Goal: Information Seeking & Learning: Learn about a topic

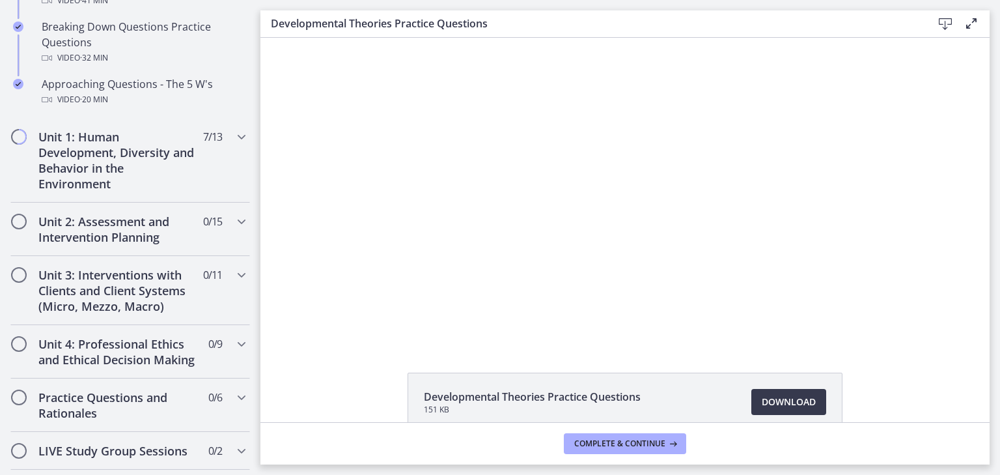
scroll to position [365, 0]
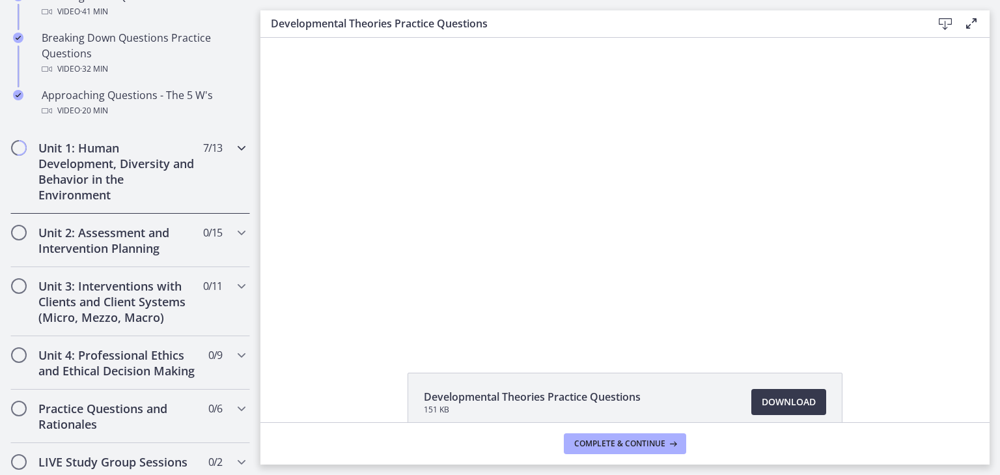
click at [194, 179] on div "Unit 1: Human Development, Diversity and Behavior in the Environment 7 / 13 Com…" at bounding box center [130, 171] width 240 height 85
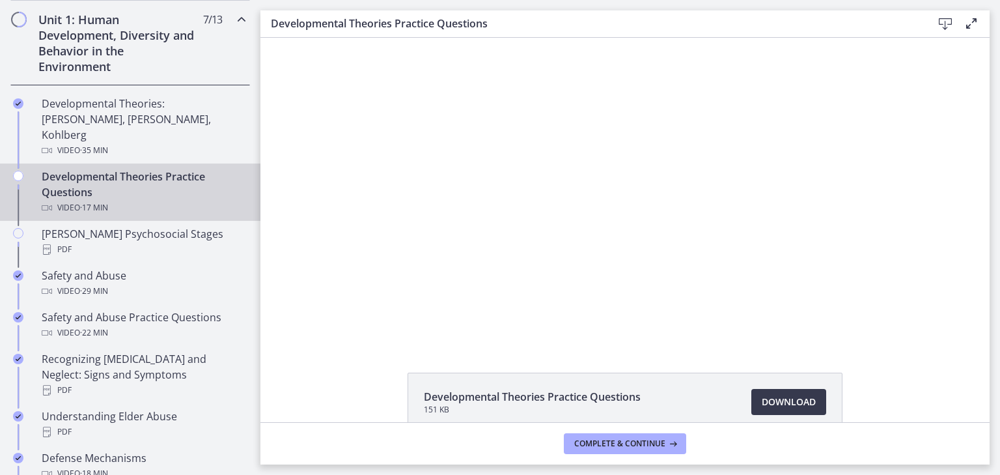
scroll to position [363, 0]
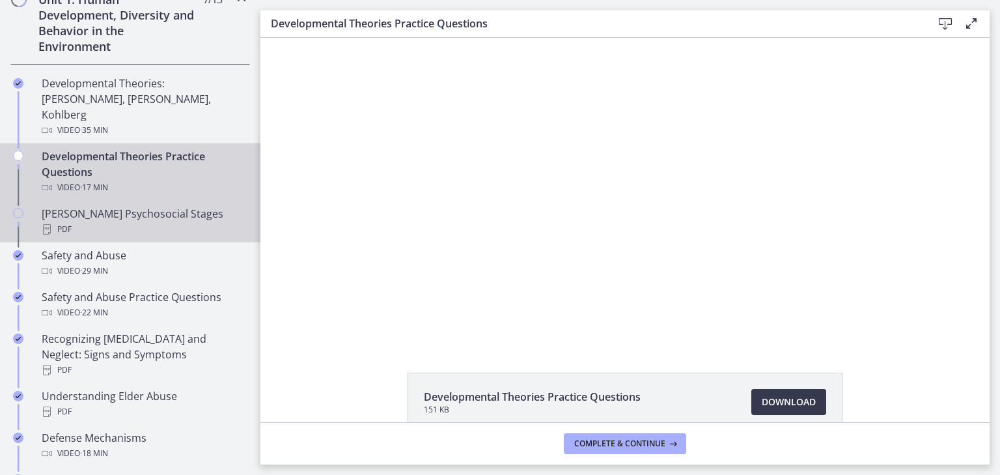
click at [168, 221] on div "PDF" at bounding box center [143, 229] width 203 height 16
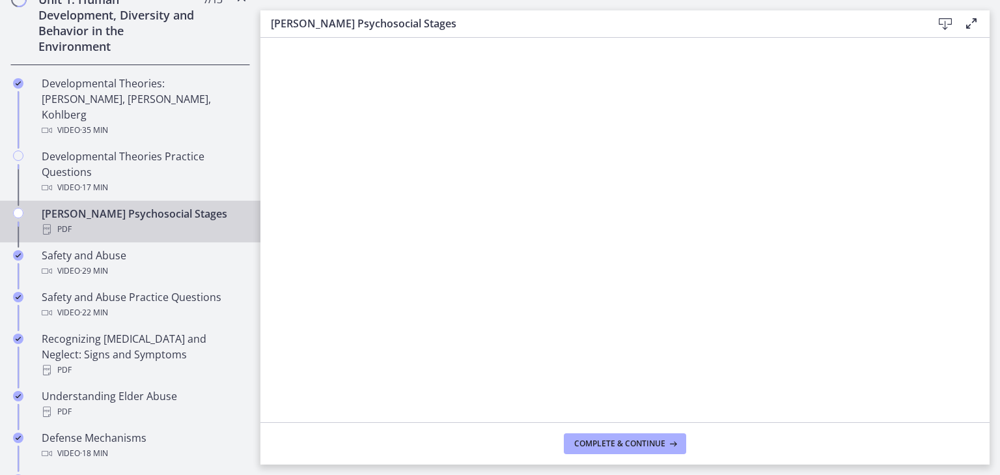
click at [945, 27] on icon at bounding box center [946, 24] width 16 height 16
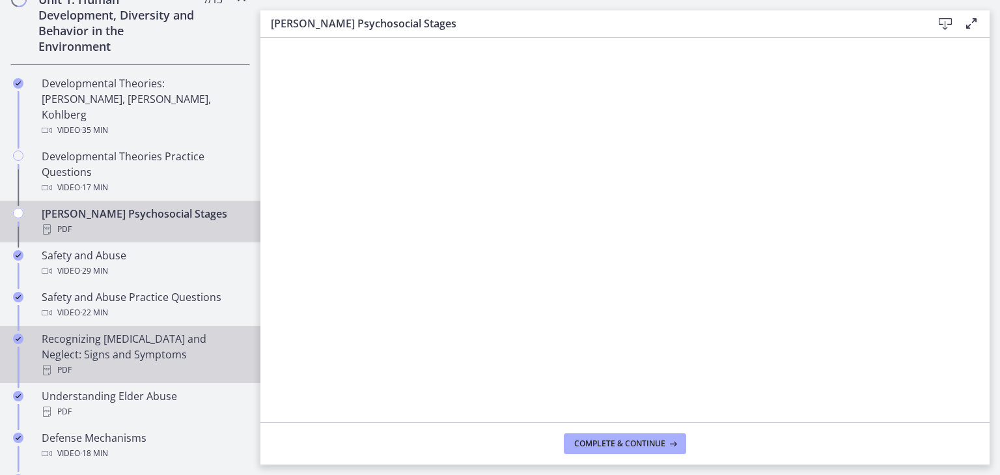
click at [148, 331] on div "Recognizing [MEDICAL_DATA] and Neglect: Signs and Symptoms PDF" at bounding box center [143, 354] width 203 height 47
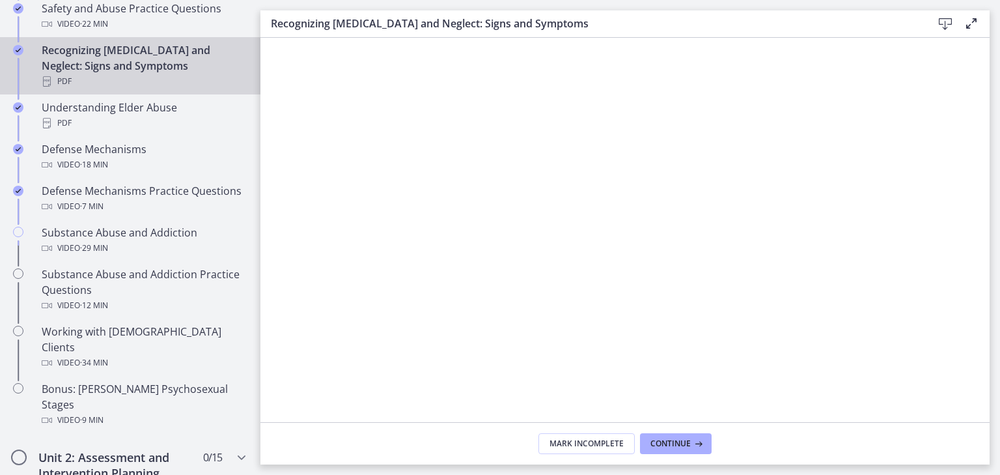
scroll to position [641, 0]
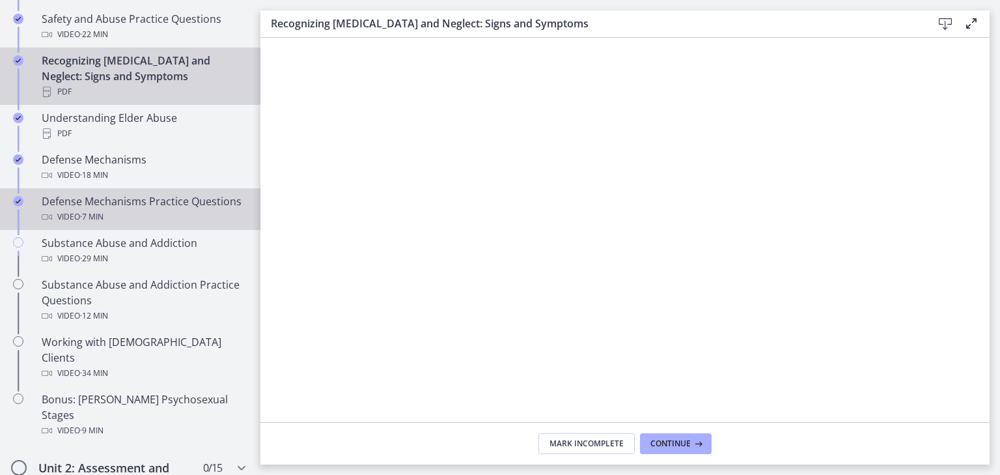
click at [173, 193] on div "Defense Mechanisms Practice Questions Video · 7 min" at bounding box center [143, 208] width 203 height 31
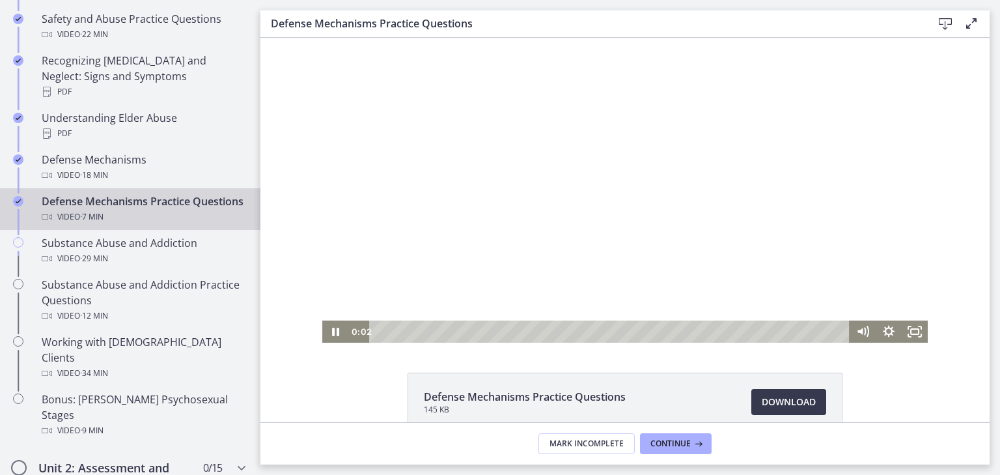
click at [490, 170] on div at bounding box center [625, 190] width 606 height 305
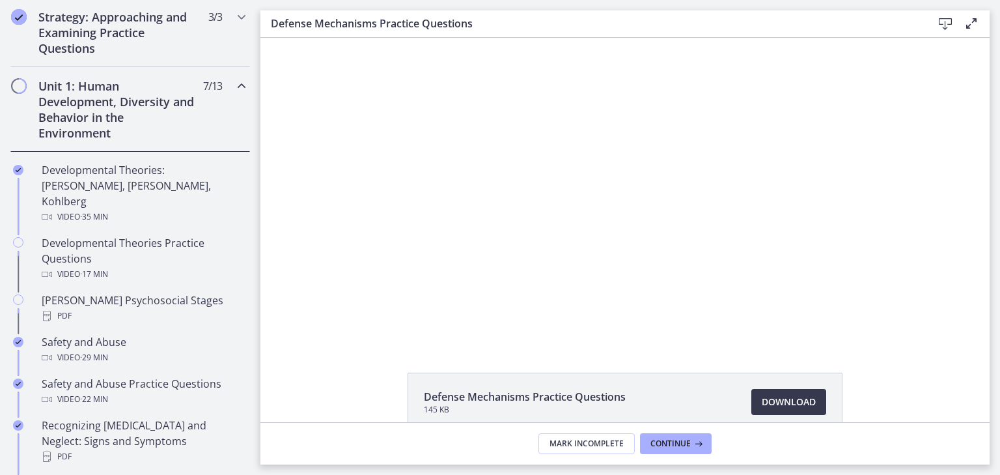
scroll to position [335, 0]
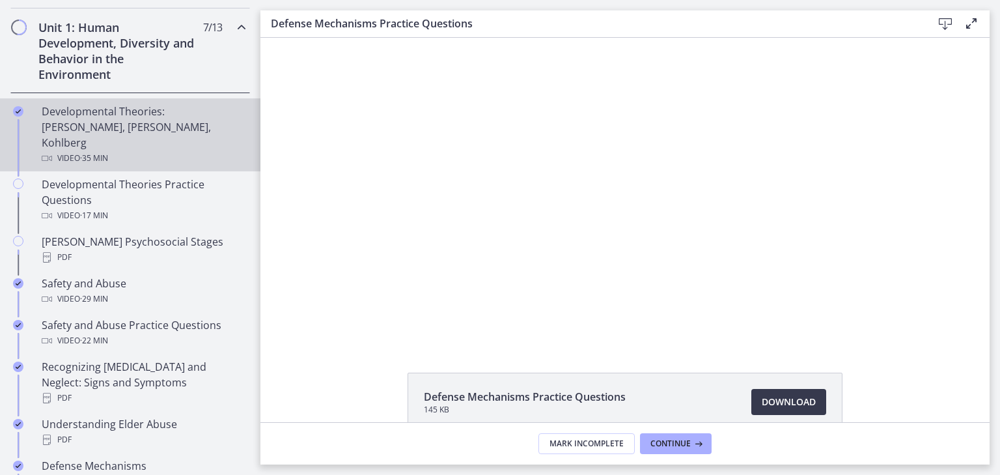
click at [164, 126] on div "Developmental Theories: [PERSON_NAME], [PERSON_NAME], Kohlberg Video · 35 min" at bounding box center [143, 135] width 203 height 63
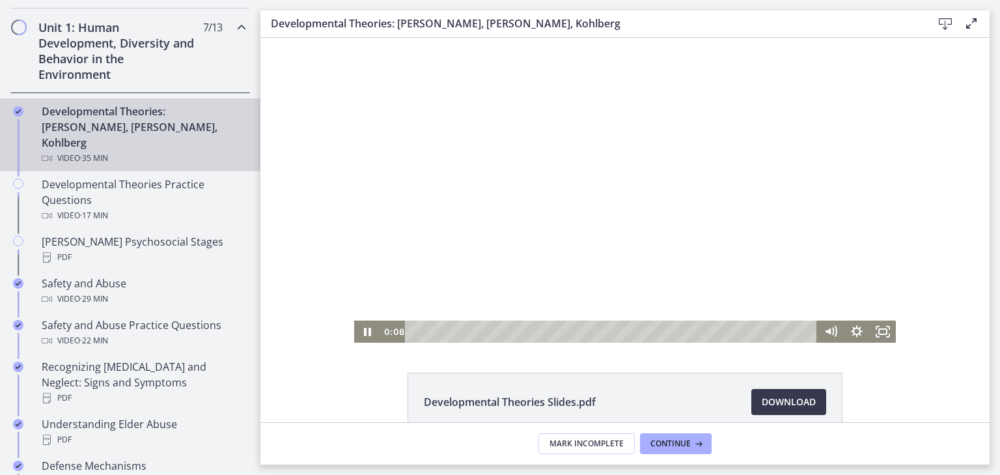
click at [531, 167] on div at bounding box center [625, 190] width 542 height 305
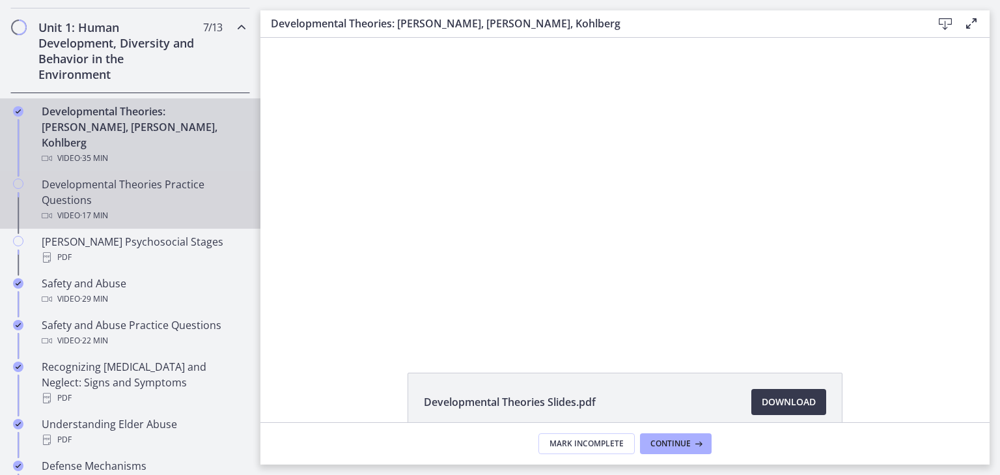
click at [165, 208] on div "Video · 17 min" at bounding box center [143, 216] width 203 height 16
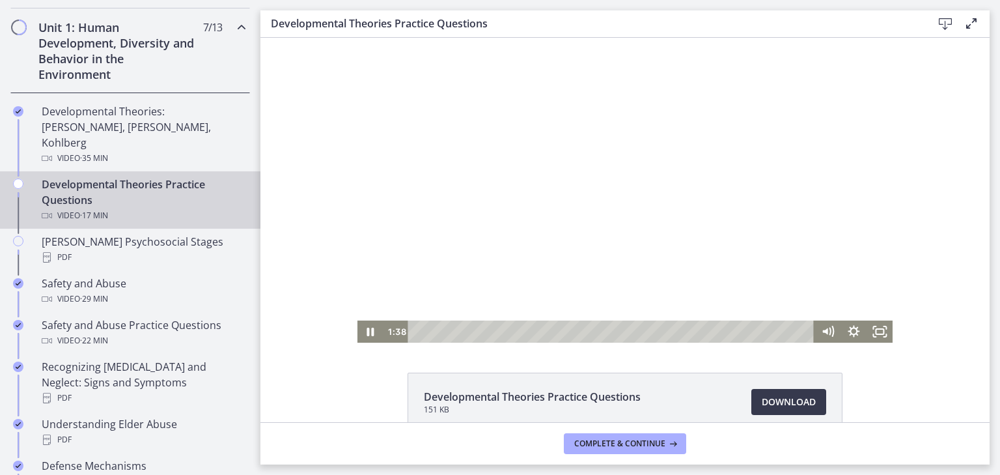
click at [503, 156] on div at bounding box center [626, 190] width 536 height 305
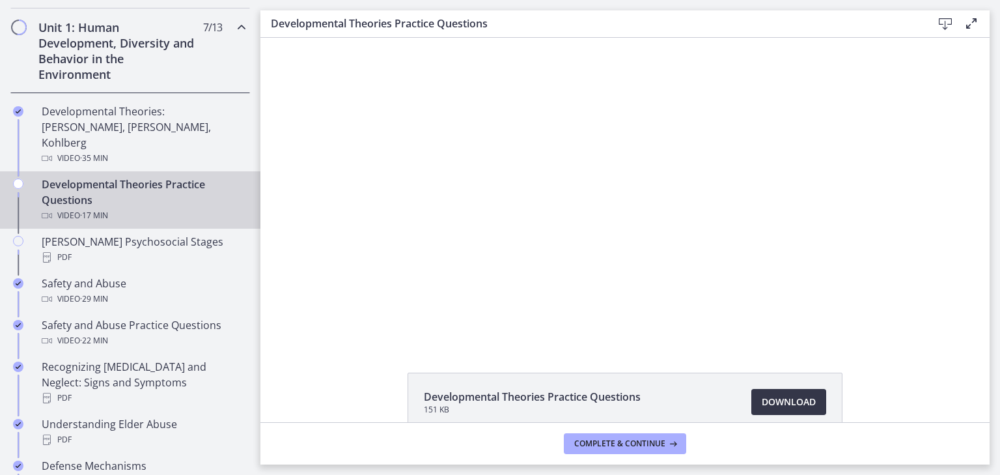
click at [772, 402] on span "Download Opens in a new window" at bounding box center [789, 402] width 54 height 16
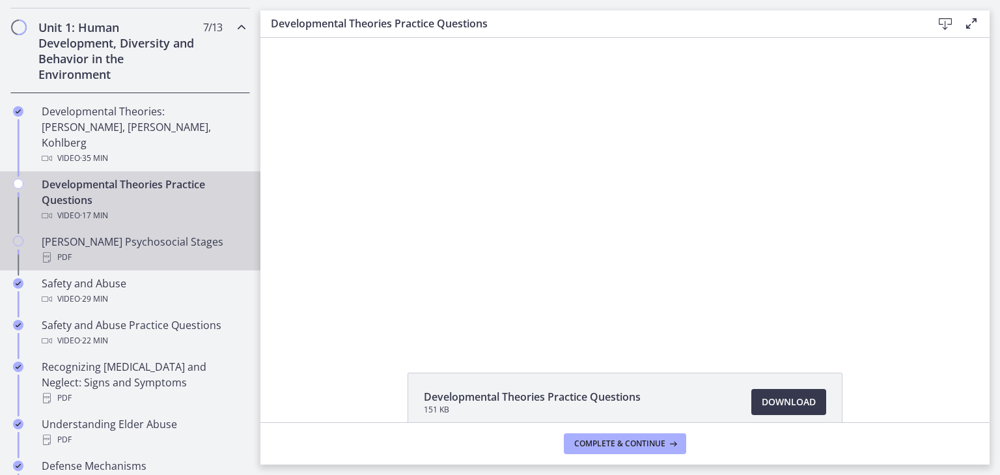
click at [204, 234] on div "[PERSON_NAME] Psychosocial Stages PDF" at bounding box center [143, 249] width 203 height 31
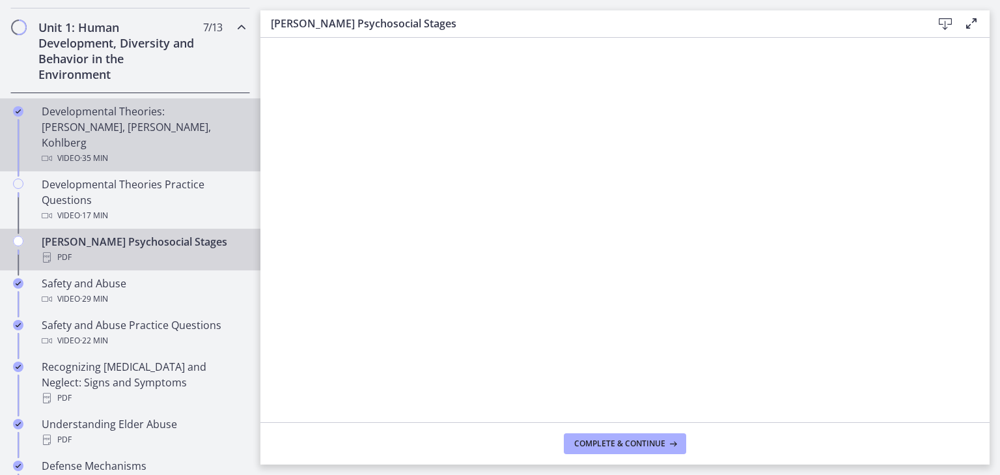
click at [184, 122] on div "Developmental Theories: [PERSON_NAME], [PERSON_NAME], Kohlberg Video · 35 min" at bounding box center [143, 135] width 203 height 63
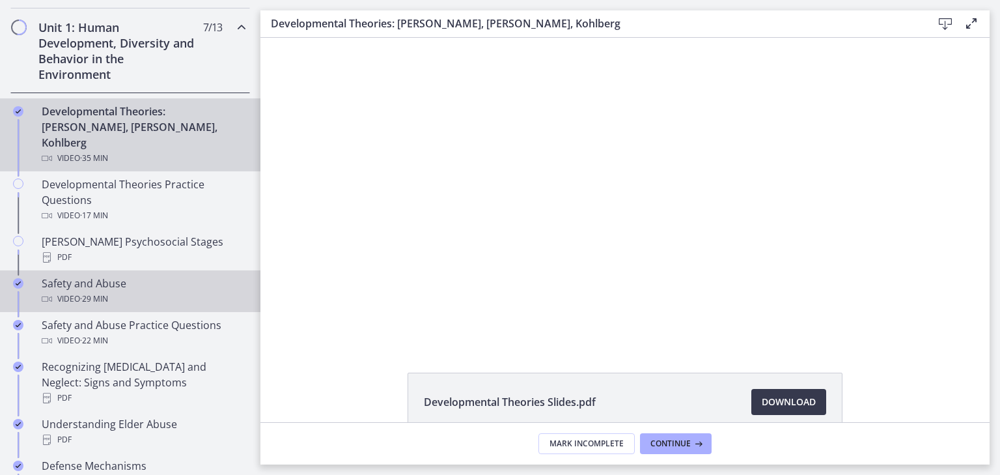
click at [199, 291] on div "Video · 29 min" at bounding box center [143, 299] width 203 height 16
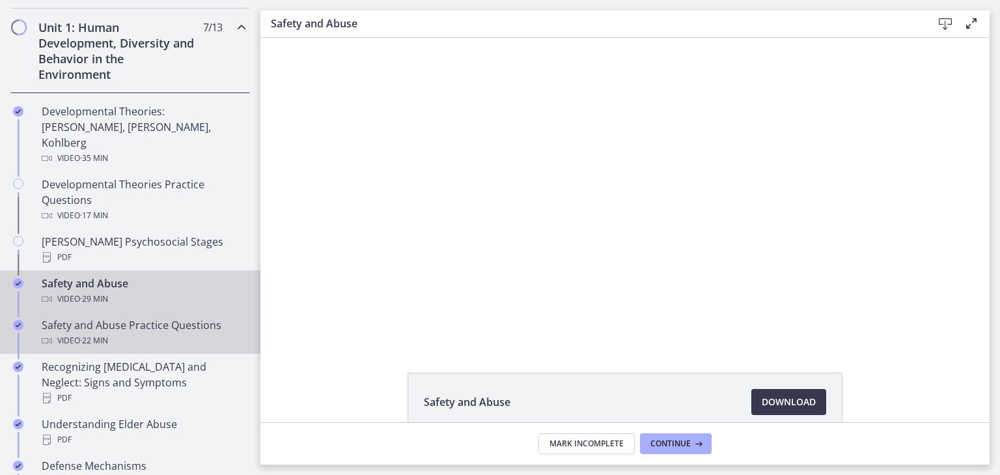
click at [175, 333] on div "Video · 22 min" at bounding box center [143, 341] width 203 height 16
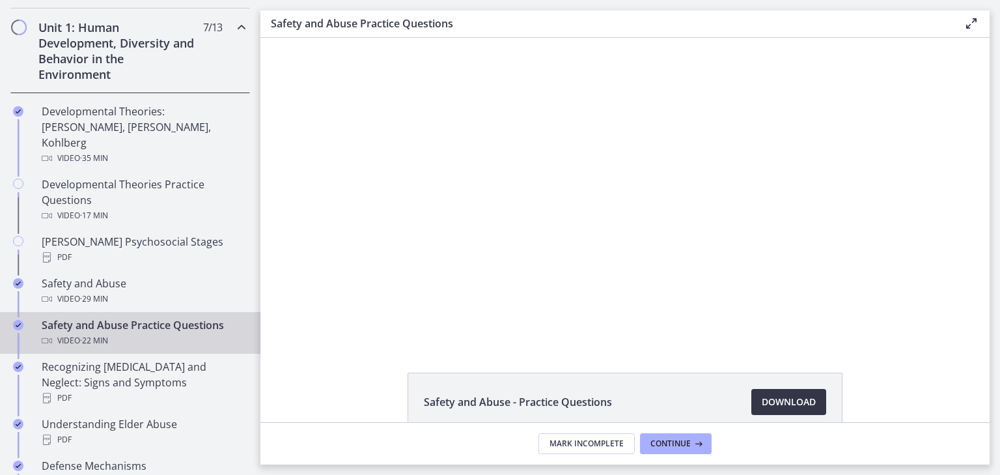
click at [789, 401] on span "Download Opens in a new window" at bounding box center [789, 402] width 54 height 16
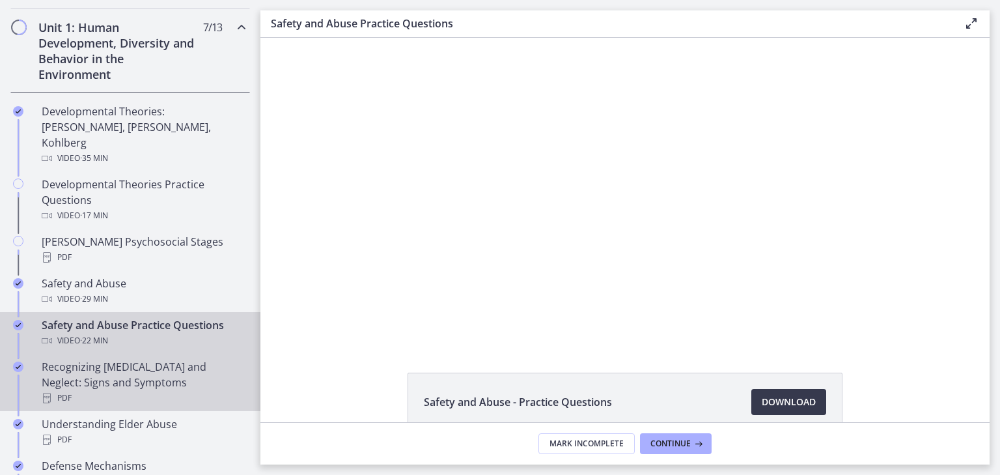
click at [203, 359] on div "Recognizing [MEDICAL_DATA] and Neglect: Signs and Symptoms PDF" at bounding box center [143, 382] width 203 height 47
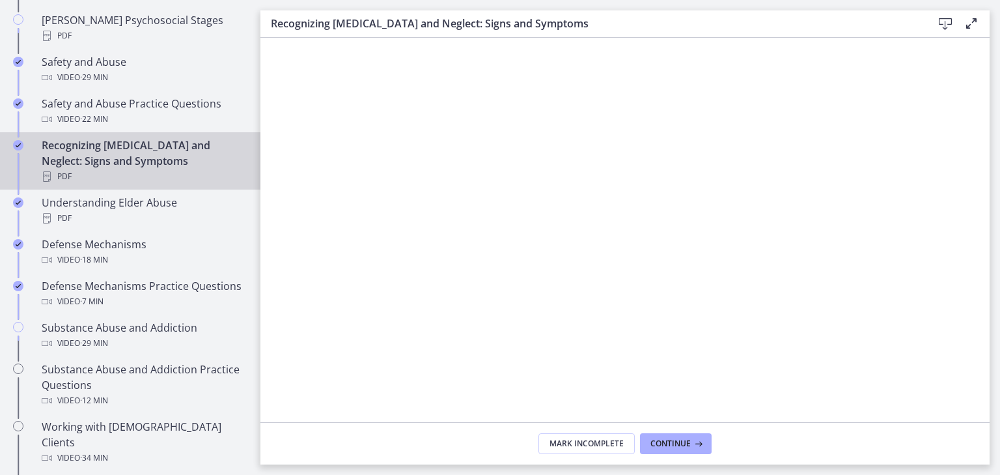
scroll to position [578, 0]
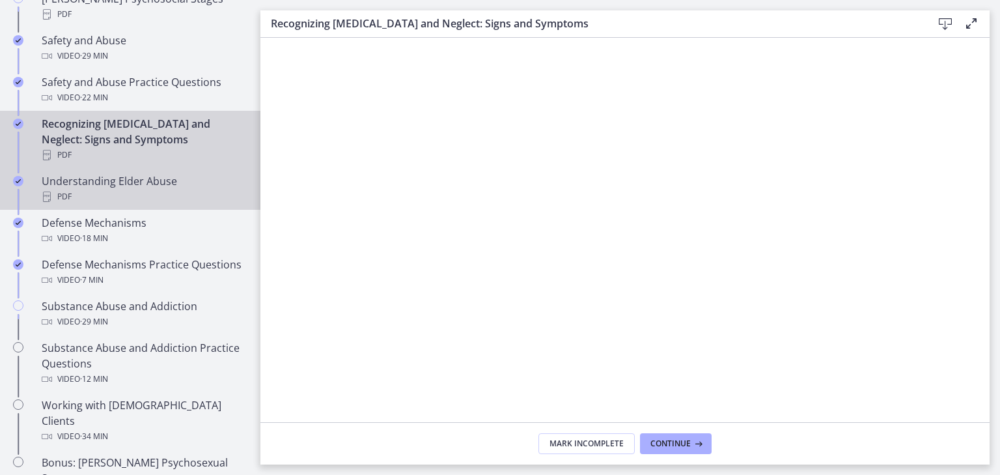
click at [178, 189] on div "PDF" at bounding box center [143, 197] width 203 height 16
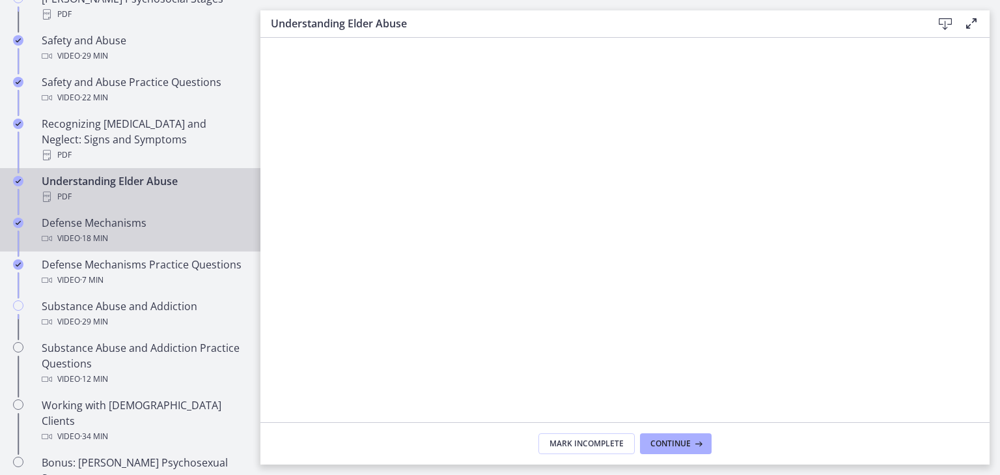
click at [191, 215] on div "Defense Mechanisms Video · 18 min" at bounding box center [143, 230] width 203 height 31
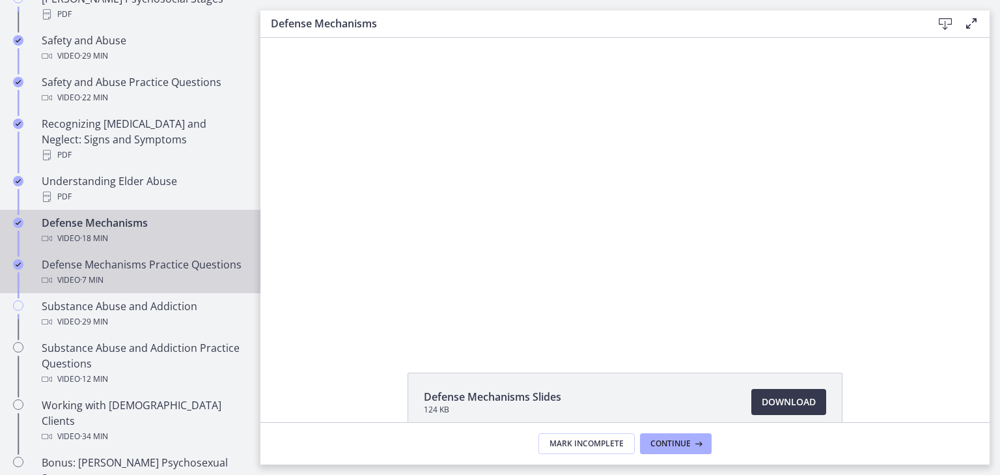
click at [209, 257] on div "Defense Mechanisms Practice Questions Video · 7 min" at bounding box center [143, 272] width 203 height 31
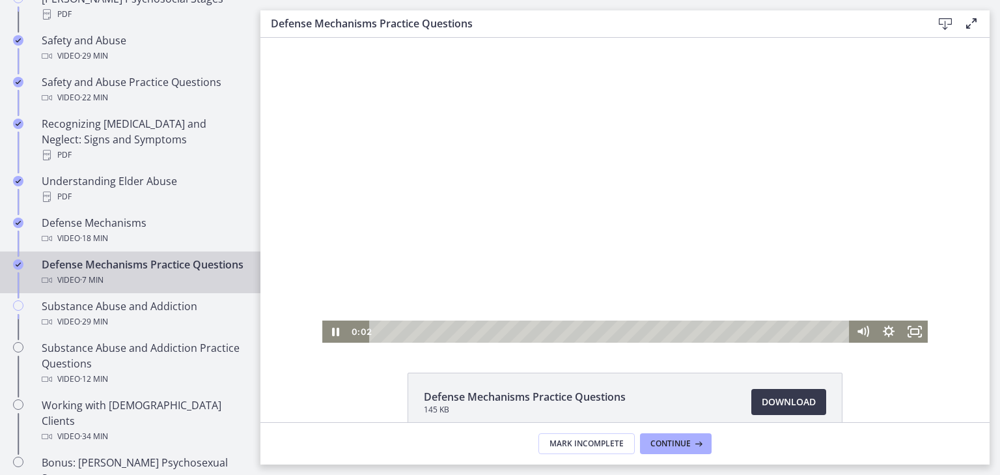
click at [410, 236] on div at bounding box center [625, 190] width 606 height 305
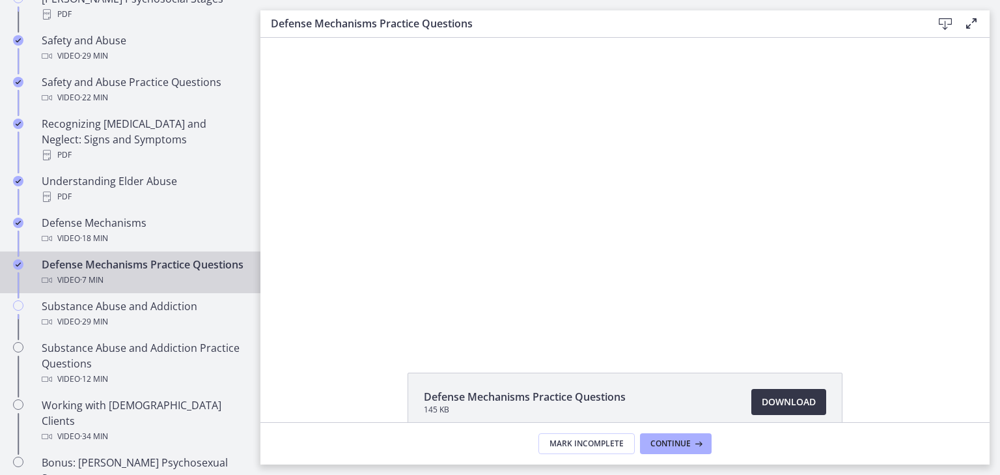
click at [767, 402] on span "Download Opens in a new window" at bounding box center [789, 402] width 54 height 16
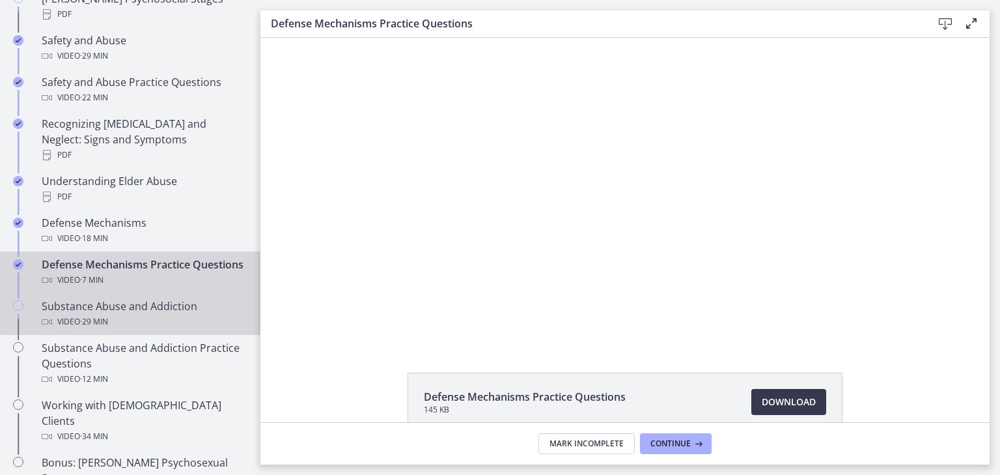
click at [188, 322] on div "Video · 29 min" at bounding box center [143, 322] width 203 height 16
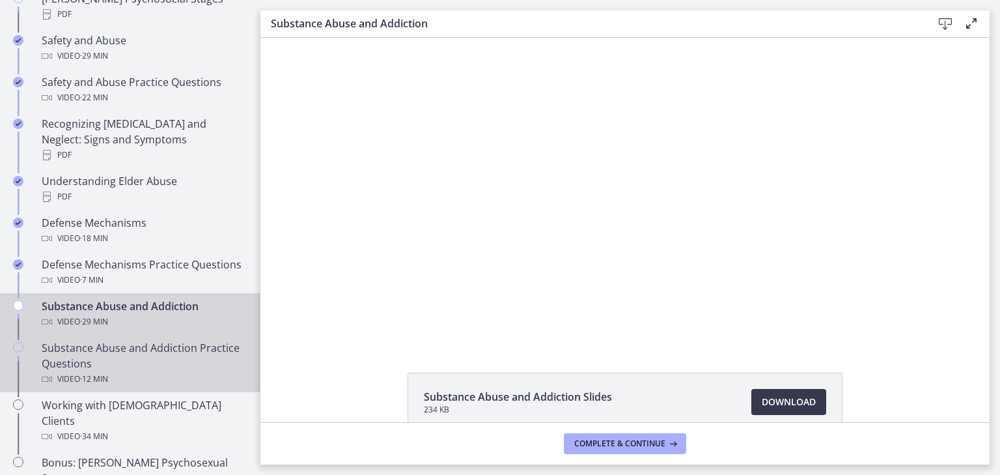
click at [211, 362] on div "Substance Abuse and Addiction Practice Questions Video · 12 min" at bounding box center [143, 363] width 203 height 47
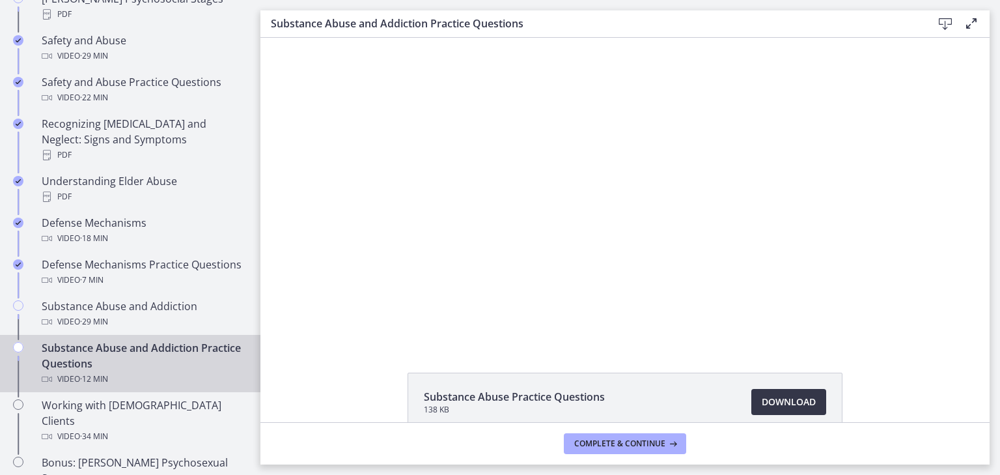
click at [785, 399] on span "Download Opens in a new window" at bounding box center [789, 402] width 54 height 16
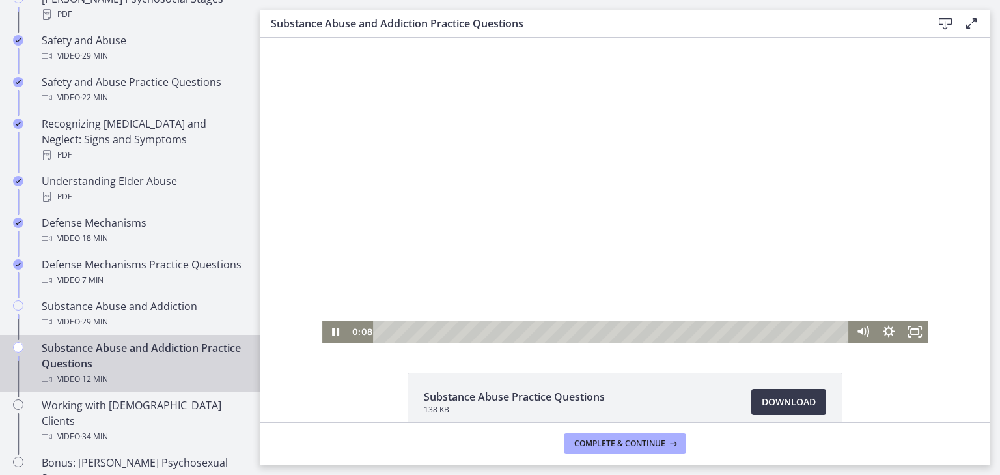
click at [503, 197] on div at bounding box center [625, 190] width 606 height 305
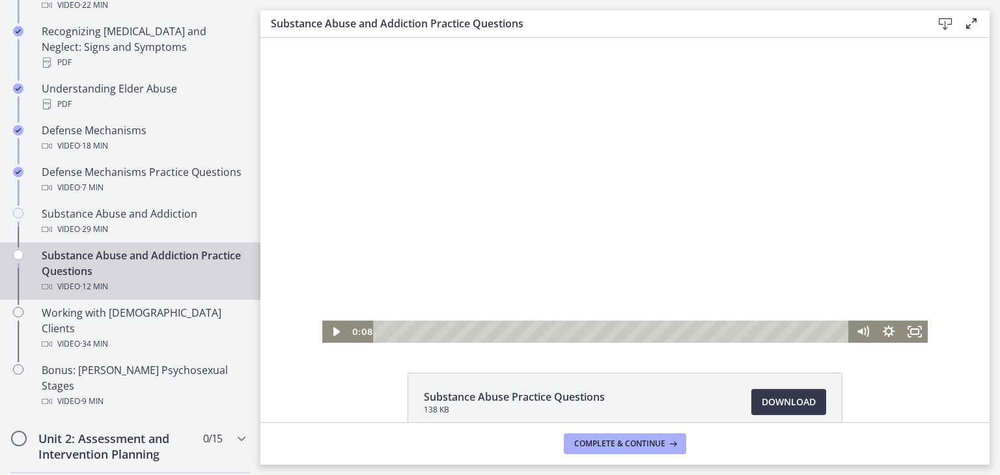
scroll to position [679, 0]
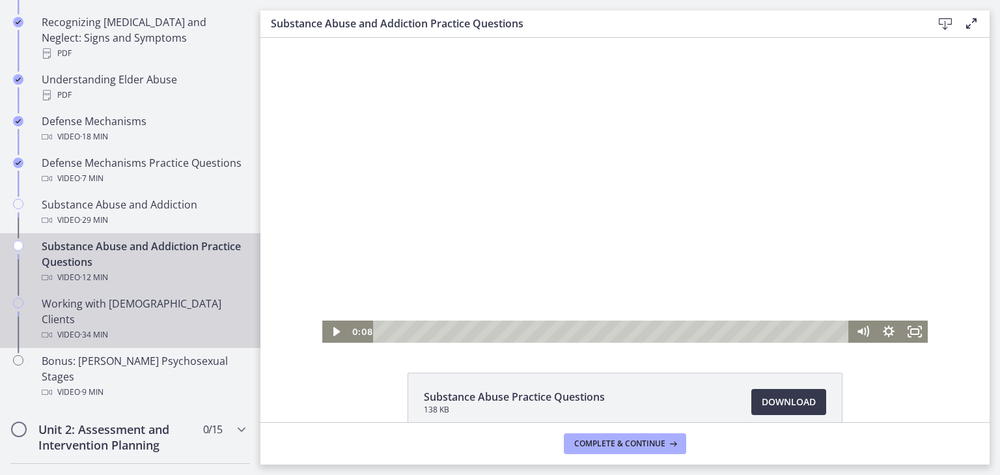
click at [184, 327] on div "Video · 34 min" at bounding box center [143, 335] width 203 height 16
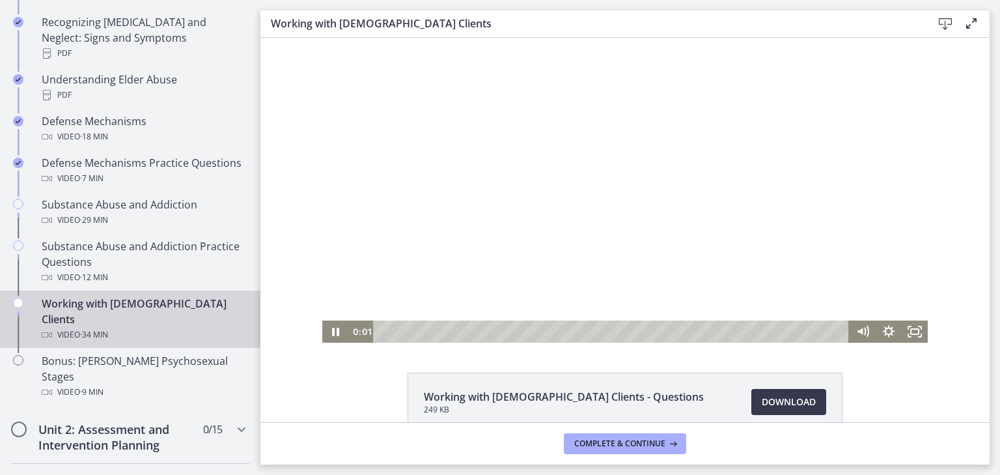
click at [471, 239] on div at bounding box center [625, 190] width 606 height 305
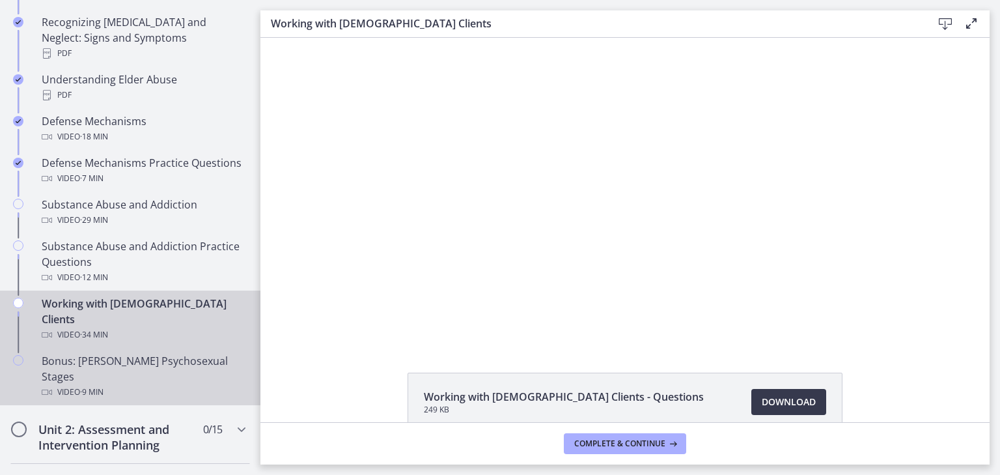
click at [216, 353] on div "Bonus: [PERSON_NAME] Psychosexual Stages Video · 9 min" at bounding box center [143, 376] width 203 height 47
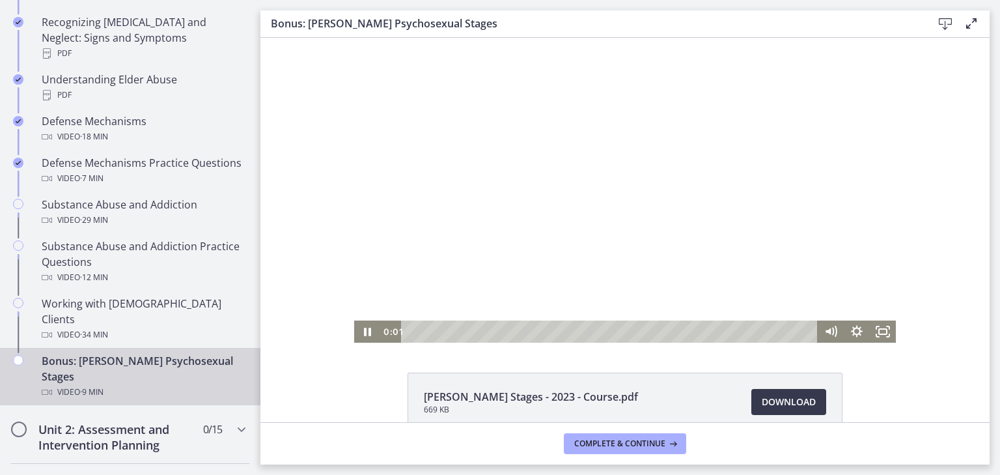
click at [486, 236] on div at bounding box center [625, 190] width 542 height 305
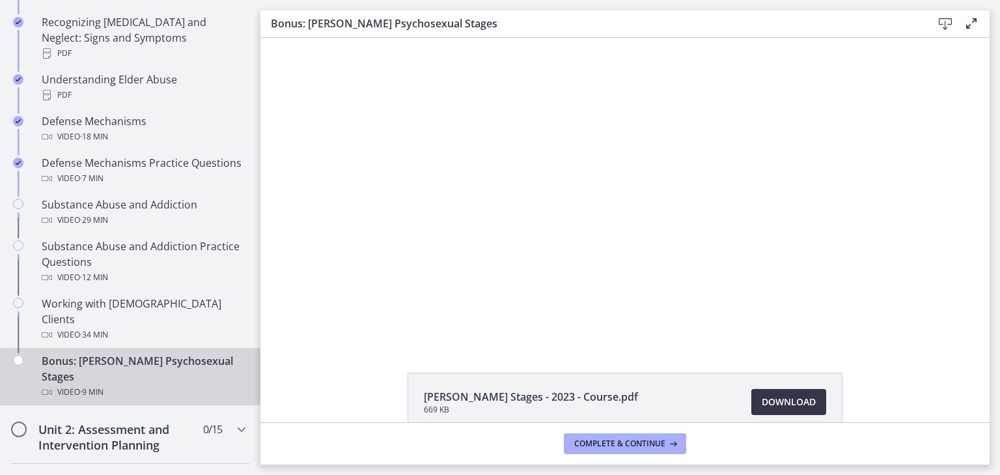
click at [762, 404] on span "Download Opens in a new window" at bounding box center [789, 402] width 54 height 16
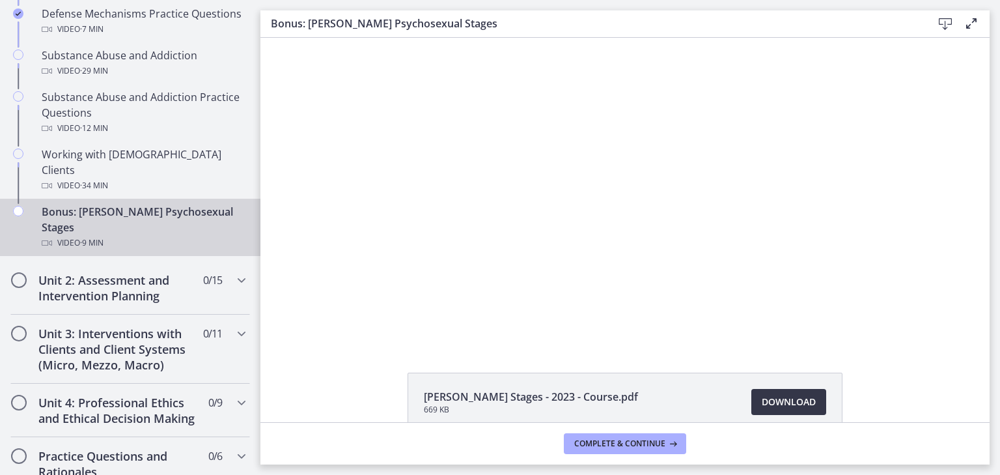
scroll to position [832, 0]
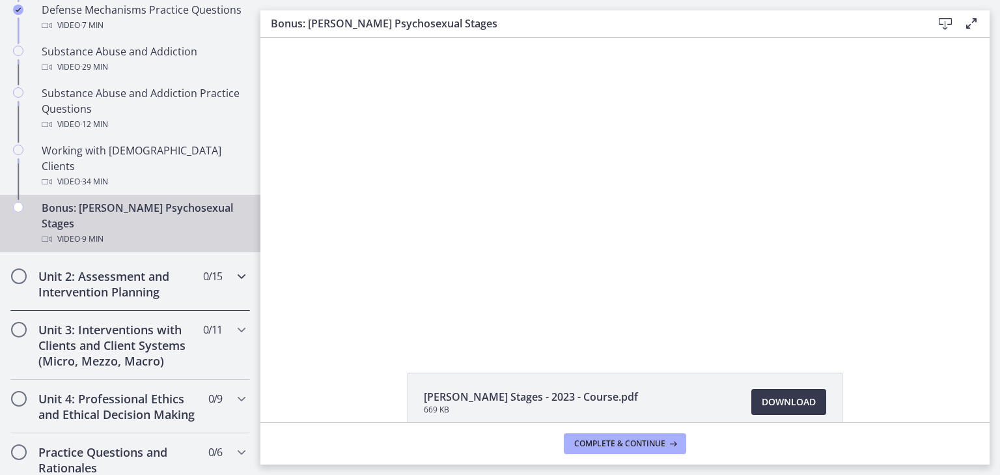
click at [236, 268] on icon "Chapters" at bounding box center [242, 276] width 16 height 16
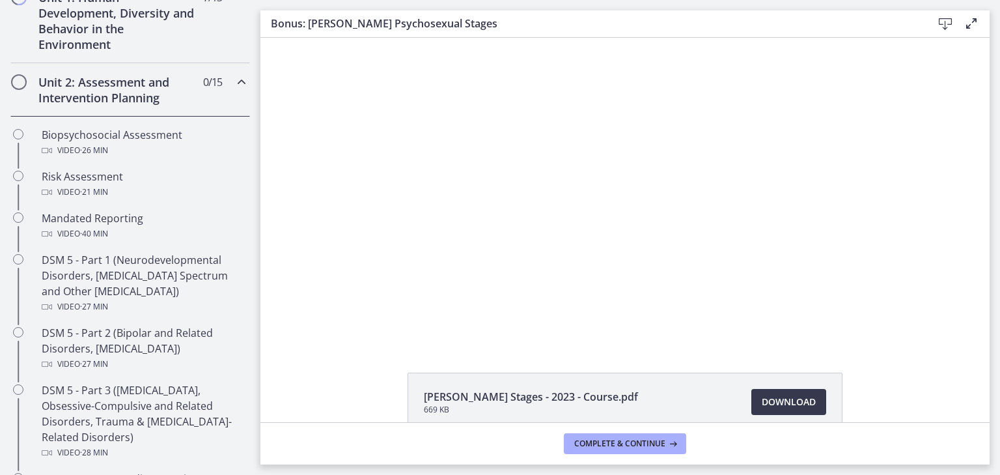
scroll to position [367, 0]
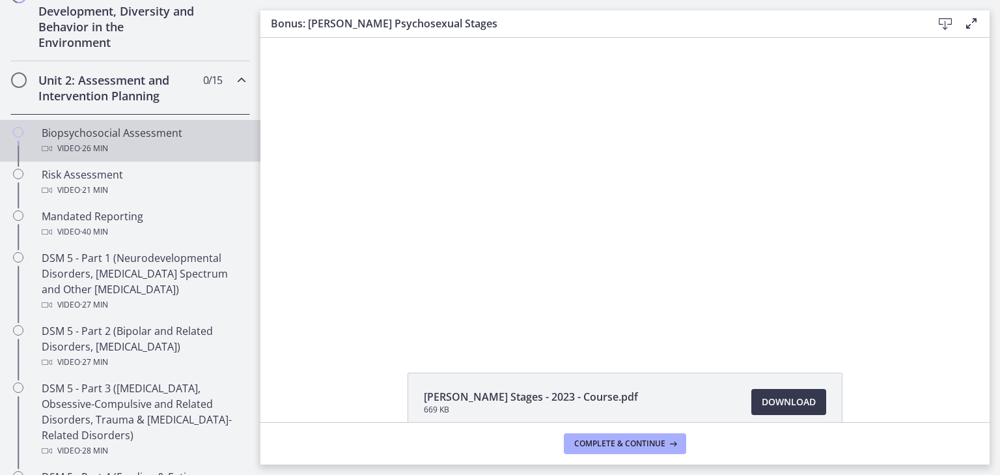
click at [158, 132] on div "Biopsychosocial Assessment Video · 26 min" at bounding box center [143, 140] width 203 height 31
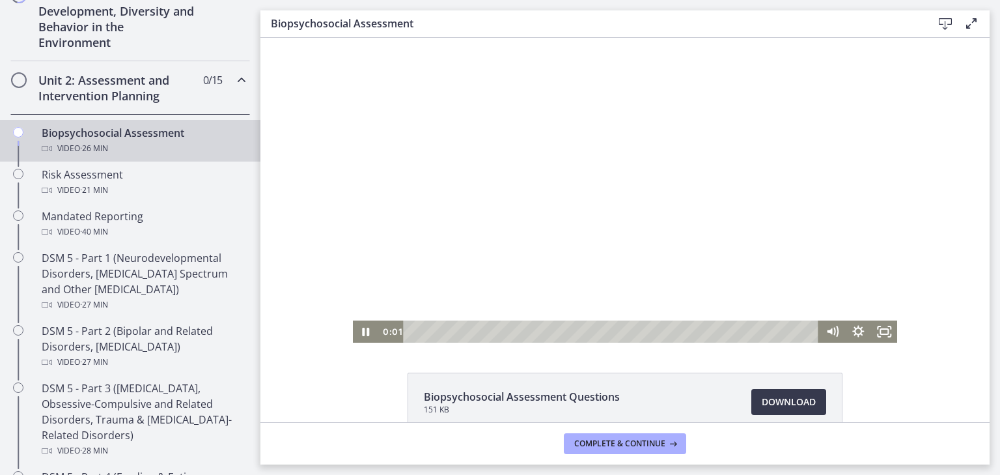
click at [490, 203] on div at bounding box center [625, 190] width 545 height 305
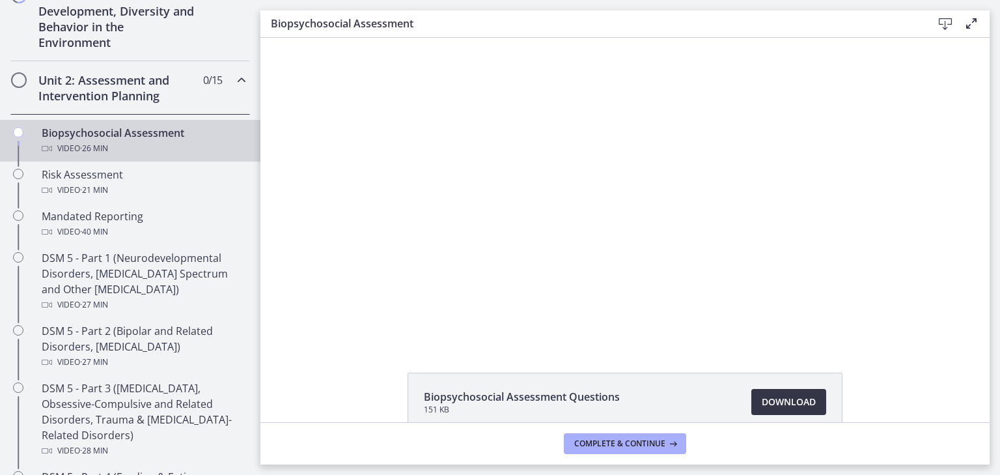
click at [792, 398] on span "Download Opens in a new window" at bounding box center [789, 402] width 54 height 16
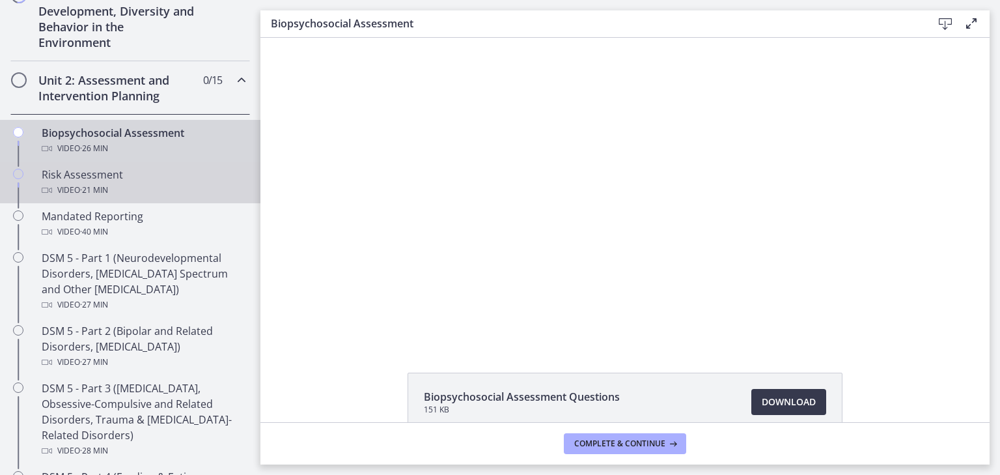
click at [152, 178] on div "Risk Assessment Video · 21 min" at bounding box center [143, 182] width 203 height 31
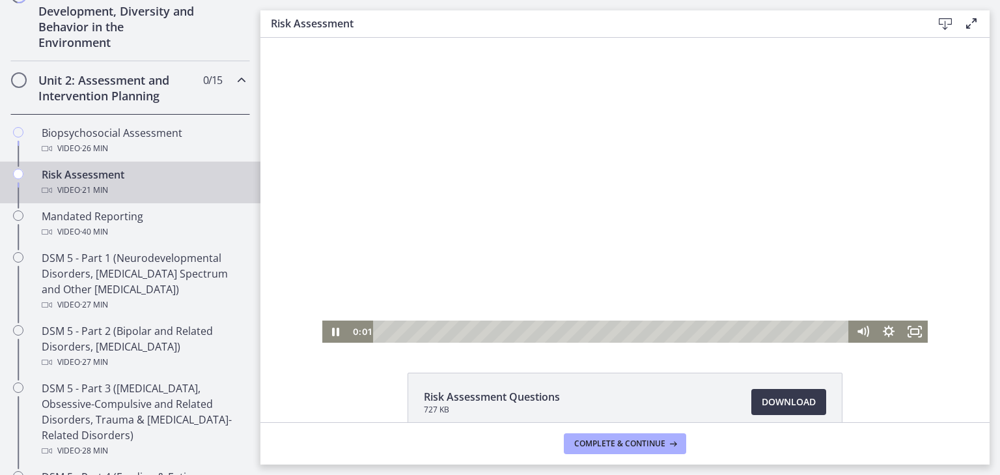
click at [449, 194] on div at bounding box center [625, 190] width 606 height 305
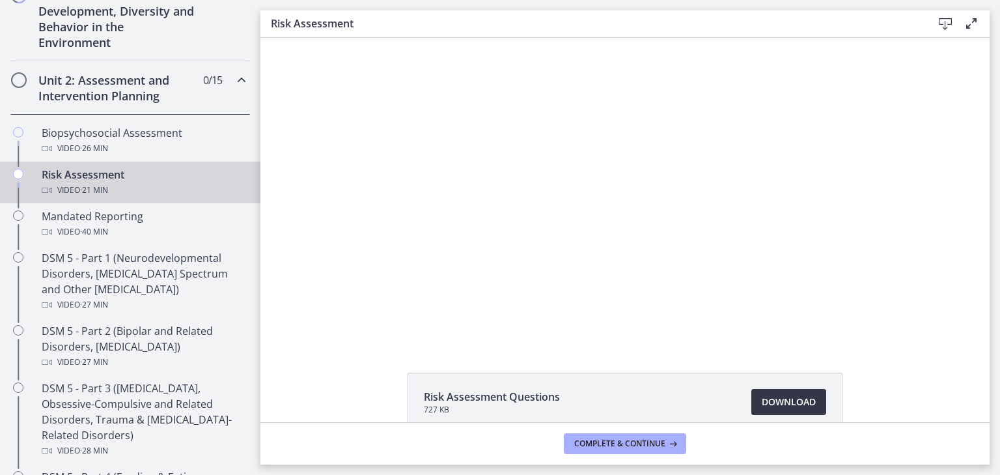
click at [767, 399] on span "Download Opens in a new window" at bounding box center [789, 402] width 54 height 16
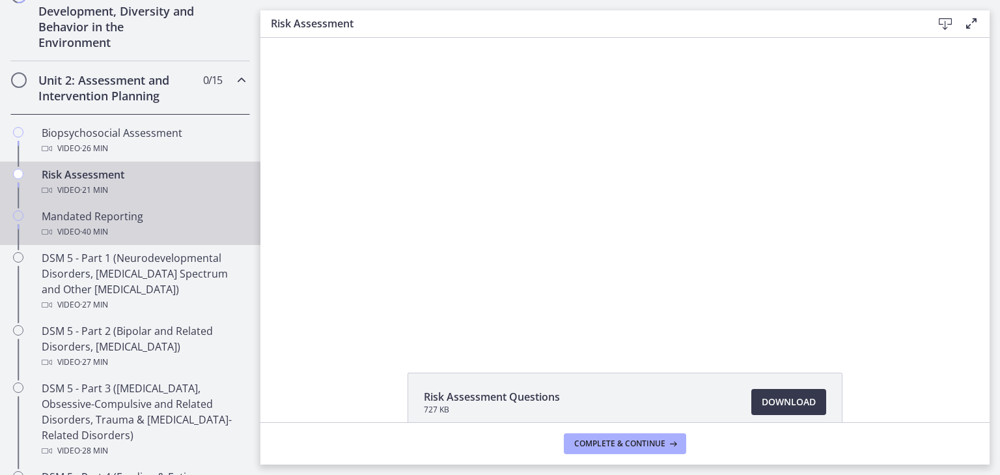
click at [203, 204] on link "Mandated Reporting Video · 40 min" at bounding box center [130, 224] width 260 height 42
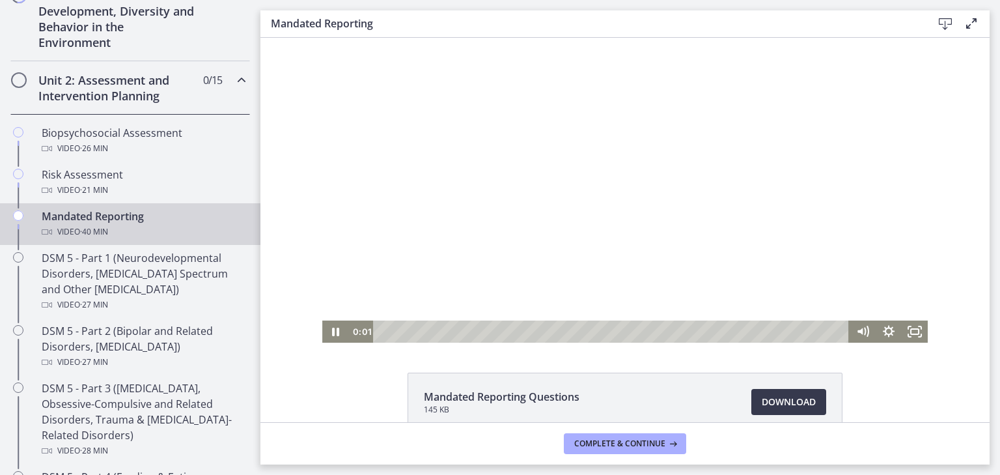
click at [445, 228] on div at bounding box center [625, 190] width 606 height 305
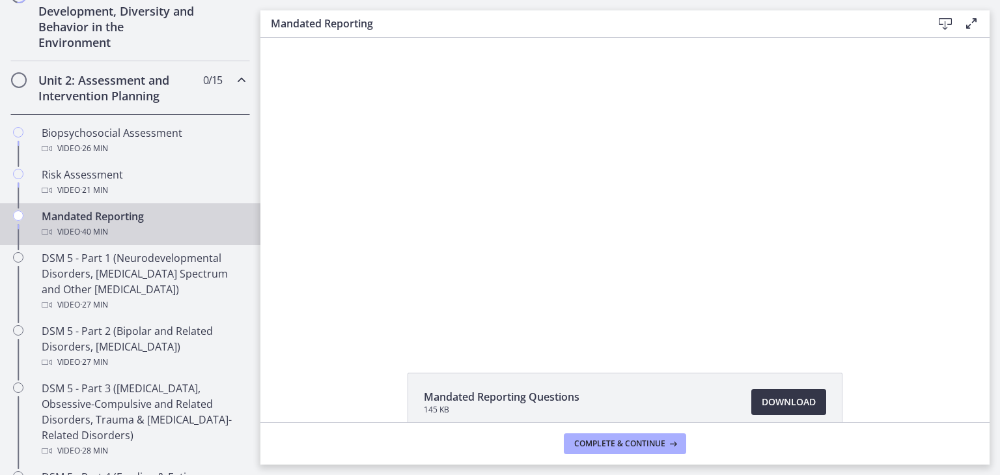
click at [801, 406] on span "Download Opens in a new window" at bounding box center [789, 402] width 54 height 16
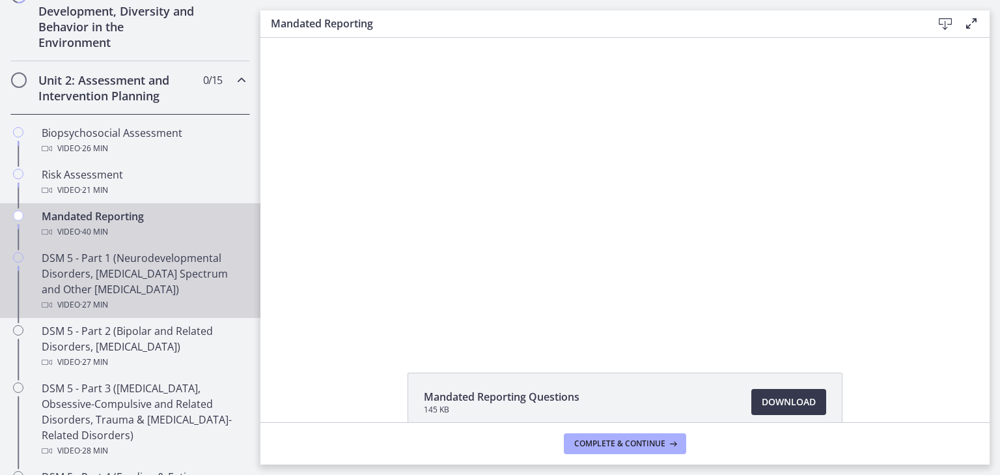
click at [180, 286] on div "DSM 5 - Part 1 (Neurodevelopmental Disorders, [MEDICAL_DATA] Spectrum and Other…" at bounding box center [143, 281] width 203 height 63
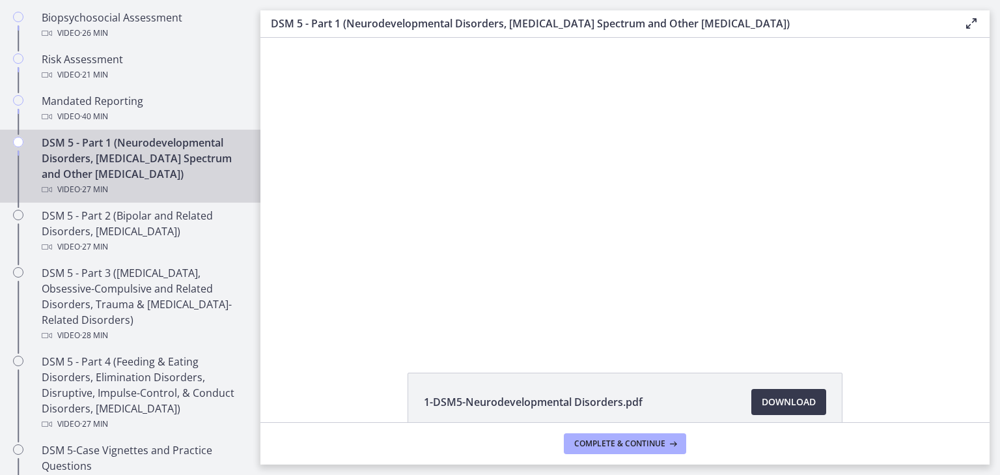
scroll to position [496, 0]
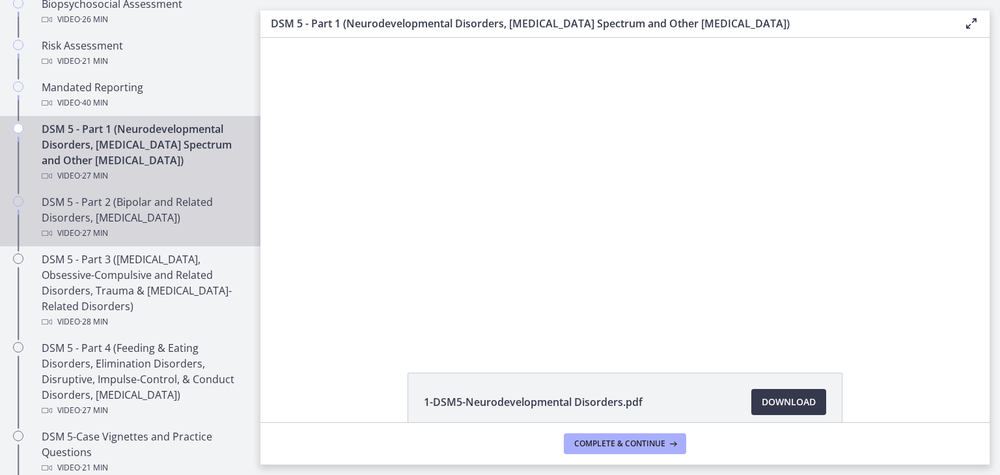
click at [206, 216] on div "DSM 5 - Part 2 (Bipolar and Related Disorders, [MEDICAL_DATA]) Video · 27 min" at bounding box center [143, 217] width 203 height 47
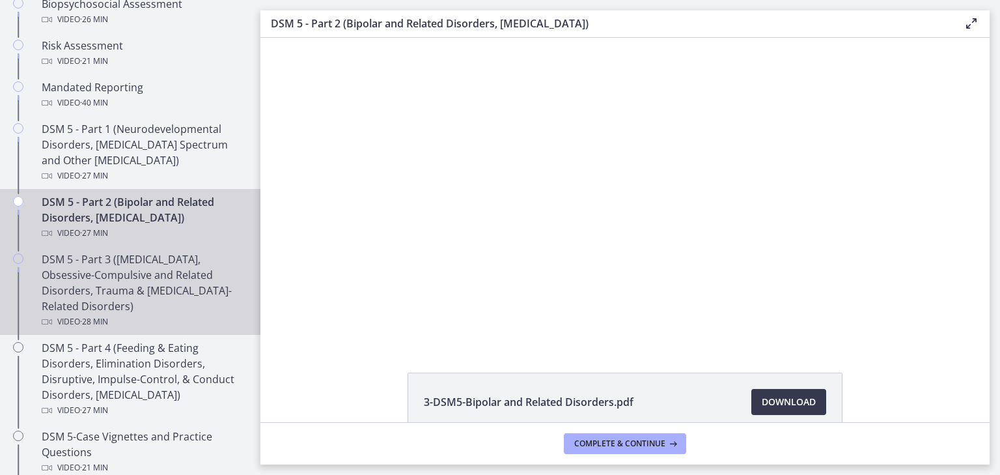
click at [206, 251] on div "DSM 5 - Part 3 ([MEDICAL_DATA], Obsessive-Compulsive and Related Disorders, Tra…" at bounding box center [143, 290] width 203 height 78
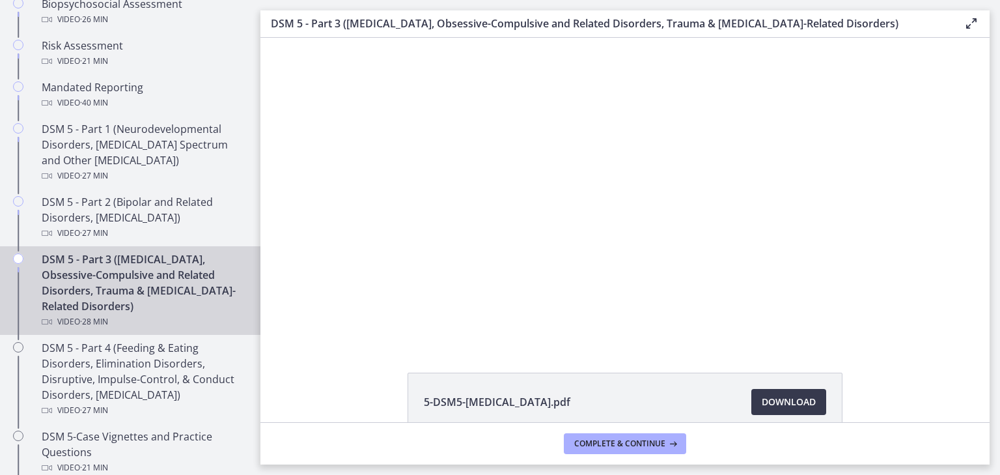
click at [204, 274] on div "DSM 5 - Part 3 ([MEDICAL_DATA], Obsessive-Compulsive and Related Disorders, Tra…" at bounding box center [143, 290] width 203 height 78
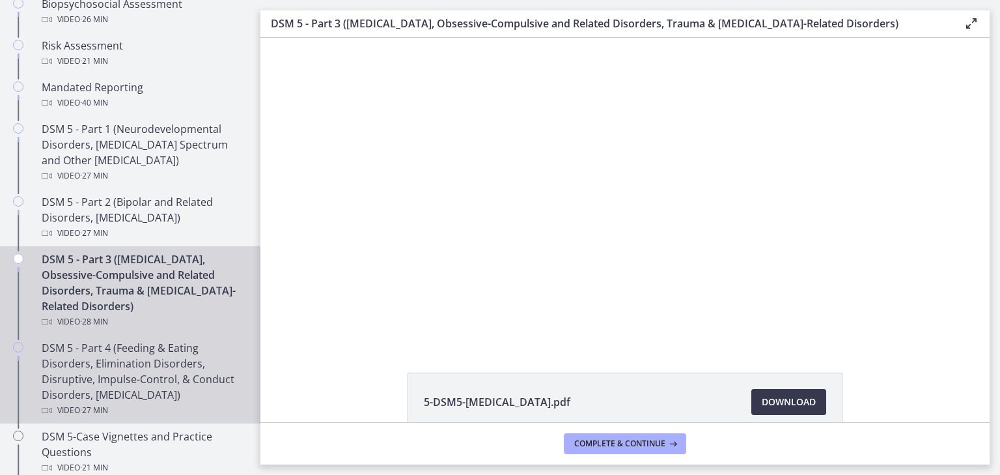
click at [212, 389] on div "DSM 5 - Part 4 (Feeding & Eating Disorders, Elimination Disorders, Disruptive, …" at bounding box center [143, 379] width 203 height 78
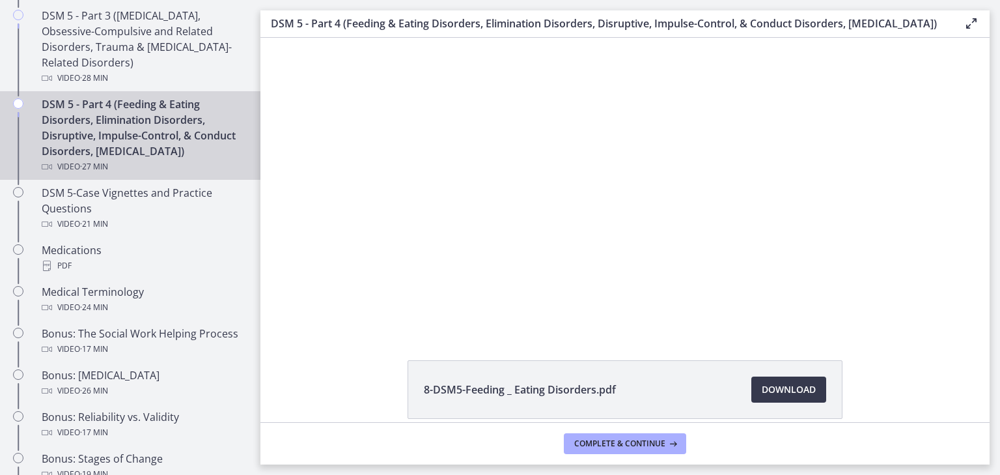
scroll to position [740, 0]
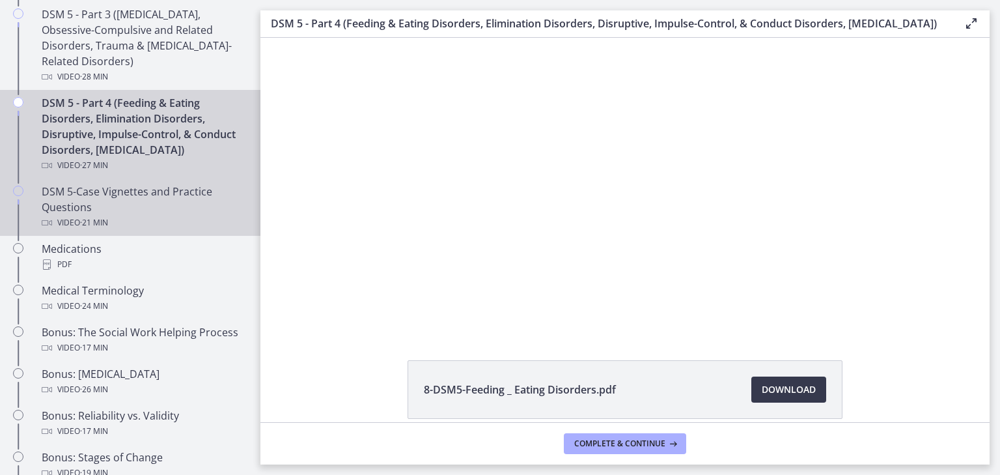
click at [189, 213] on div "DSM 5-Case Vignettes and Practice Questions Video · 21 min" at bounding box center [143, 207] width 203 height 47
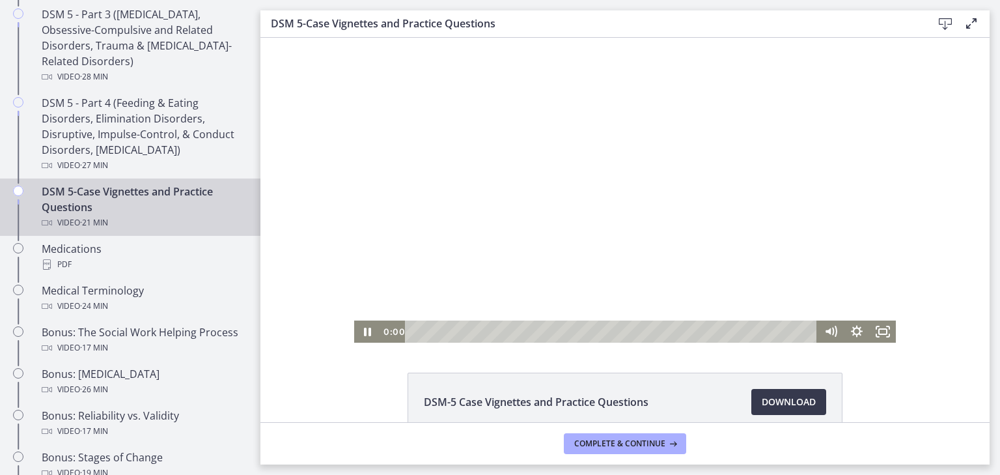
click at [438, 222] on div at bounding box center [625, 190] width 542 height 305
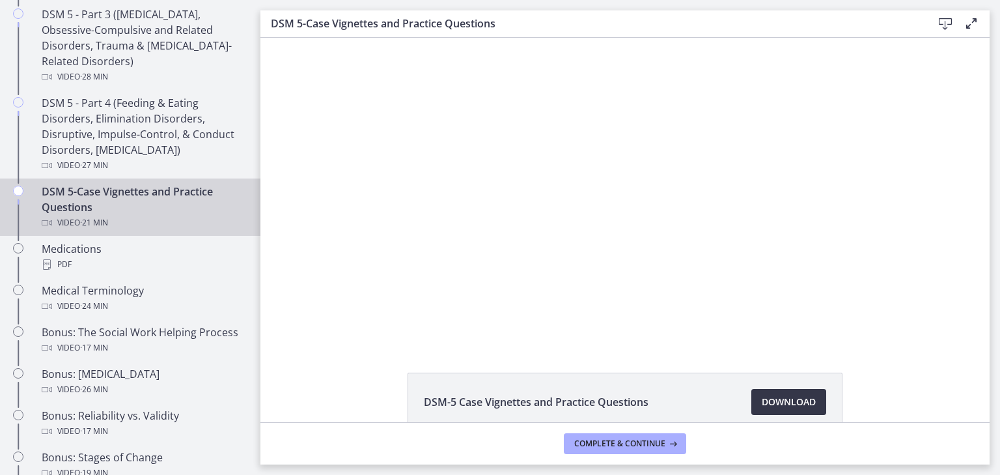
click at [799, 402] on span "Download Opens in a new window" at bounding box center [789, 402] width 54 height 16
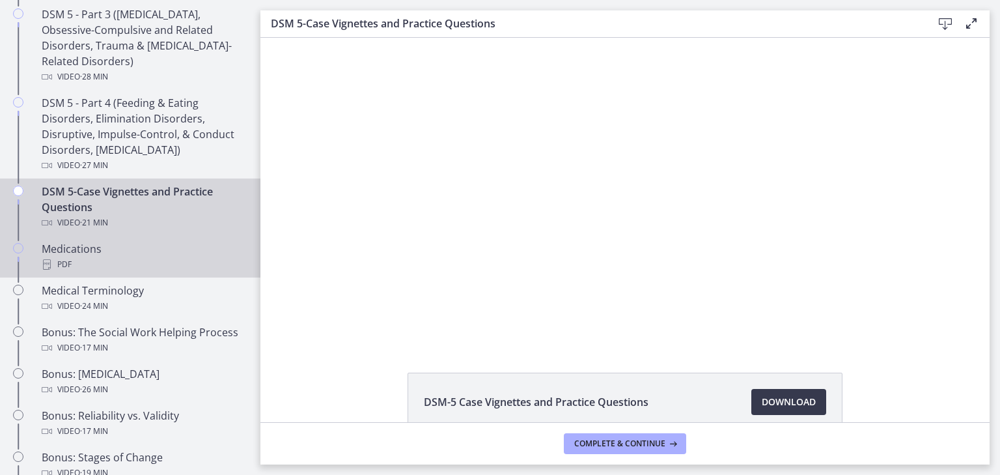
click at [126, 268] on div "PDF" at bounding box center [143, 265] width 203 height 16
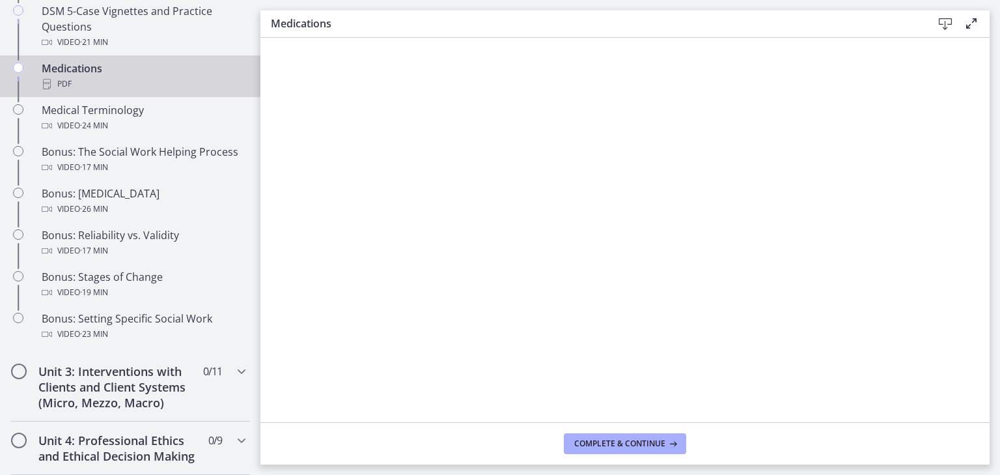
scroll to position [923, 0]
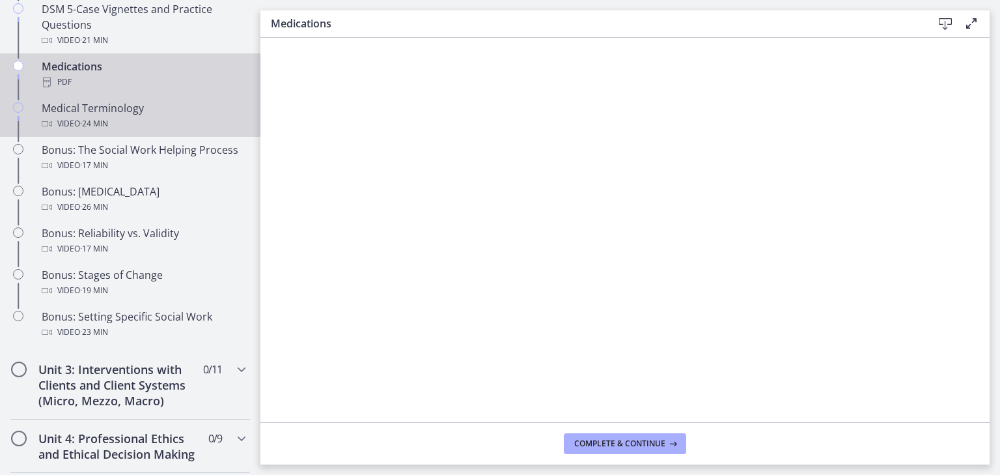
click at [190, 113] on div "Medical Terminology Video · 24 min" at bounding box center [143, 115] width 203 height 31
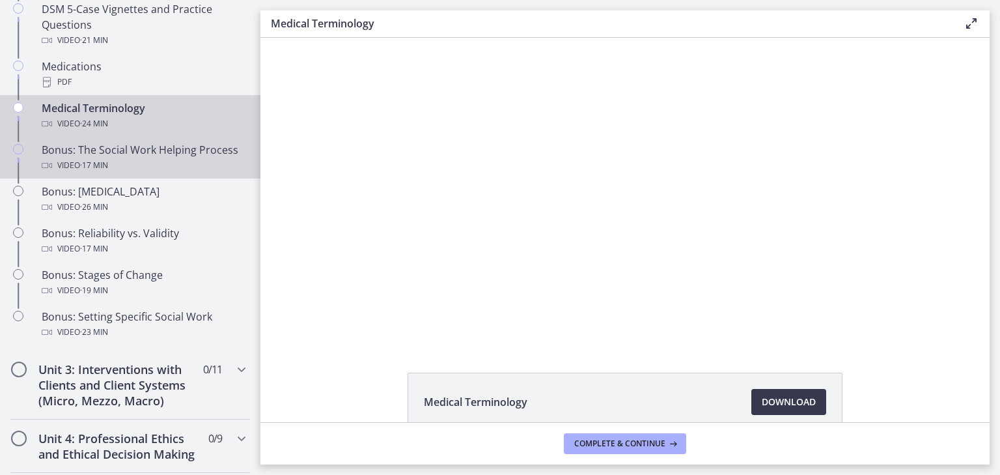
click at [209, 154] on div "Bonus: The Social Work Helping Process Video · 17 min" at bounding box center [143, 157] width 203 height 31
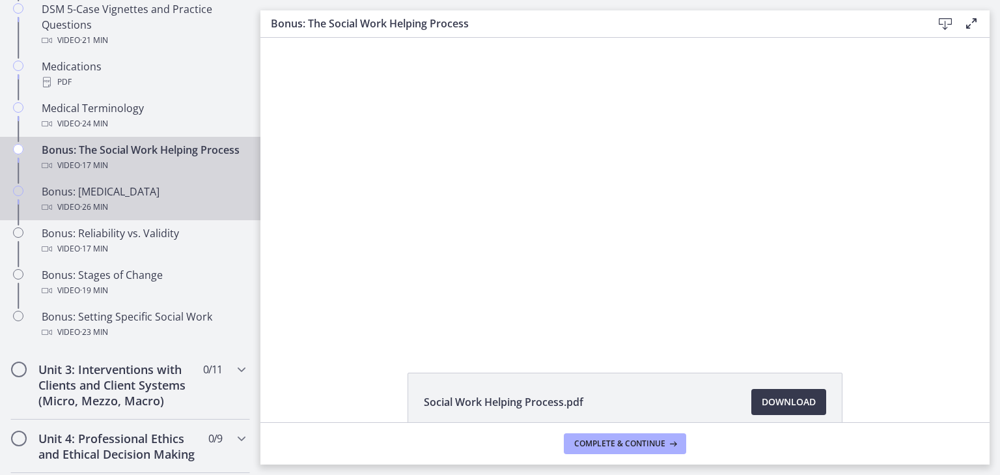
click at [210, 205] on div "Bonus: [MEDICAL_DATA] Video · 26 min" at bounding box center [143, 199] width 203 height 31
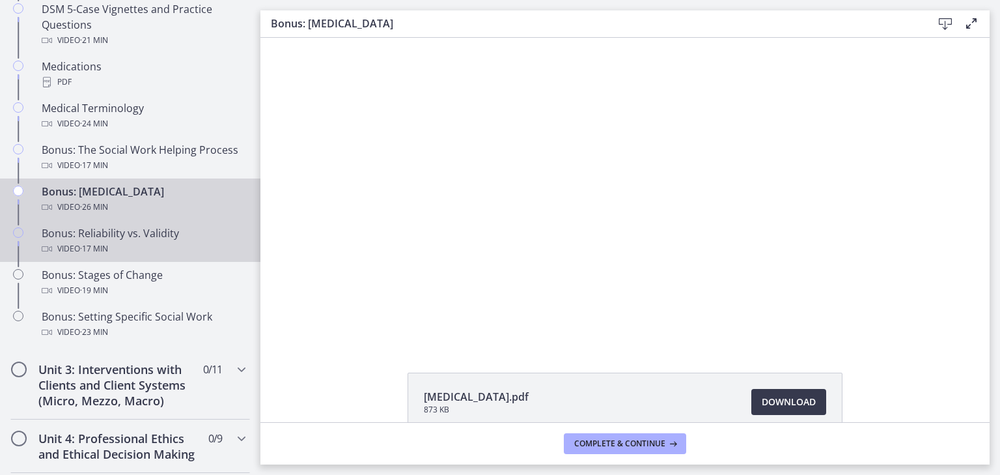
click at [198, 257] on div "Video · 17 min" at bounding box center [143, 249] width 203 height 16
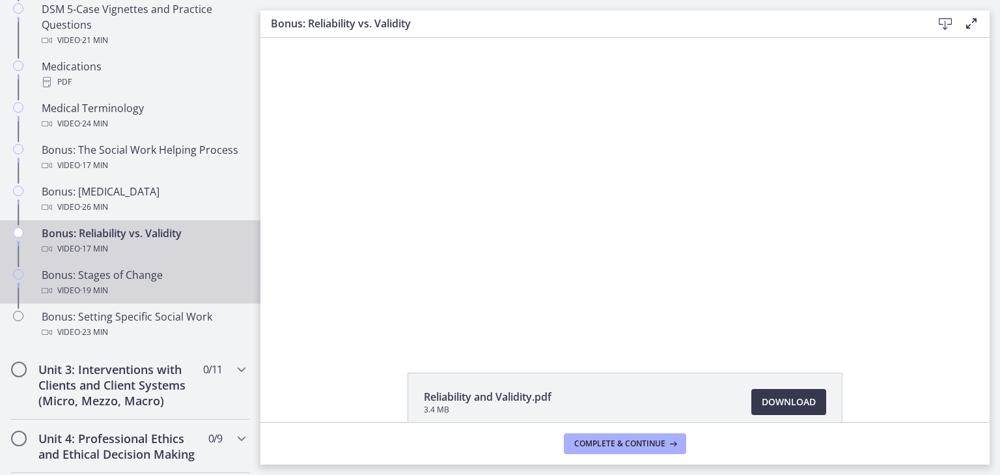
click at [197, 298] on div "Video · 19 min" at bounding box center [143, 291] width 203 height 16
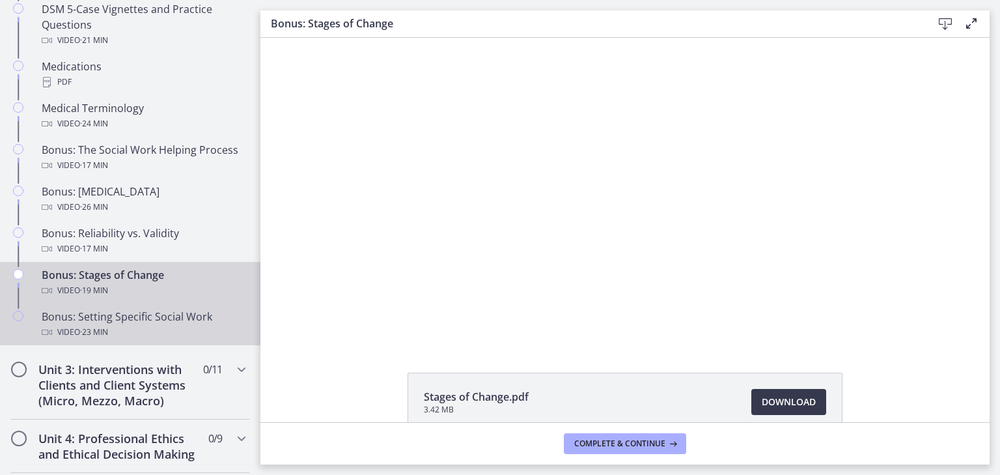
click at [194, 337] on div "Bonus: Setting Specific Social Work Video · 23 min" at bounding box center [143, 324] width 203 height 31
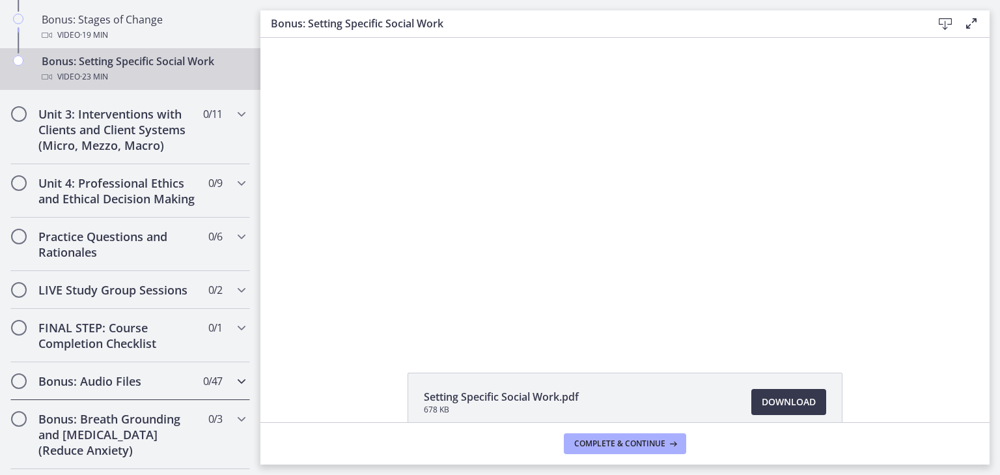
scroll to position [1182, 0]
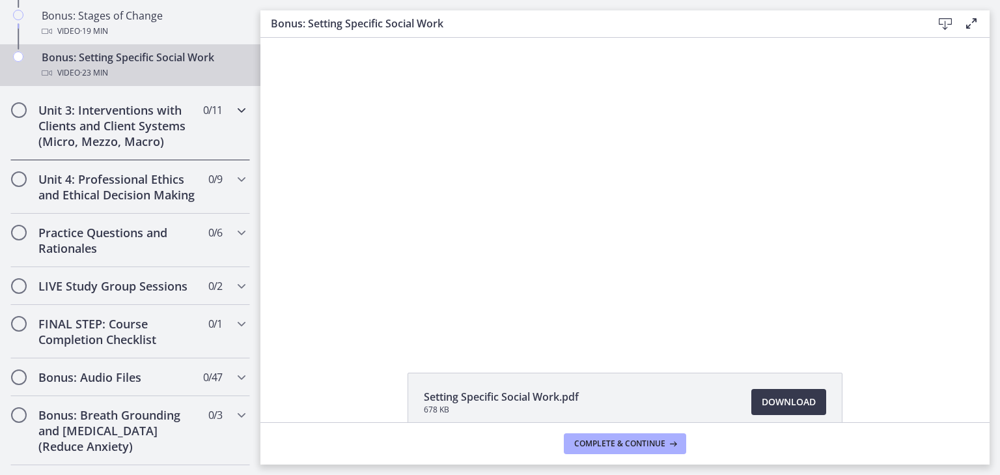
click at [154, 134] on h2 "Unit 3: Interventions with Clients and Client Systems (Micro, Mezzo, Macro)" at bounding box center [117, 125] width 159 height 47
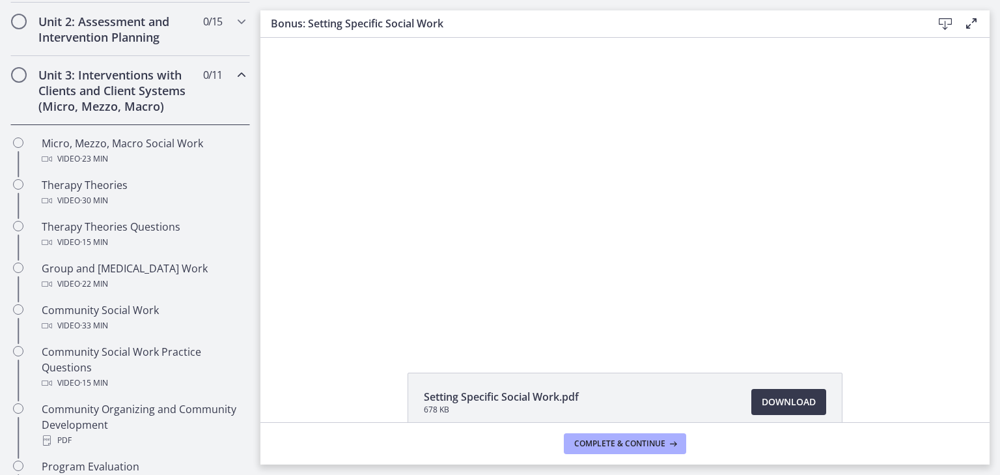
scroll to position [419, 0]
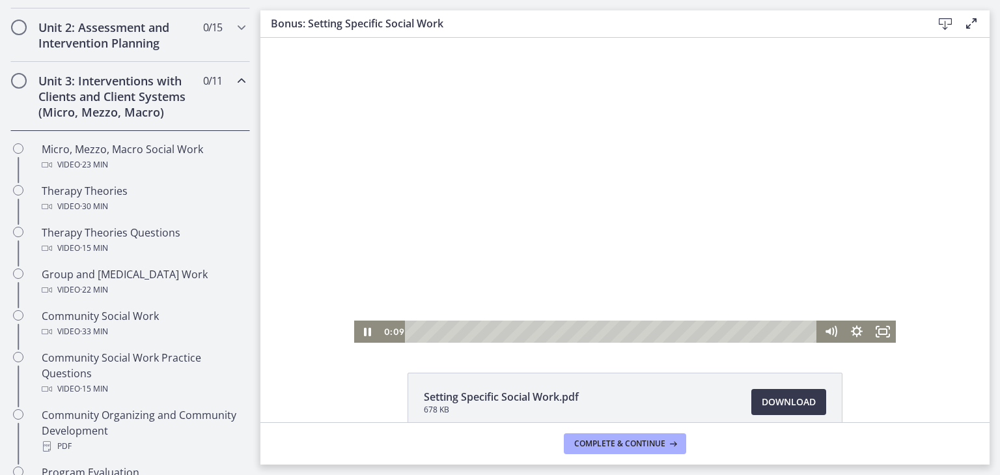
click at [401, 152] on div at bounding box center [625, 190] width 542 height 305
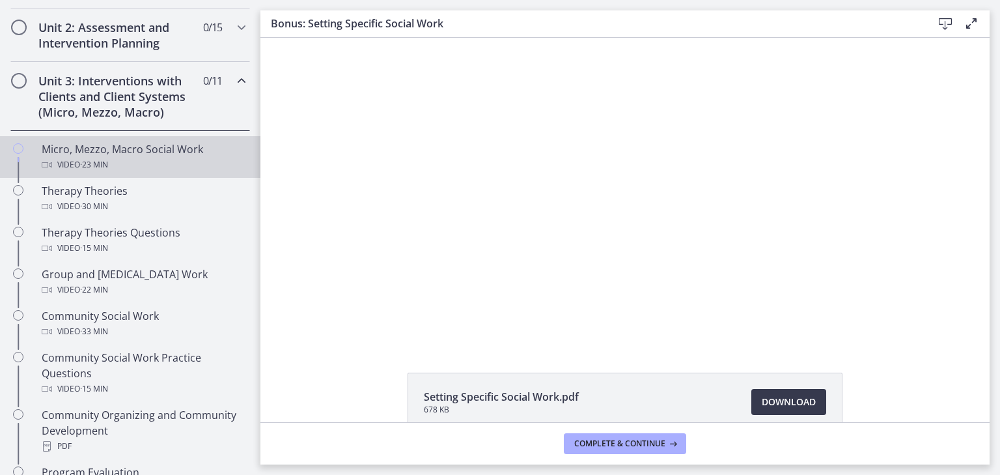
click at [173, 136] on link "Micro, Mezzo, Macro Social Work Video · 23 min" at bounding box center [130, 157] width 260 height 42
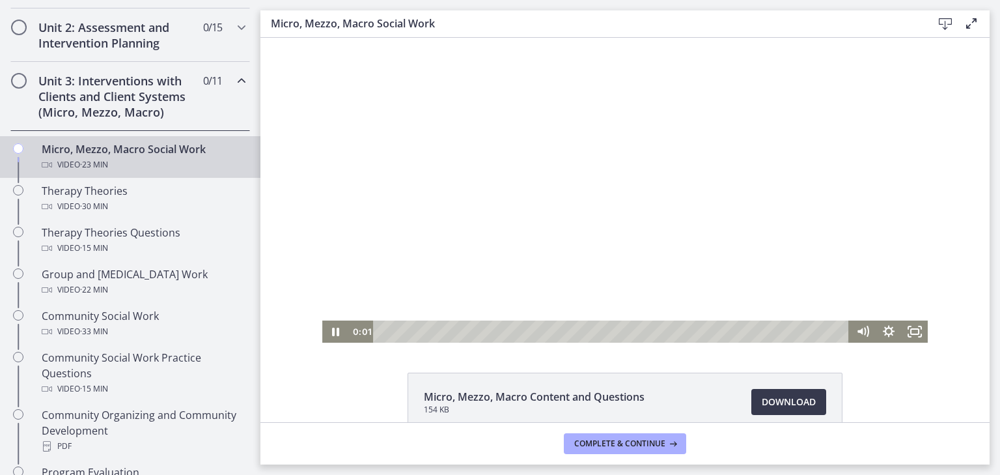
click at [427, 209] on div at bounding box center [625, 190] width 606 height 305
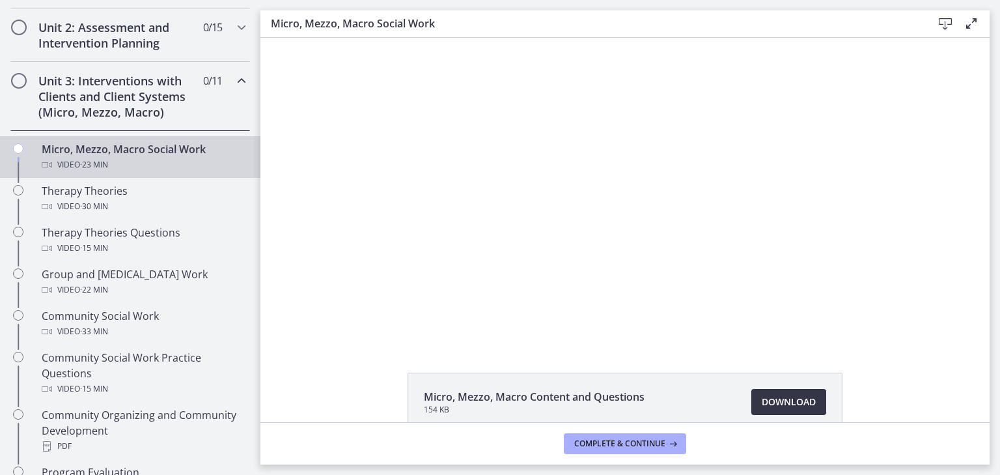
click at [762, 394] on span "Download Opens in a new window" at bounding box center [789, 402] width 54 height 16
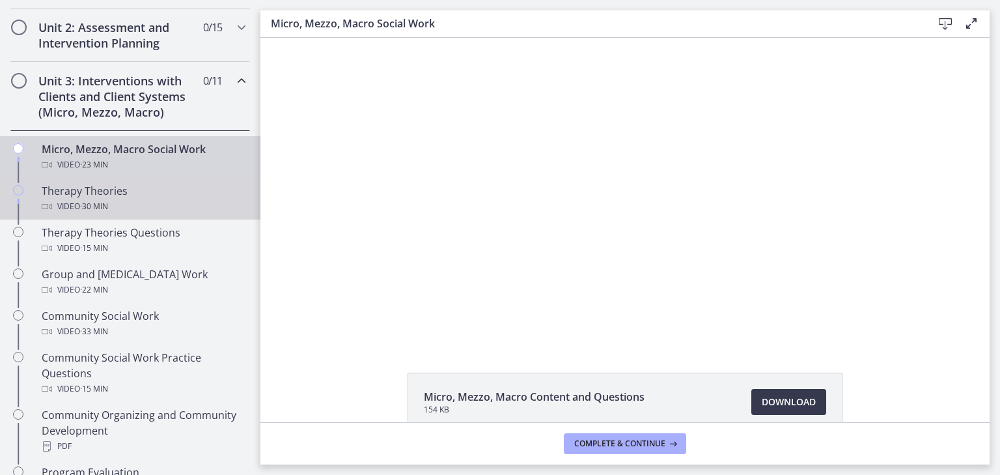
click at [131, 194] on div "Therapy Theories Video · 30 min" at bounding box center [143, 198] width 203 height 31
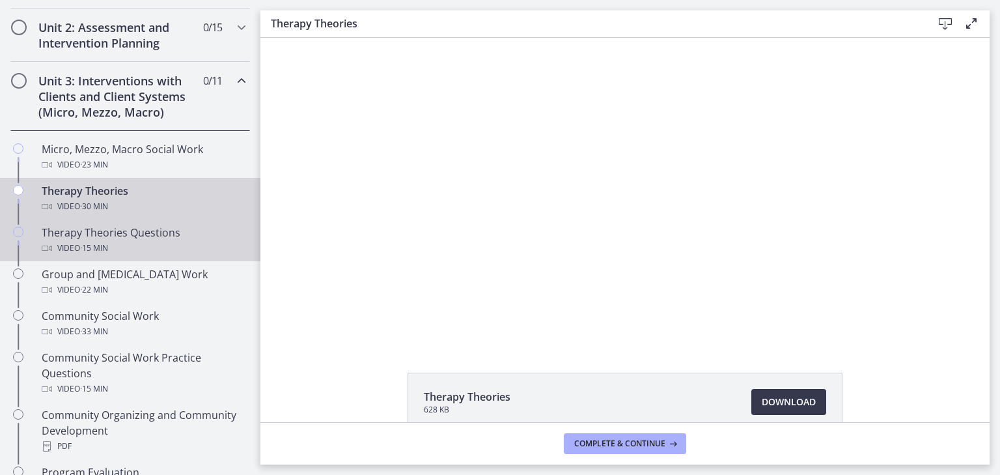
click at [223, 234] on div "Therapy Theories Questions Video · 15 min" at bounding box center [143, 240] width 203 height 31
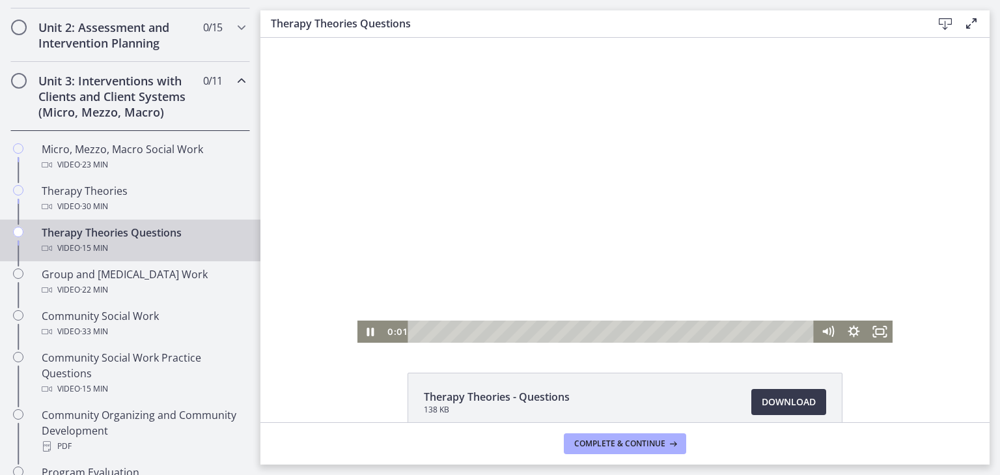
click at [504, 242] on div at bounding box center [626, 190] width 536 height 305
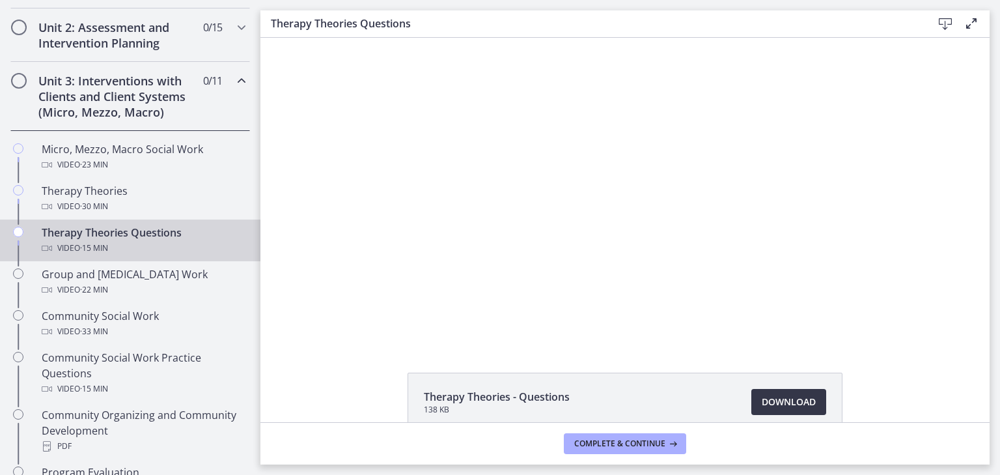
click at [766, 408] on span "Download Opens in a new window" at bounding box center [789, 402] width 54 height 16
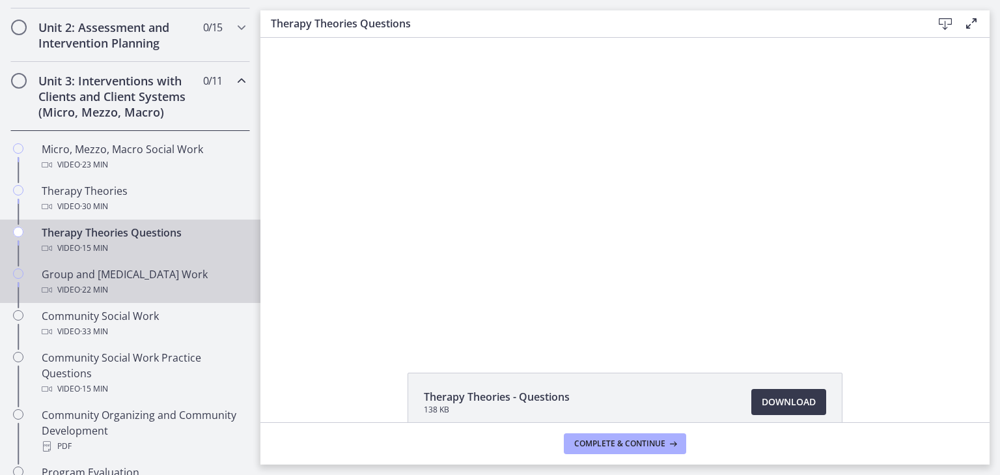
click at [204, 277] on div "Group and [MEDICAL_DATA] Work Video · 22 min" at bounding box center [143, 281] width 203 height 31
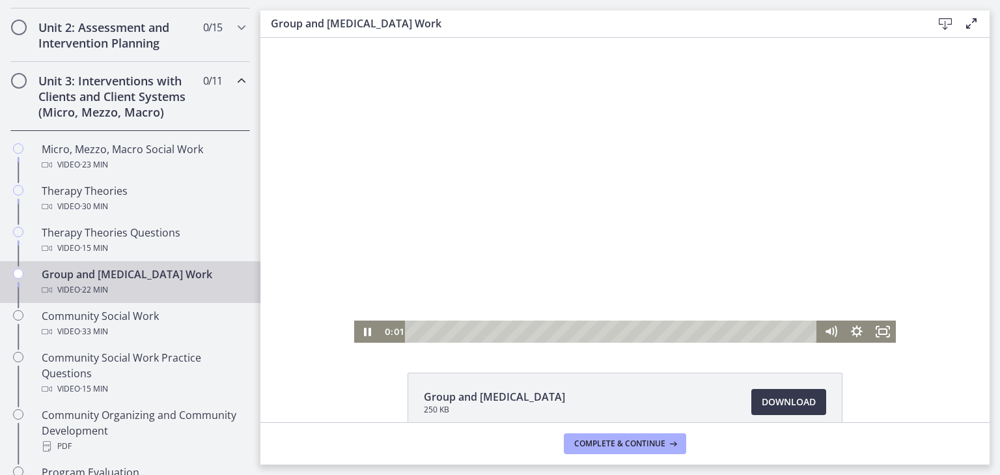
click at [479, 236] on div at bounding box center [625, 190] width 542 height 305
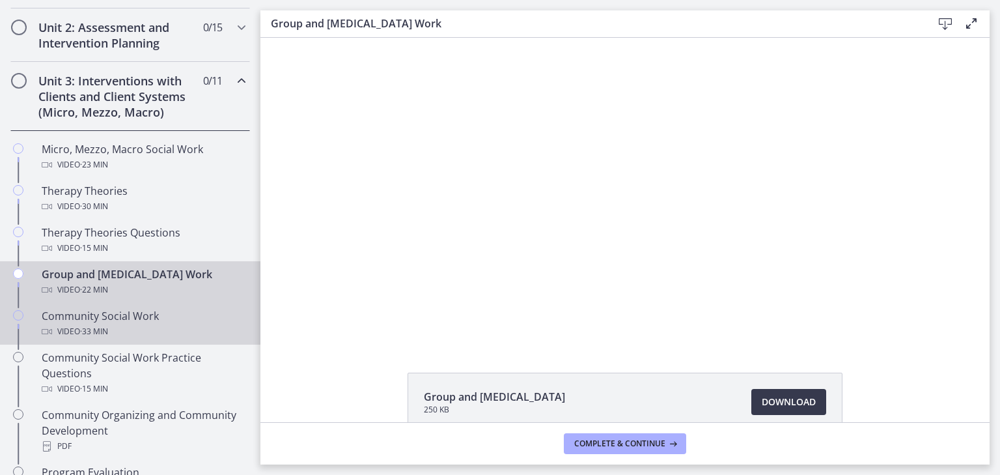
click at [176, 329] on div "Video · 33 min" at bounding box center [143, 332] width 203 height 16
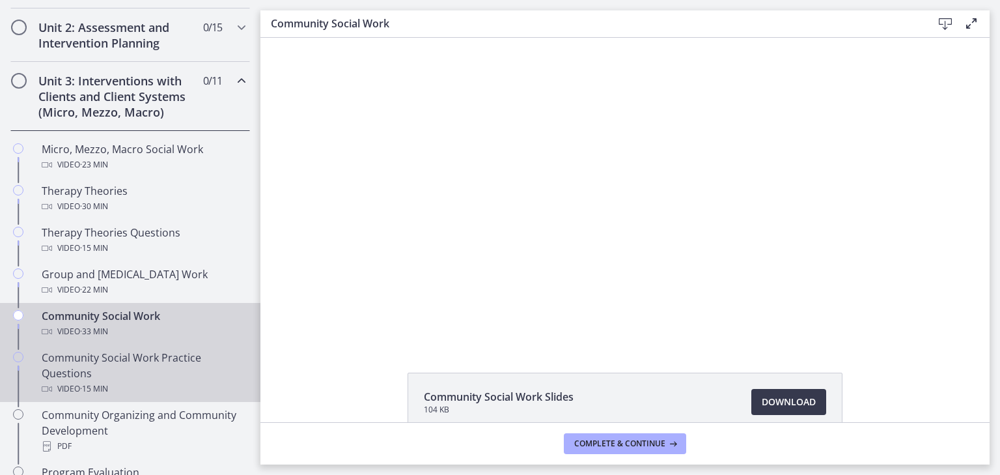
click at [201, 359] on div "Community Social Work Practice Questions Video · 15 min" at bounding box center [143, 373] width 203 height 47
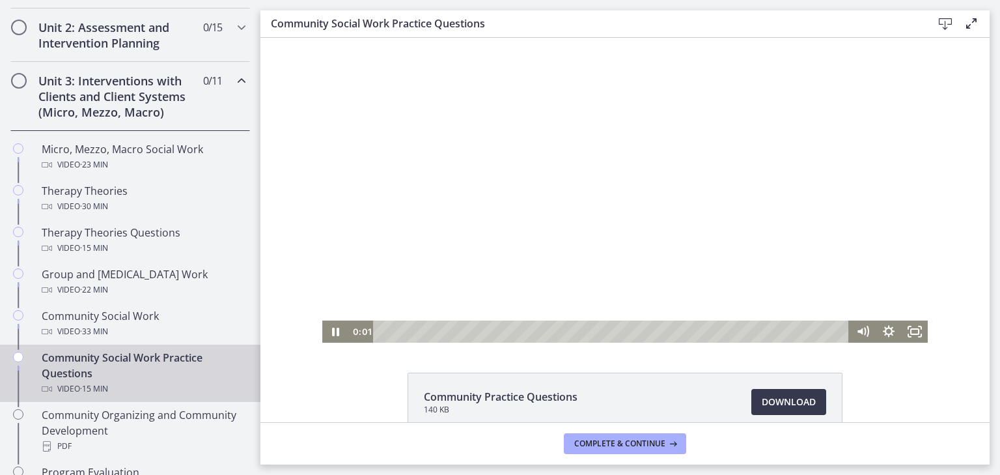
click at [667, 212] on div at bounding box center [625, 190] width 606 height 305
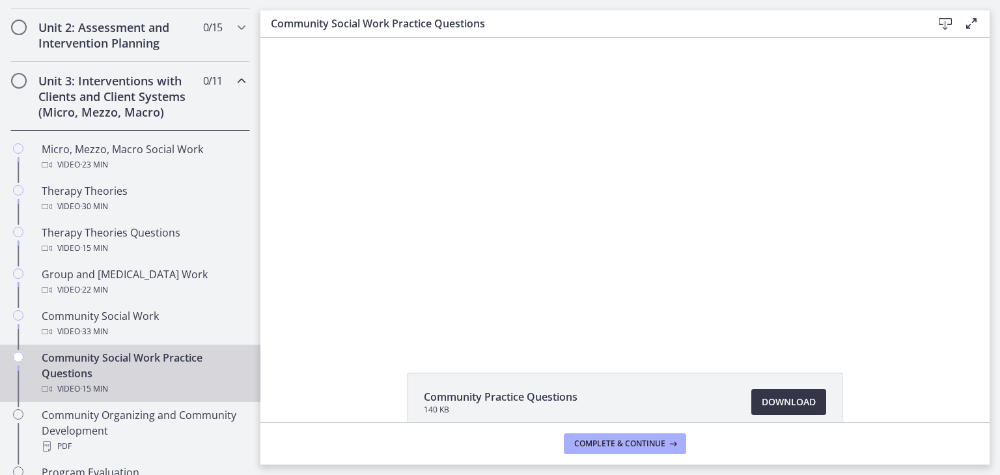
click at [770, 402] on span "Download Opens in a new window" at bounding box center [789, 402] width 54 height 16
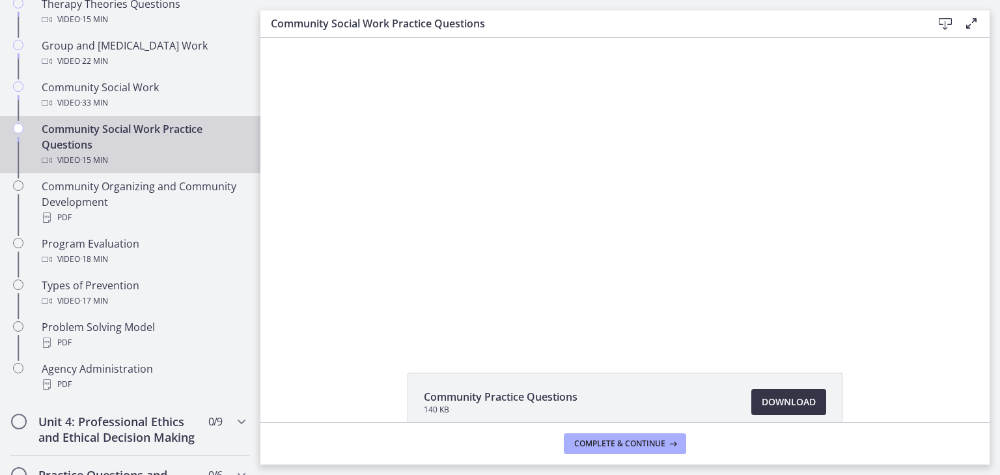
scroll to position [684, 0]
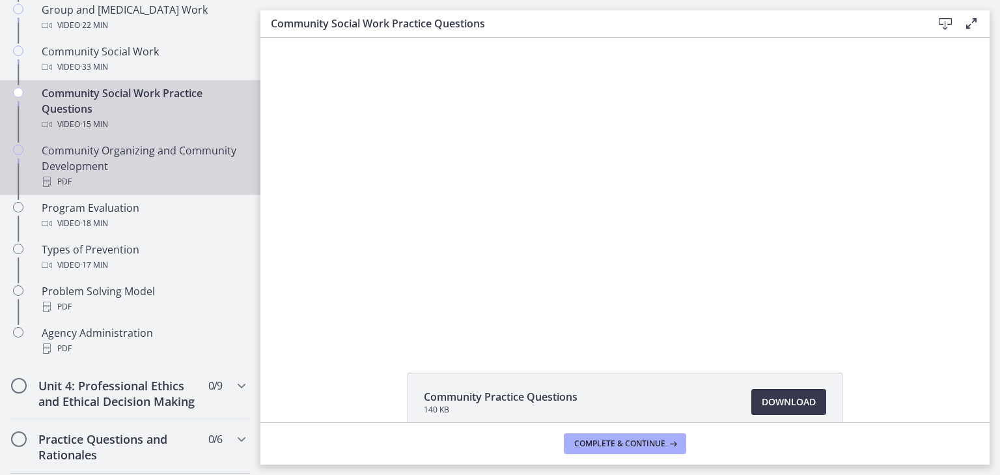
click at [174, 156] on div "Community Organizing and Community Development PDF" at bounding box center [143, 166] width 203 height 47
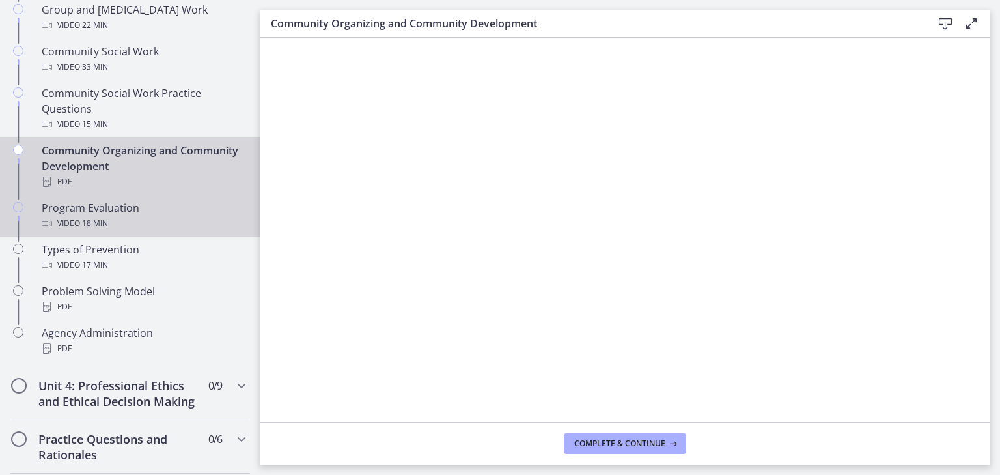
click at [184, 222] on div "Video · 18 min" at bounding box center [143, 224] width 203 height 16
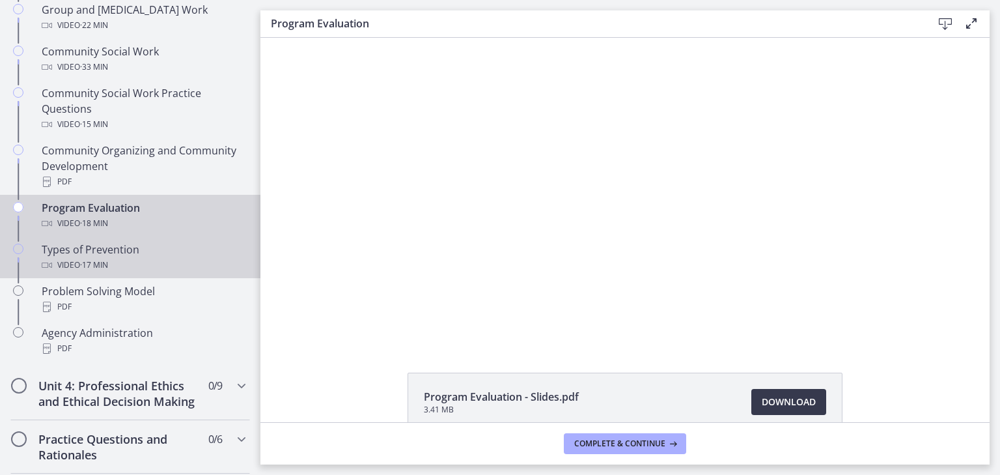
click at [190, 257] on div "Video · 17 min" at bounding box center [143, 265] width 203 height 16
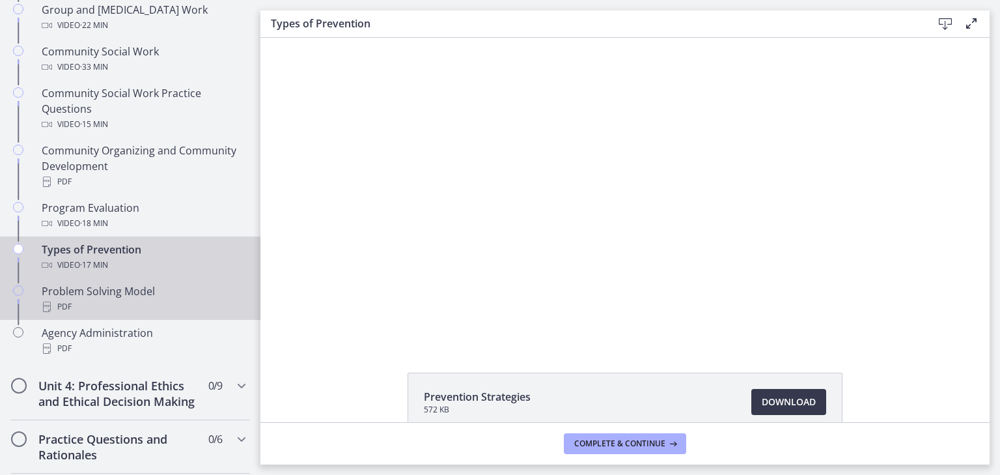
click at [200, 299] on div "PDF" at bounding box center [143, 307] width 203 height 16
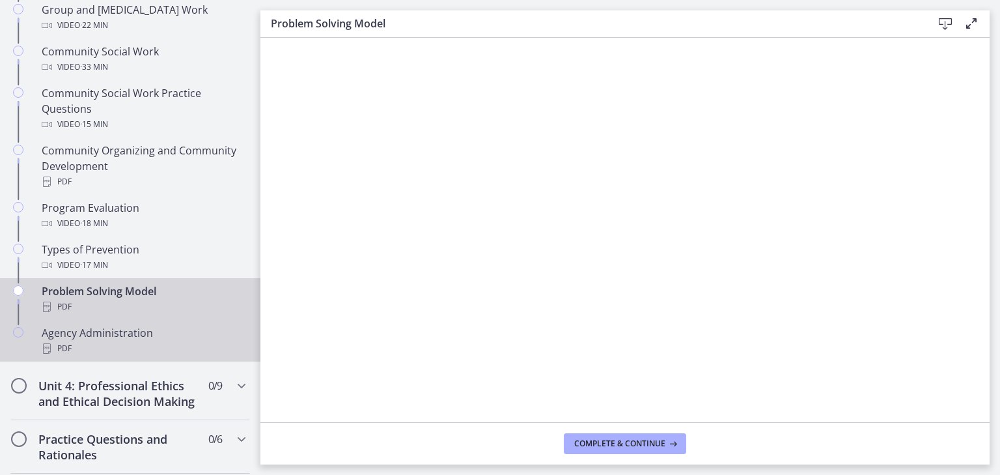
click at [220, 341] on div "PDF" at bounding box center [143, 349] width 203 height 16
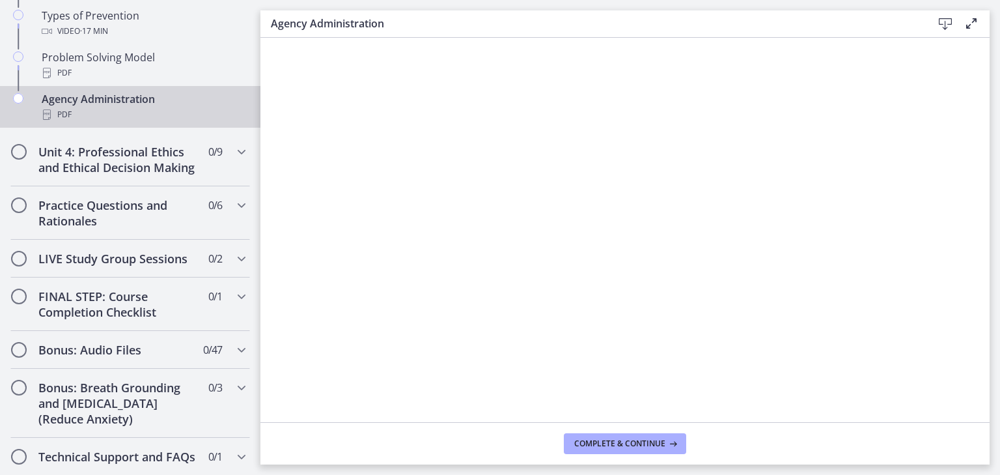
scroll to position [923, 0]
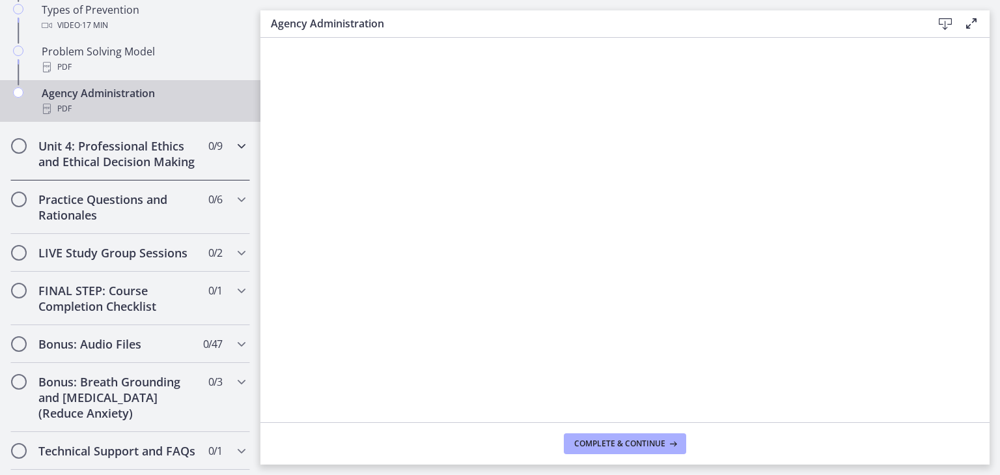
click at [219, 157] on div "Unit 4: Professional Ethics and Ethical Decision Making 0 / 9 Completed" at bounding box center [130, 153] width 240 height 53
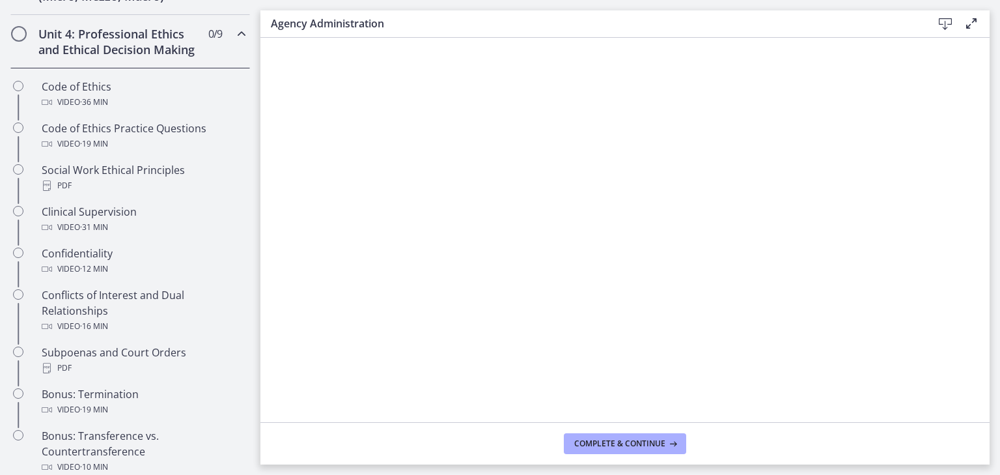
scroll to position [520, 0]
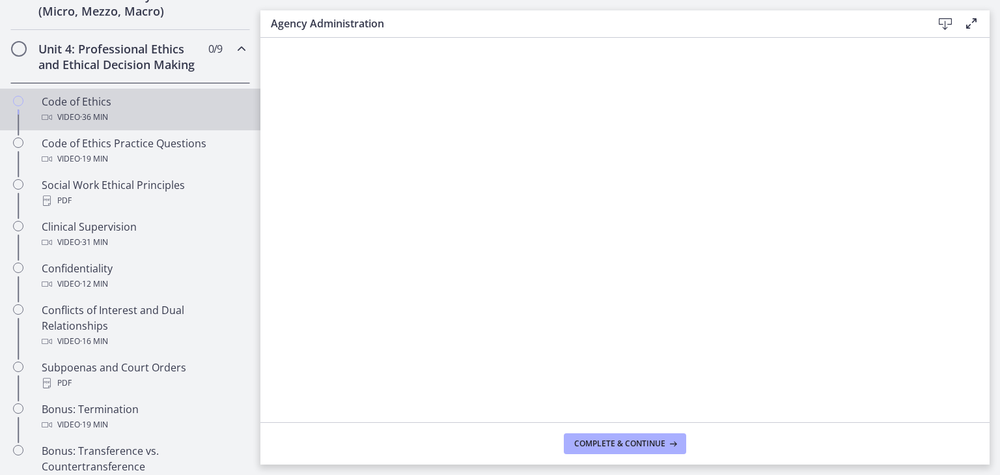
click at [191, 122] on div "Video · 36 min" at bounding box center [143, 117] width 203 height 16
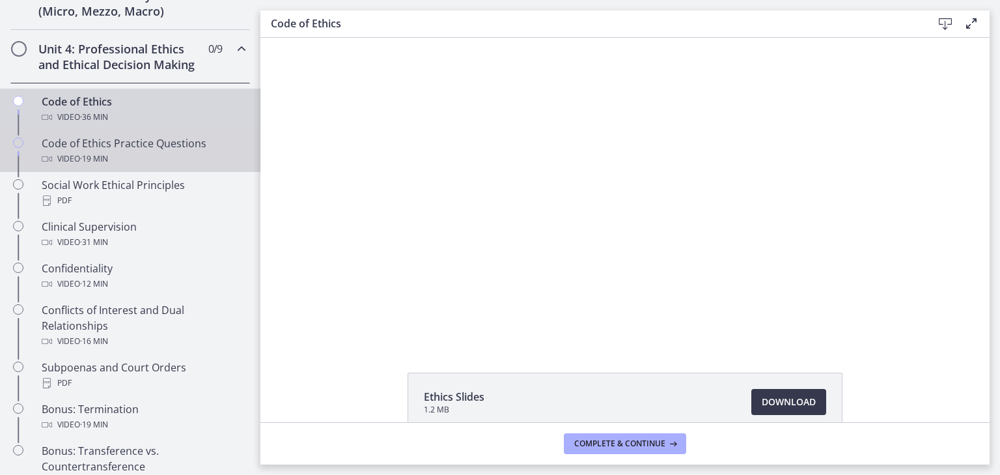
click at [209, 162] on div "Code of Ethics Practice Questions Video · 19 min" at bounding box center [143, 150] width 203 height 31
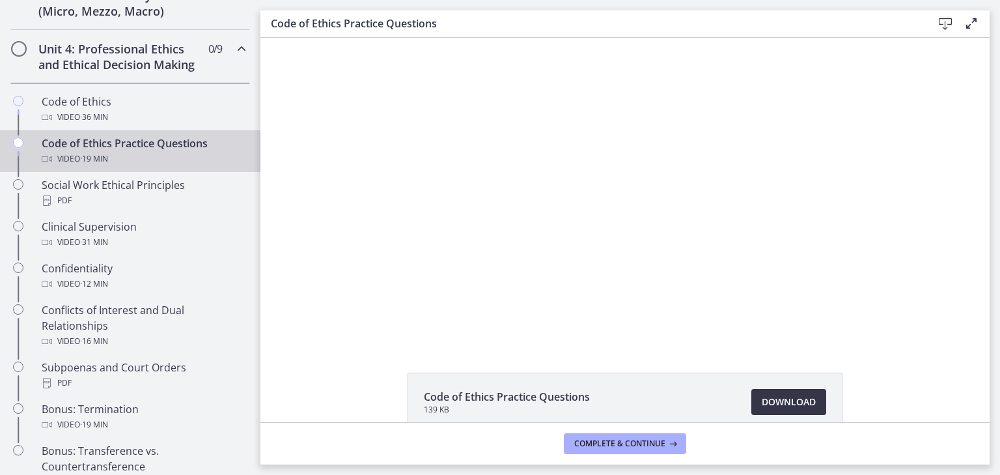
click at [781, 394] on span "Download Opens in a new window" at bounding box center [789, 402] width 54 height 16
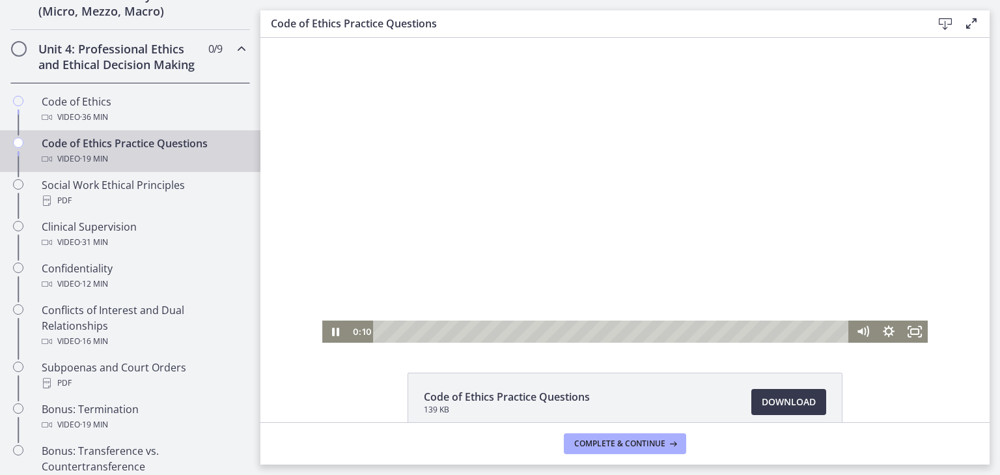
click at [505, 163] on div at bounding box center [625, 190] width 606 height 305
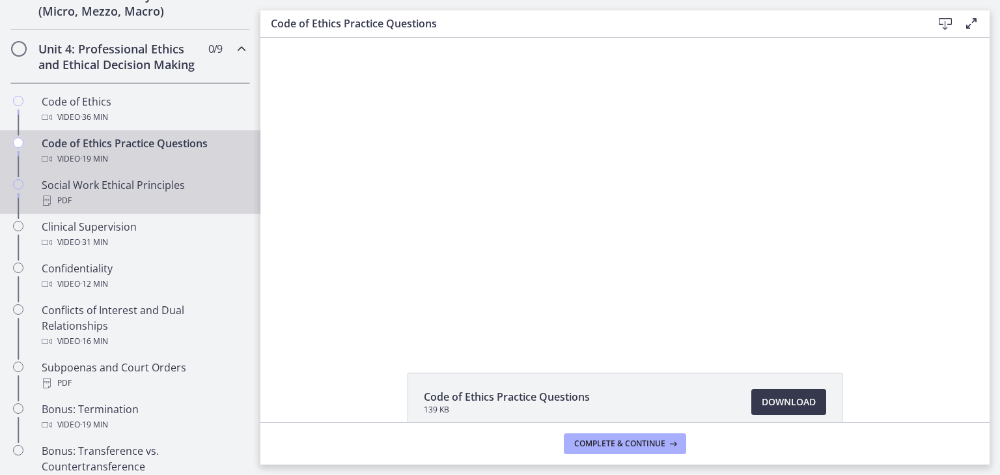
click at [142, 208] on div "PDF" at bounding box center [143, 201] width 203 height 16
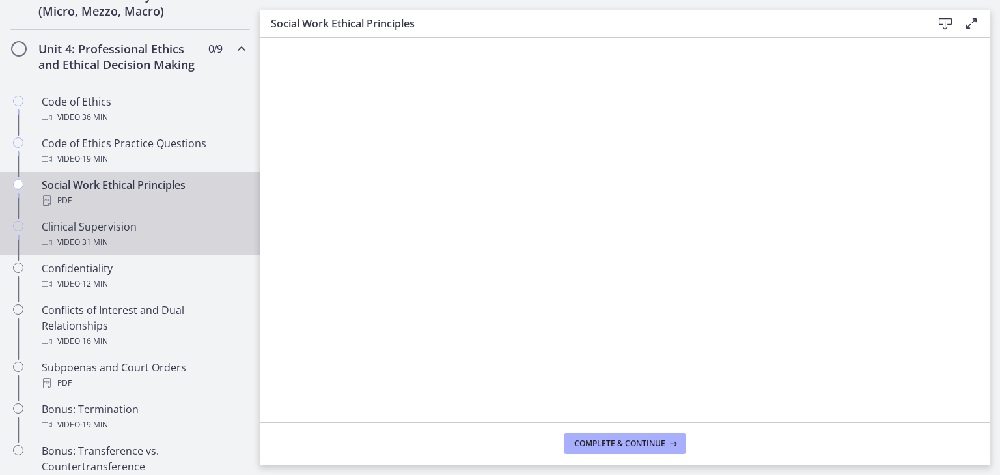
click at [183, 243] on div "Clinical Supervision Video · 31 min" at bounding box center [143, 234] width 203 height 31
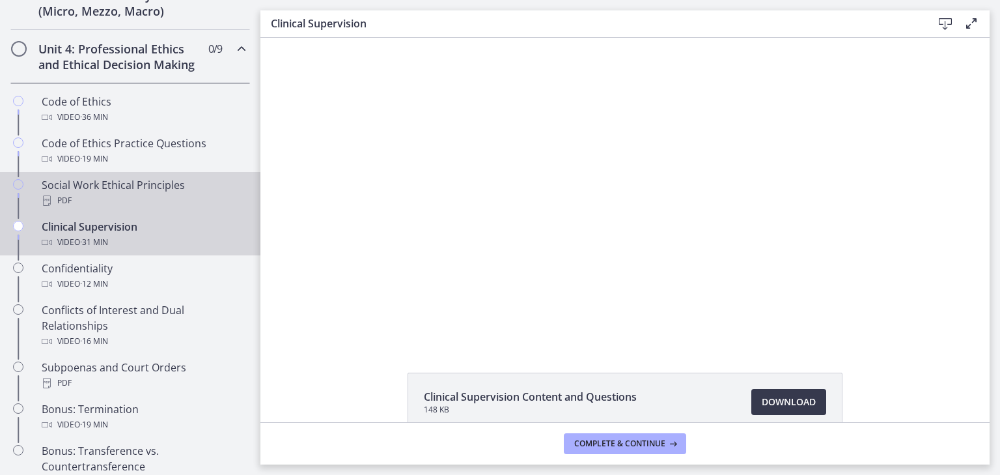
click at [175, 194] on div "Social Work Ethical Principles PDF" at bounding box center [143, 192] width 203 height 31
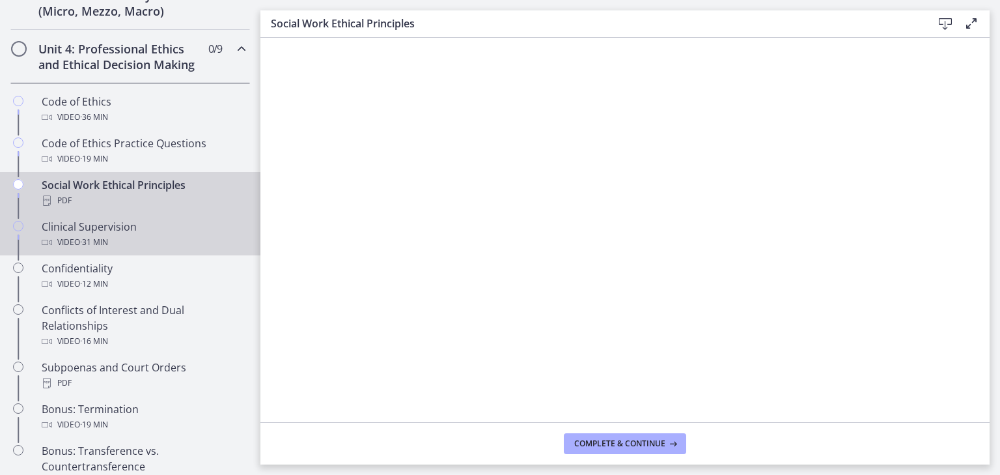
click at [188, 240] on div "Clinical Supervision Video · 31 min" at bounding box center [143, 234] width 203 height 31
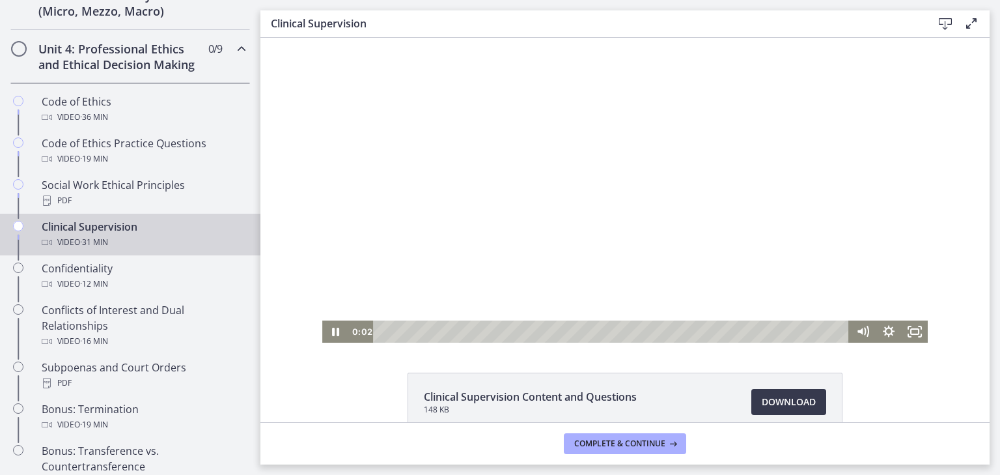
click at [458, 236] on div at bounding box center [625, 190] width 606 height 305
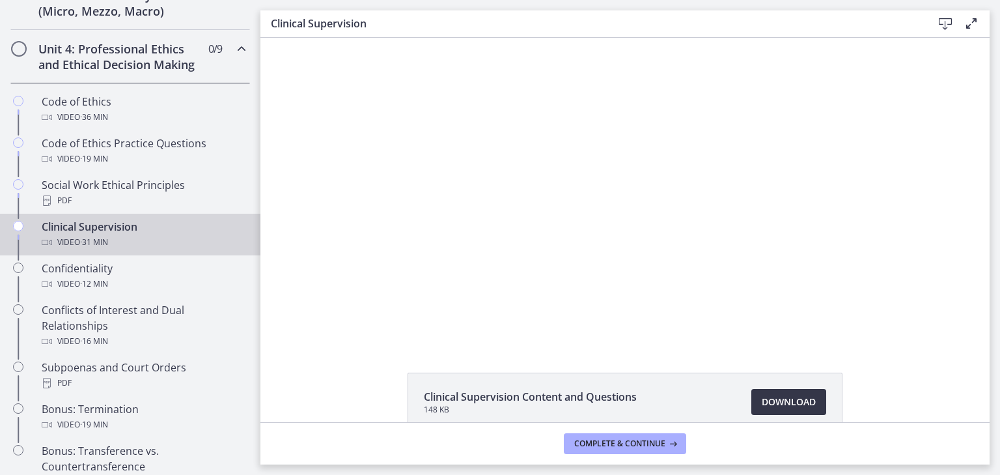
click at [762, 406] on span "Download Opens in a new window" at bounding box center [789, 402] width 54 height 16
click at [787, 403] on span "Download Opens in a new window" at bounding box center [789, 402] width 54 height 16
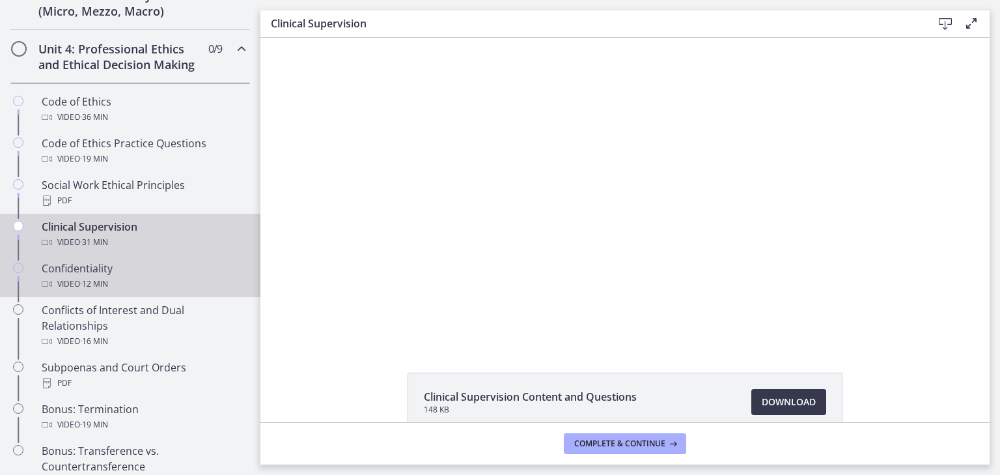
click at [178, 292] on div "Video · 12 min" at bounding box center [143, 284] width 203 height 16
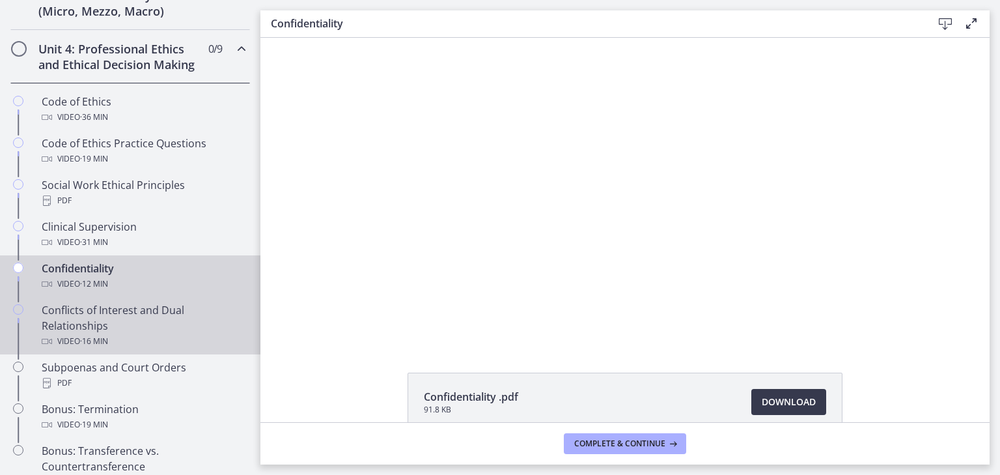
click at [182, 344] on div "Conflicts of Interest and Dual Relationships Video · 16 min" at bounding box center [143, 325] width 203 height 47
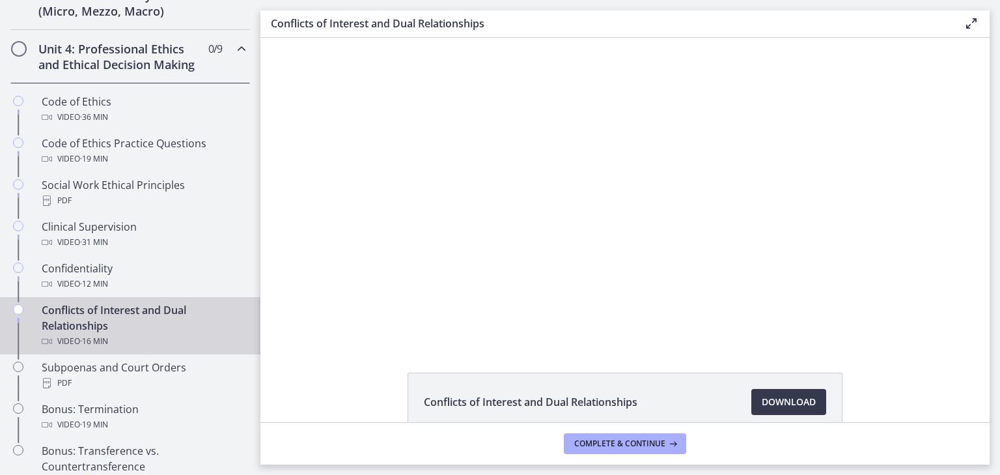
click at [184, 345] on div "Conflicts of Interest and Dual Relationships Video · 16 min" at bounding box center [143, 325] width 203 height 47
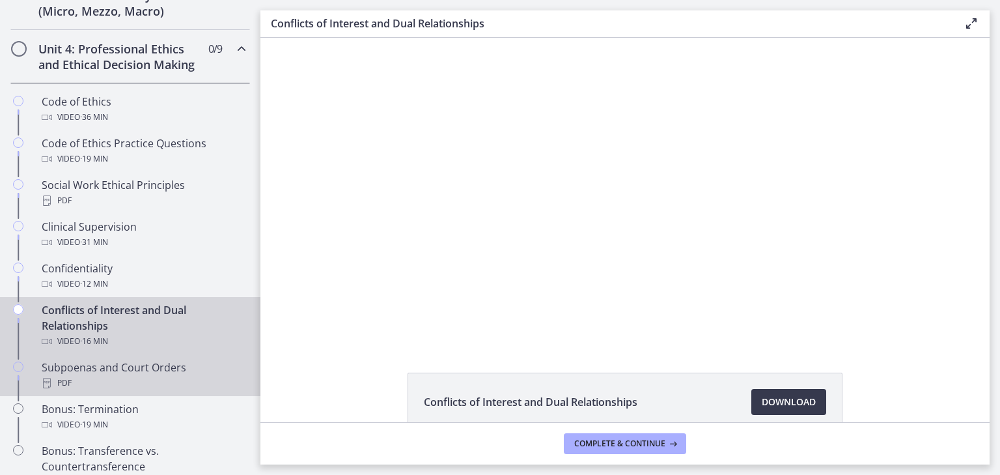
click at [189, 387] on div "Subpoenas and Court Orders PDF" at bounding box center [143, 374] width 203 height 31
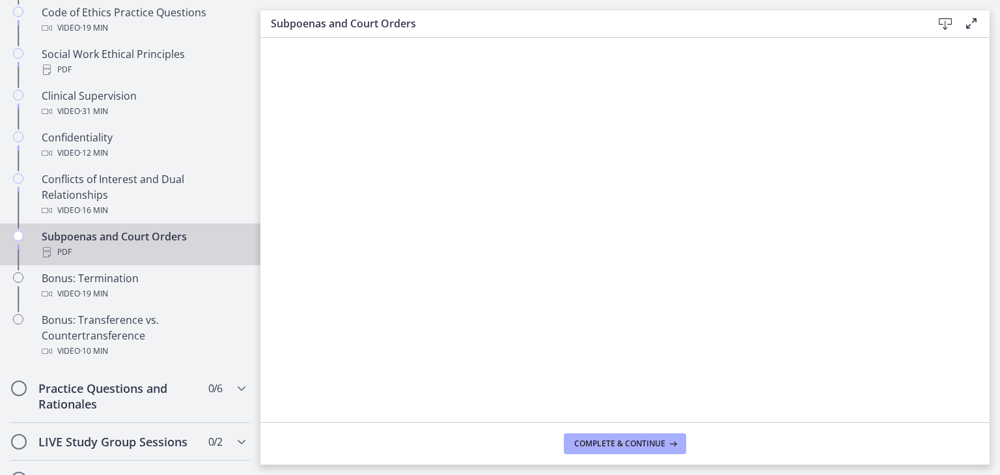
scroll to position [654, 0]
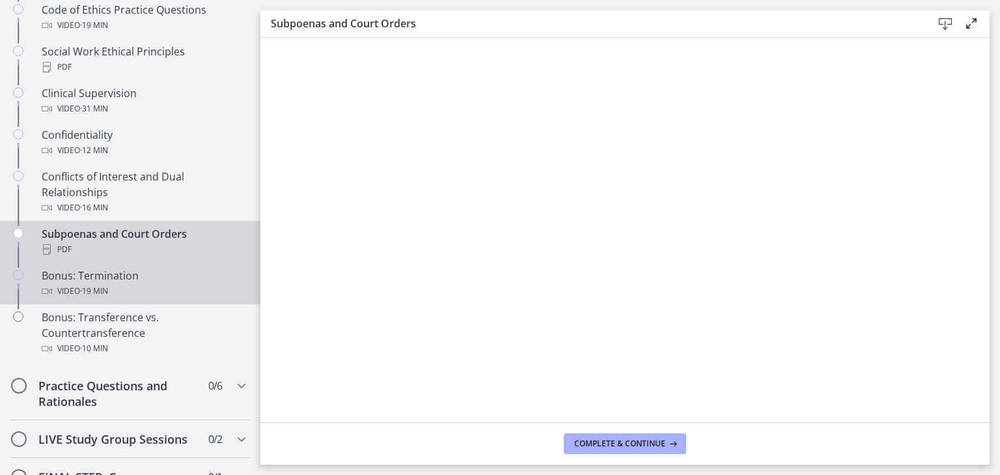
click at [208, 288] on div "Bonus: Termination Video · 19 min" at bounding box center [143, 283] width 203 height 31
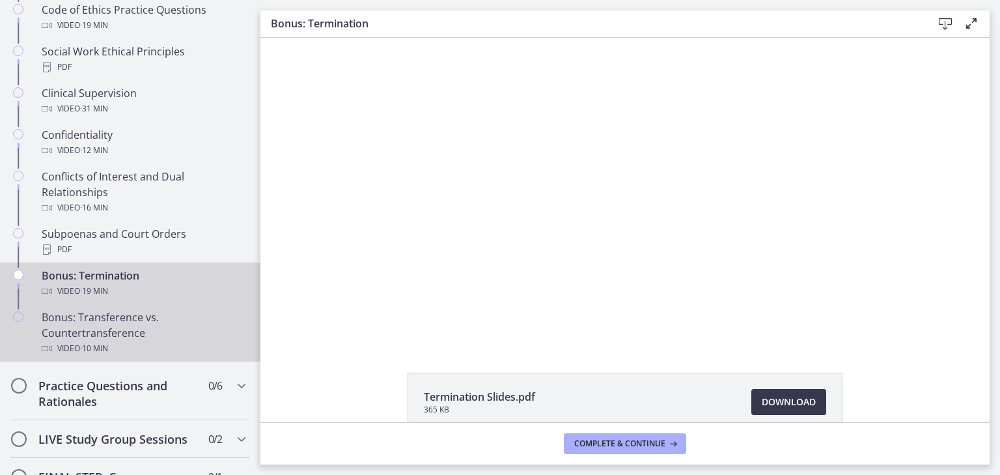
click at [191, 334] on div "Bonus: Transference vs. Countertransference Video · 10 min" at bounding box center [143, 332] width 203 height 47
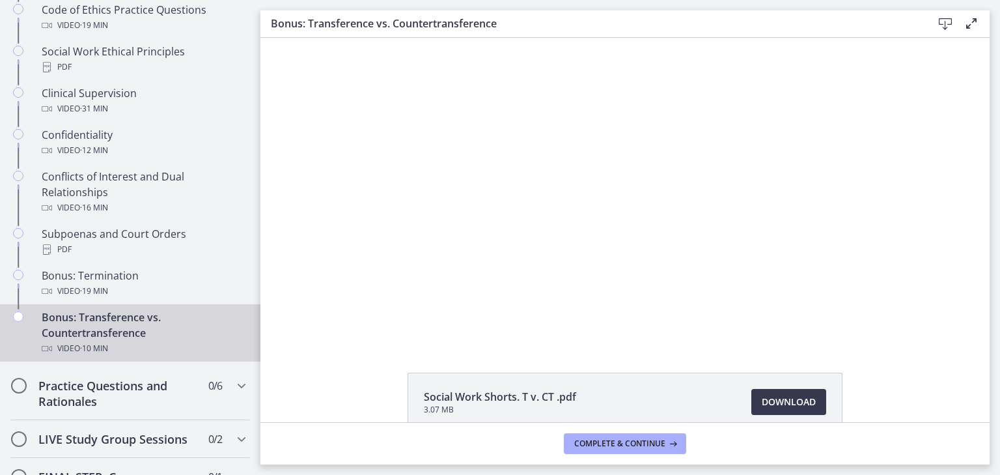
drag, startPoint x: 260, startPoint y: 326, endPoint x: 259, endPoint y: 361, distance: 35.2
click at [260, 343] on html "Click for sound @keyframes VOLUME_SMALL_WAVE_FLASH { 0% { opacity: 0; } 33% { o…" at bounding box center [624, 190] width 729 height 305
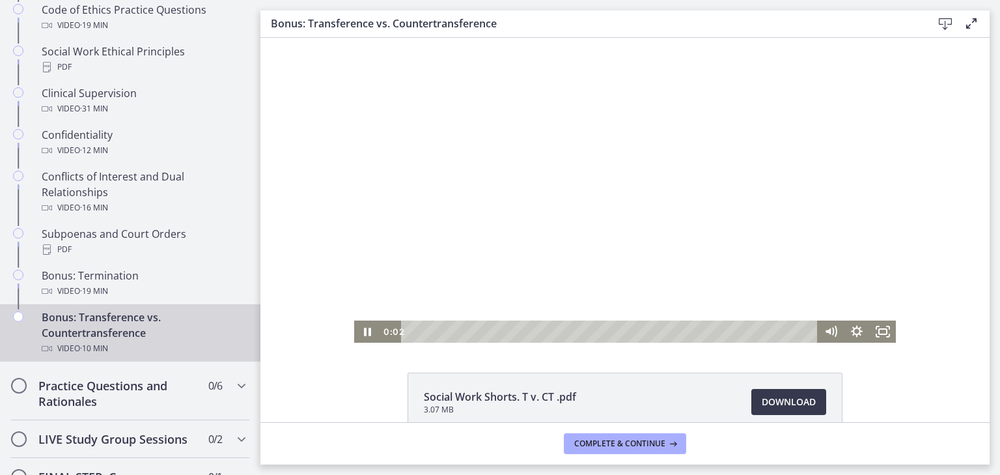
click at [391, 280] on div at bounding box center [625, 190] width 542 height 305
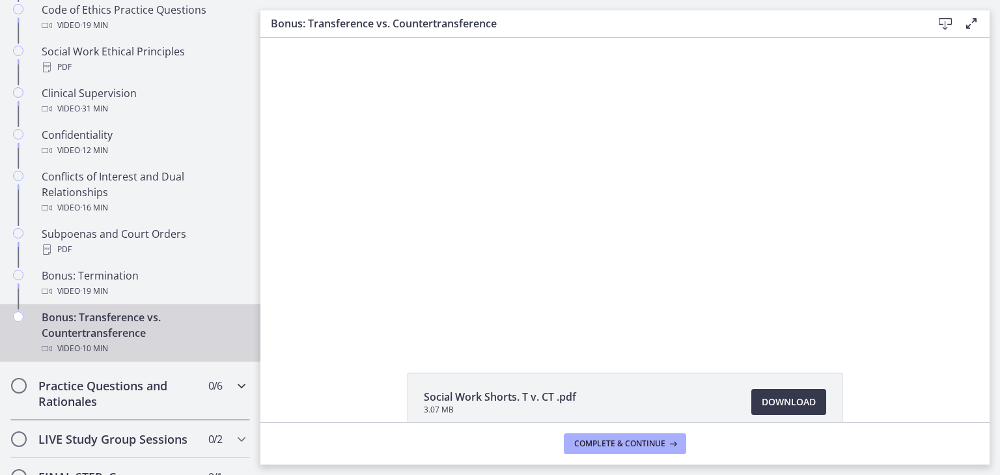
click at [160, 402] on h2 "Practice Questions and Rationales" at bounding box center [117, 393] width 159 height 31
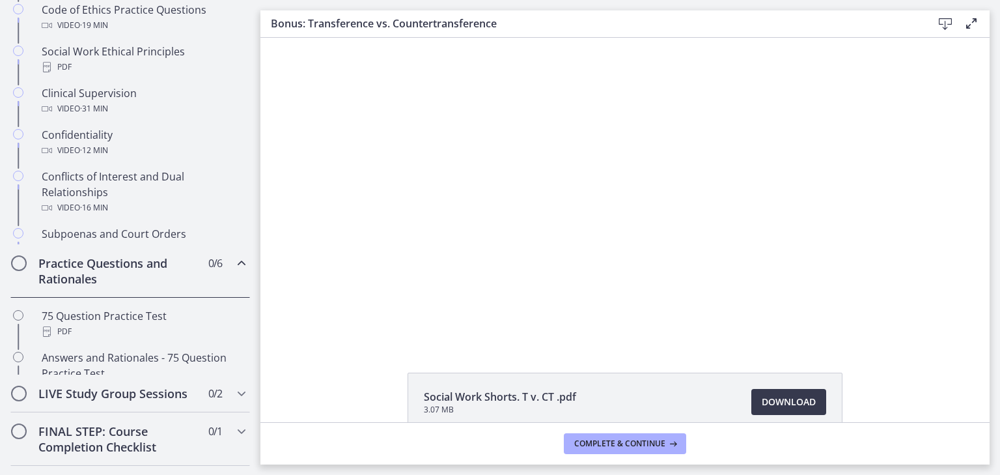
scroll to position [649, 0]
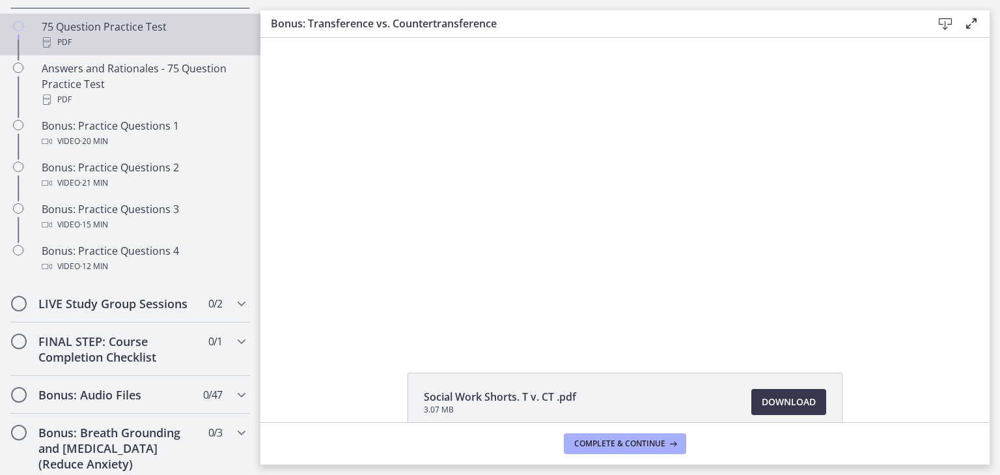
click at [171, 50] on div "PDF" at bounding box center [143, 43] width 203 height 16
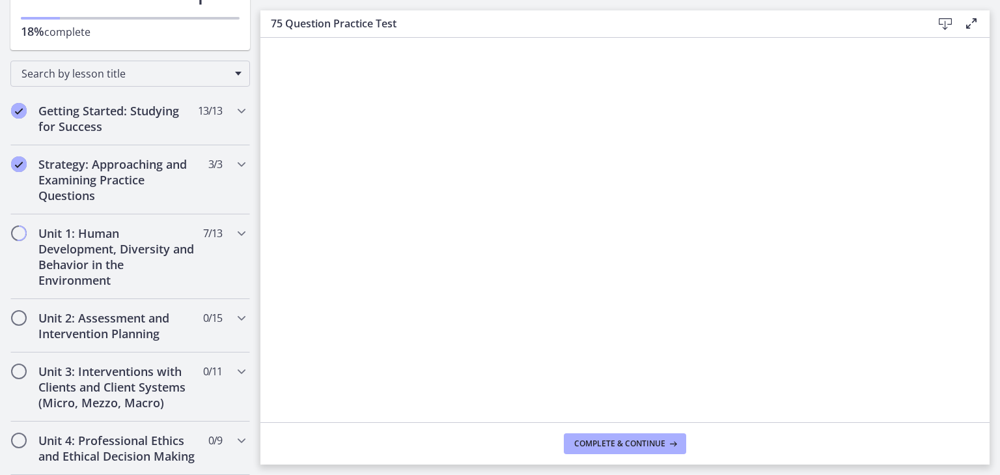
scroll to position [133, 0]
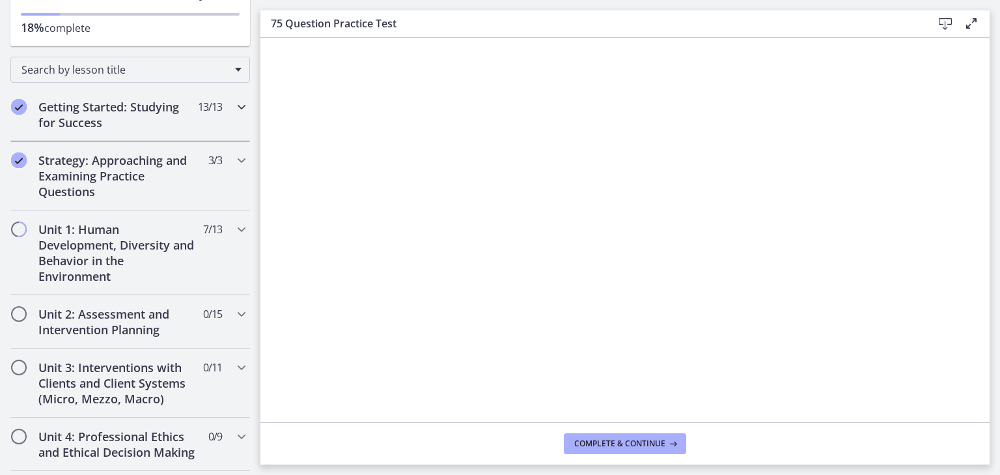
click at [144, 124] on h2 "Getting Started: Studying for Success" at bounding box center [117, 114] width 159 height 31
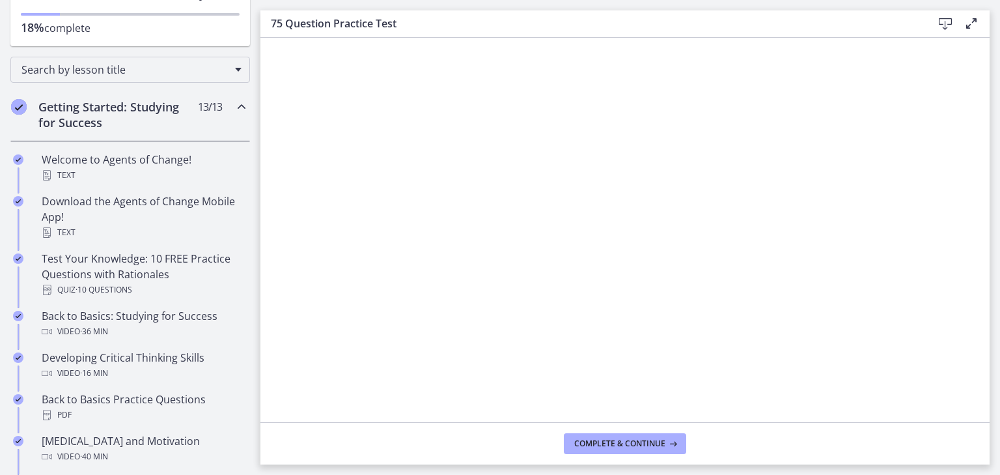
click at [146, 125] on h2 "Getting Started: Studying for Success" at bounding box center [117, 114] width 159 height 31
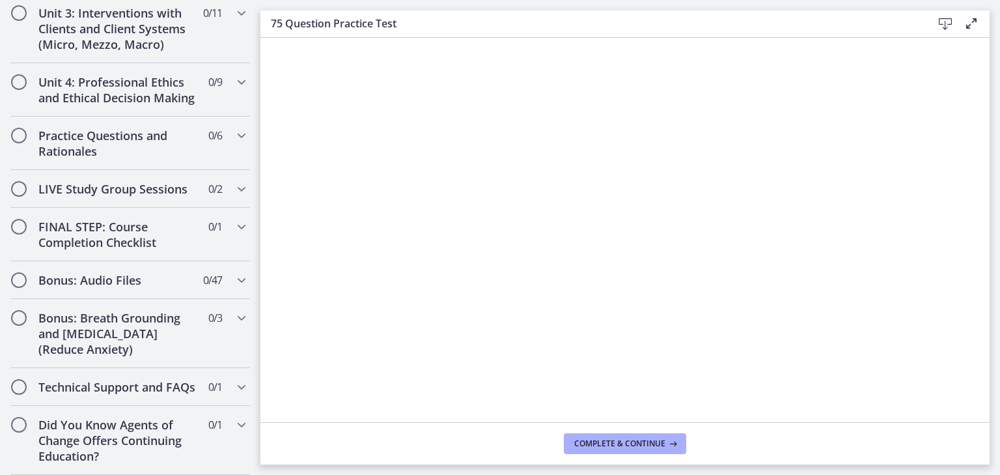
scroll to position [514, 0]
click at [231, 134] on div "Practice Questions and Rationales 0 / 6 Completed" at bounding box center [130, 143] width 240 height 53
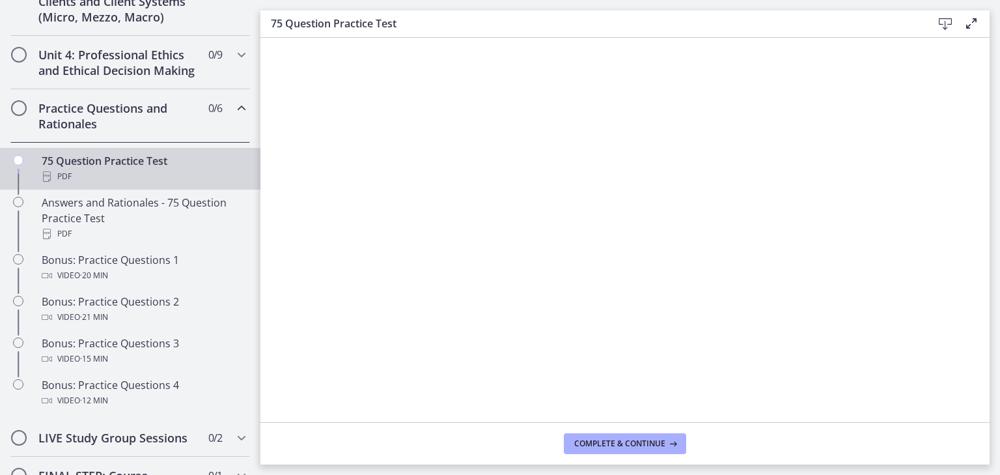
click at [229, 184] on div "PDF" at bounding box center [143, 177] width 203 height 16
drag, startPoint x: 991, startPoint y: 214, endPoint x: 991, endPoint y: 235, distance: 20.8
click at [991, 235] on main "75 Question Practice Test Download Enable fullscreen Complete & continue" at bounding box center [630, 237] width 740 height 475
click at [940, 23] on icon at bounding box center [946, 24] width 16 height 16
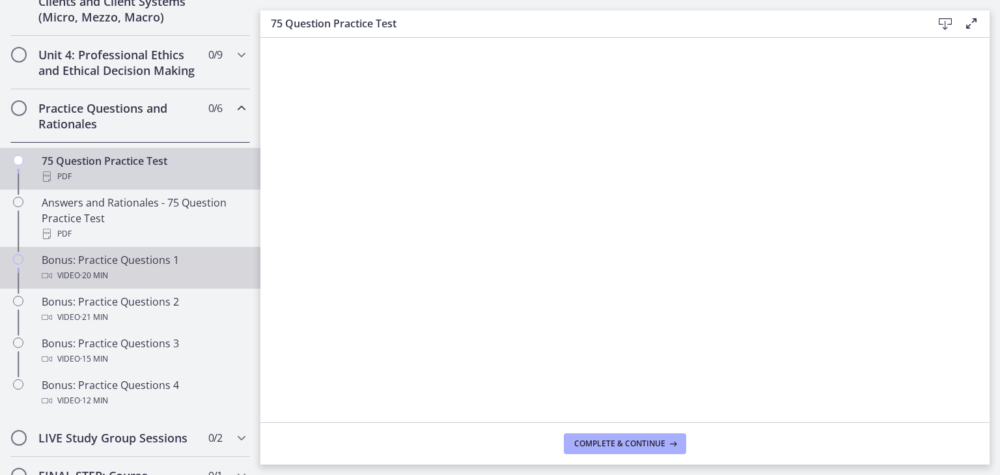
click at [191, 278] on div "Bonus: Practice Questions 1 Video · 20 min" at bounding box center [143, 267] width 203 height 31
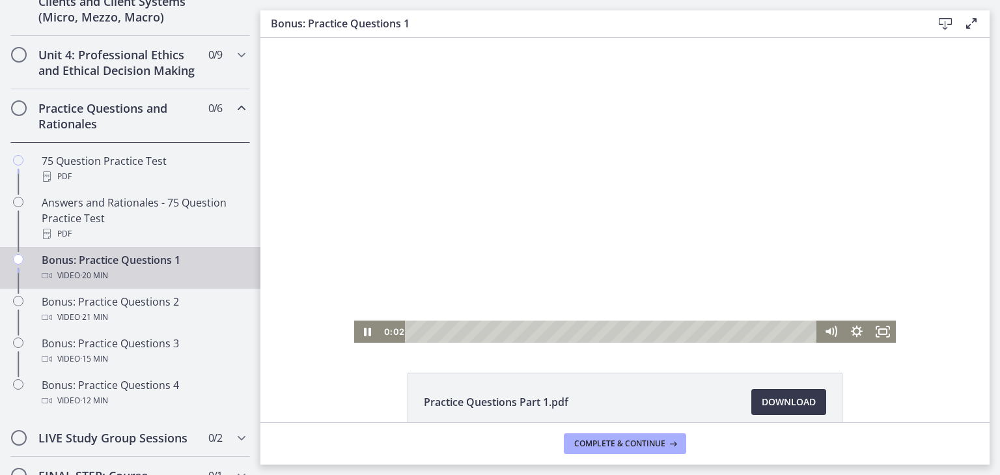
click at [715, 191] on div at bounding box center [625, 190] width 542 height 305
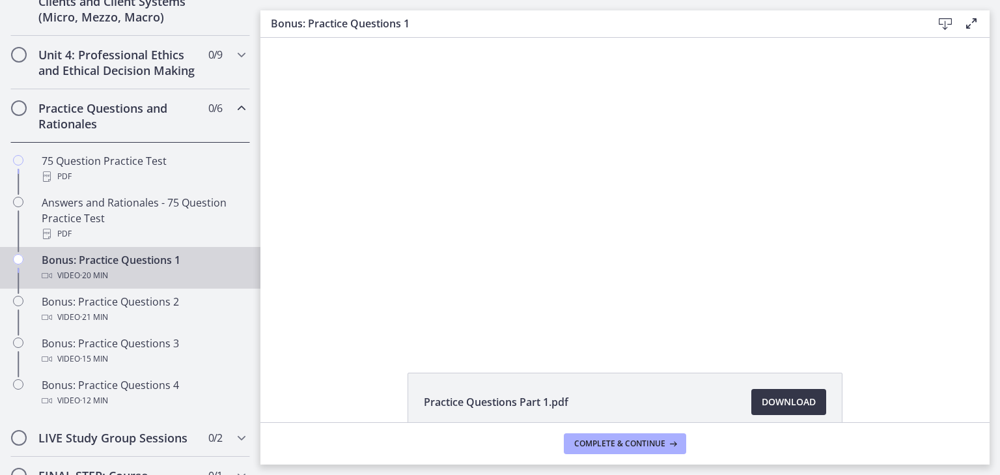
click at [787, 401] on span "Download Opens in a new window" at bounding box center [789, 402] width 54 height 16
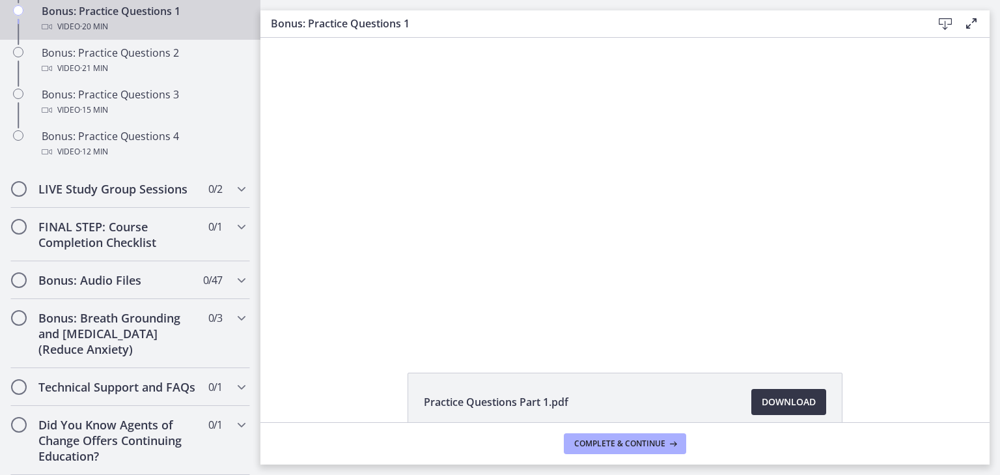
scroll to position [782, 0]
click at [234, 219] on icon "Chapters" at bounding box center [242, 227] width 16 height 16
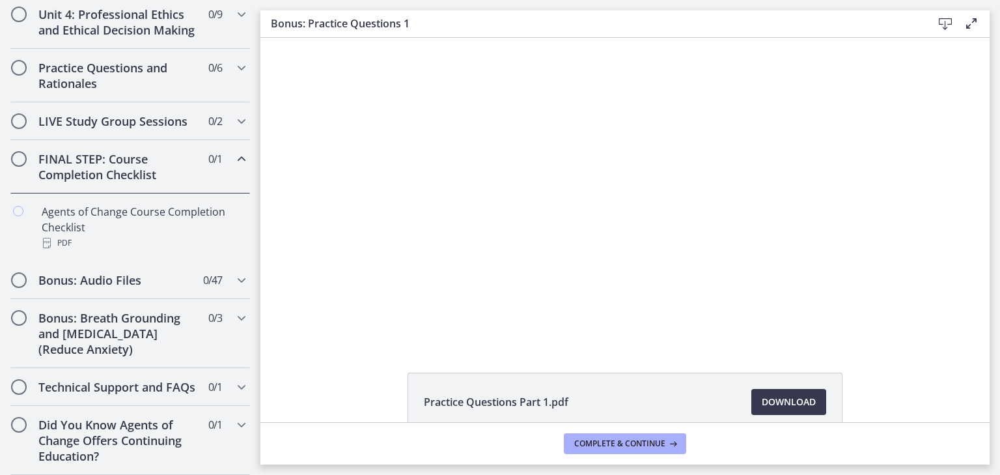
scroll to position [582, 0]
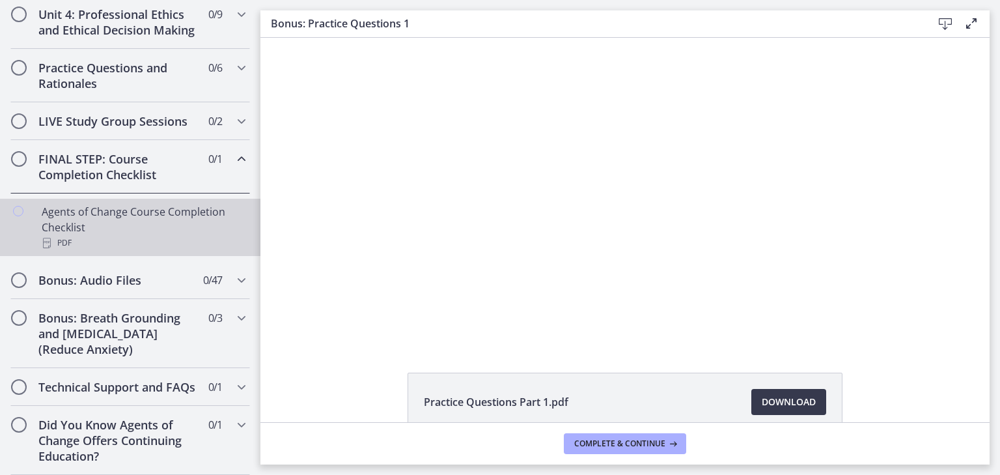
click at [225, 204] on div "Agents of Change Course Completion Checklist PDF" at bounding box center [143, 227] width 203 height 47
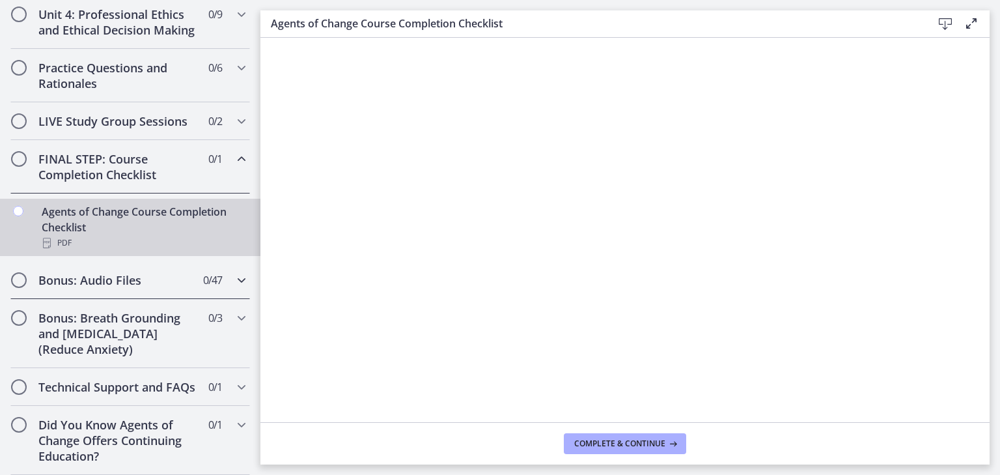
click at [203, 272] on span "0 / 47 Completed" at bounding box center [212, 280] width 19 height 16
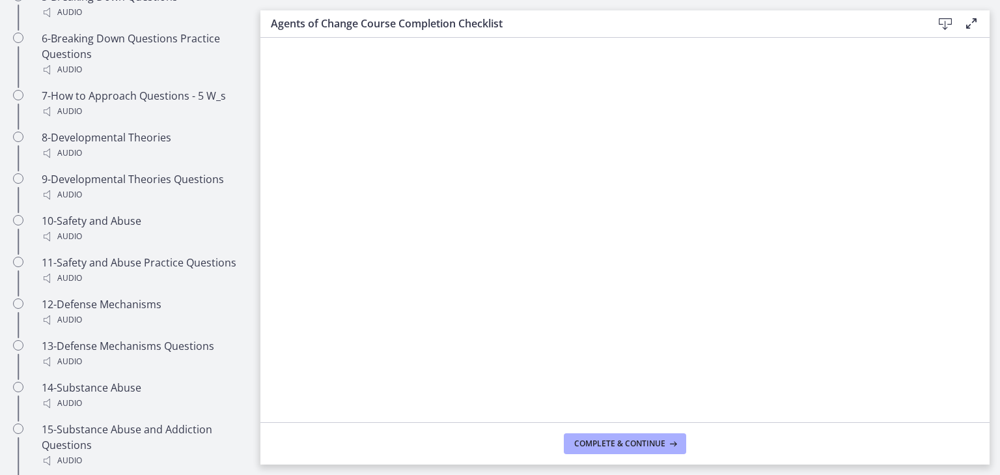
scroll to position [970, 0]
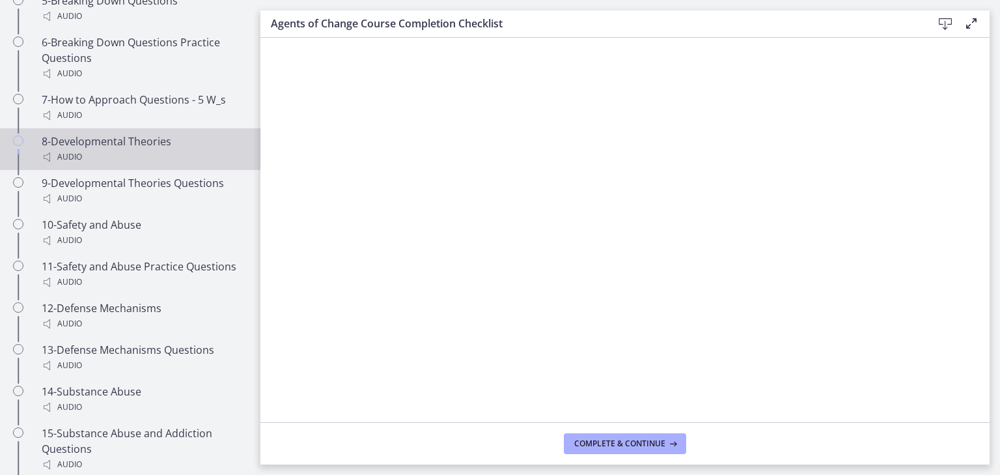
click at [185, 163] on div "Audio" at bounding box center [143, 157] width 203 height 16
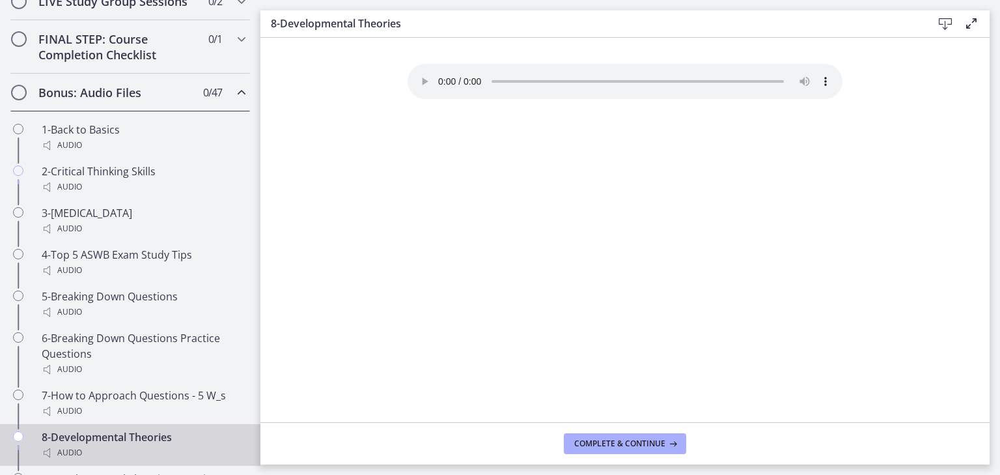
scroll to position [669, 0]
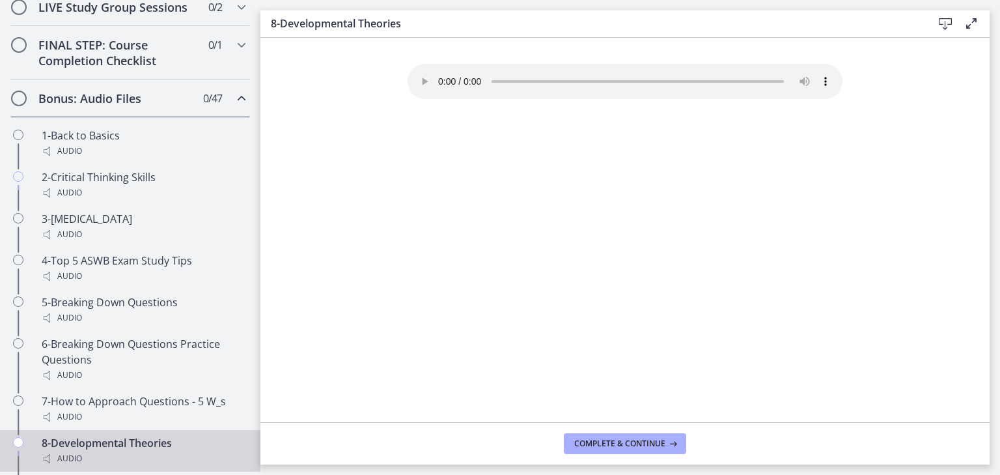
click at [234, 106] on icon "Chapters" at bounding box center [242, 99] width 16 height 16
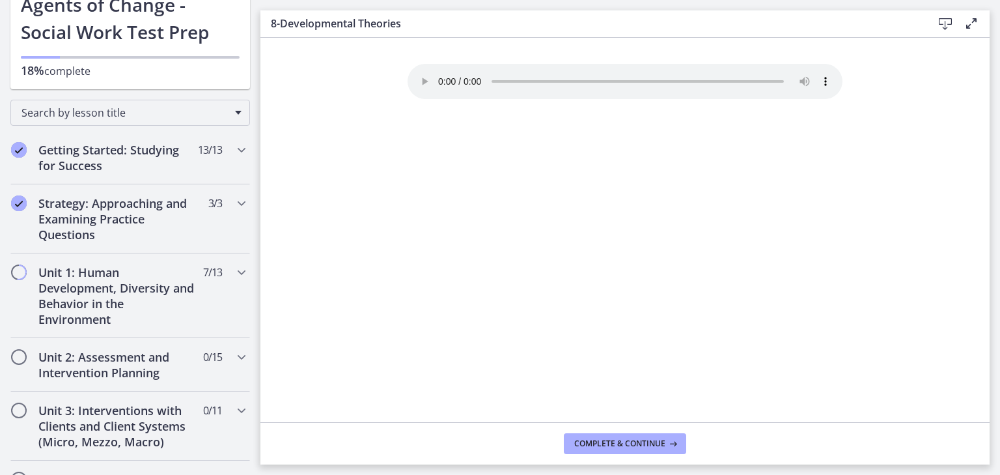
scroll to position [91, 0]
click at [234, 274] on icon "Chapters" at bounding box center [242, 272] width 16 height 16
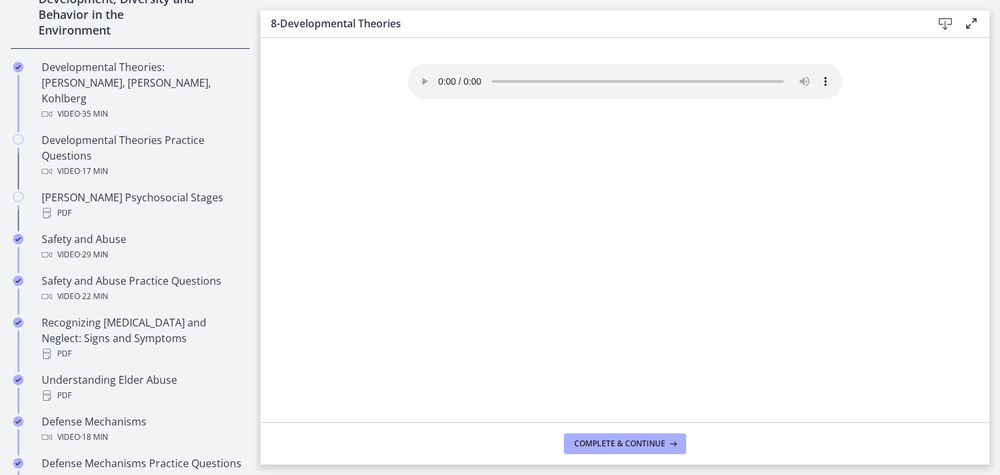
scroll to position [378, 0]
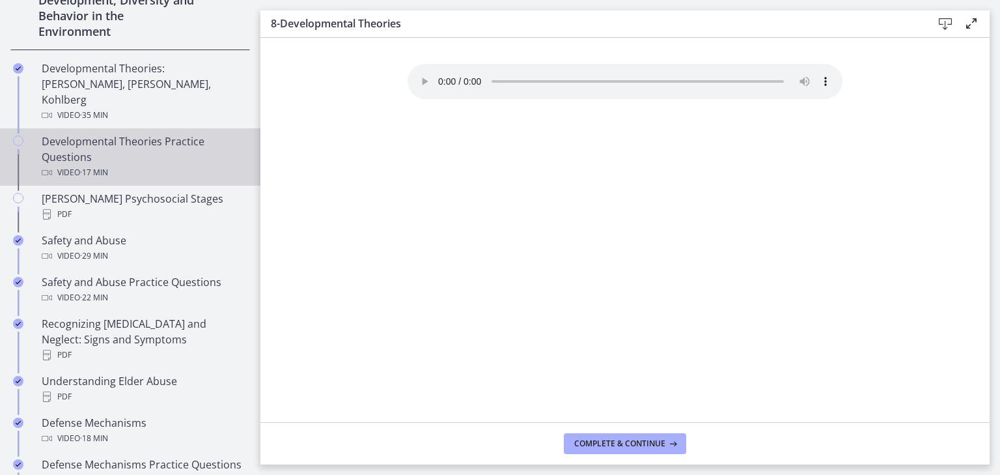
click at [179, 134] on div "Developmental Theories Practice Questions Video · 17 min" at bounding box center [143, 157] width 203 height 47
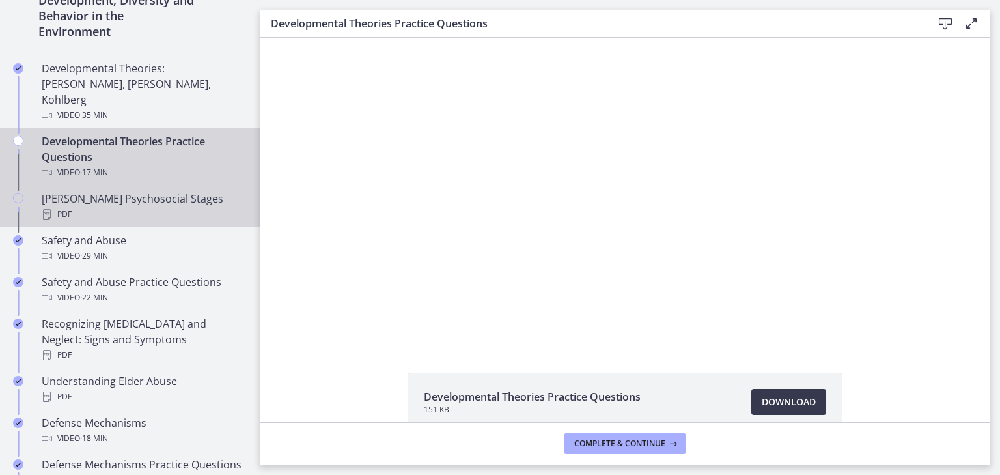
click at [156, 206] on div "PDF" at bounding box center [143, 214] width 203 height 16
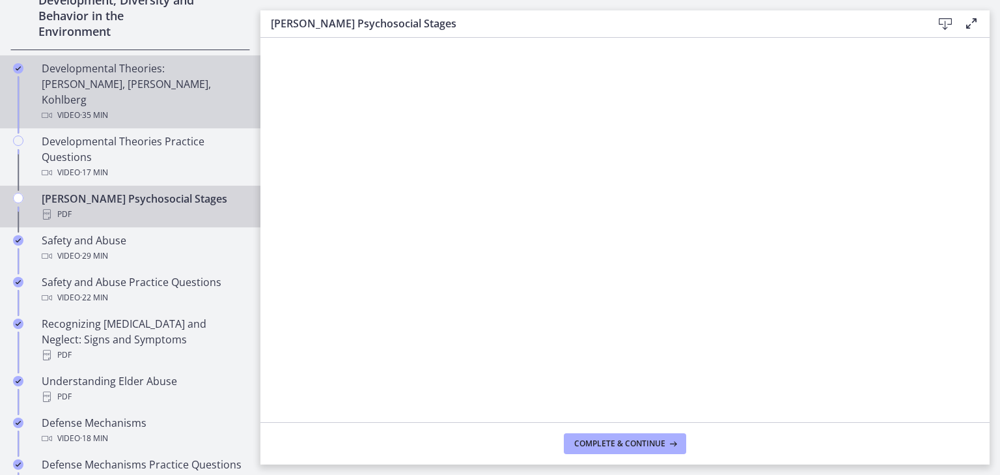
click at [145, 79] on div "Developmental Theories: [PERSON_NAME], [PERSON_NAME], Kohlberg Video · 35 min" at bounding box center [143, 92] width 203 height 63
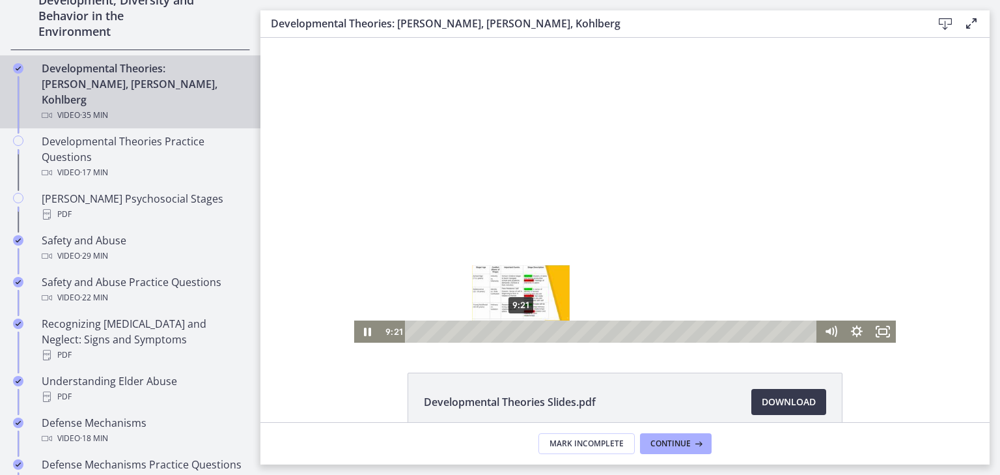
click at [516, 333] on div "9:21" at bounding box center [613, 331] width 397 height 22
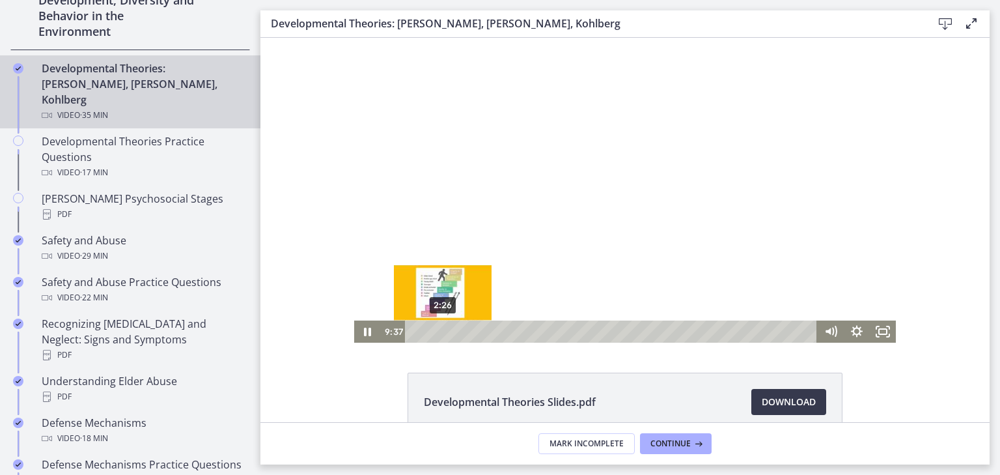
click at [438, 333] on div "2:26" at bounding box center [613, 331] width 397 height 22
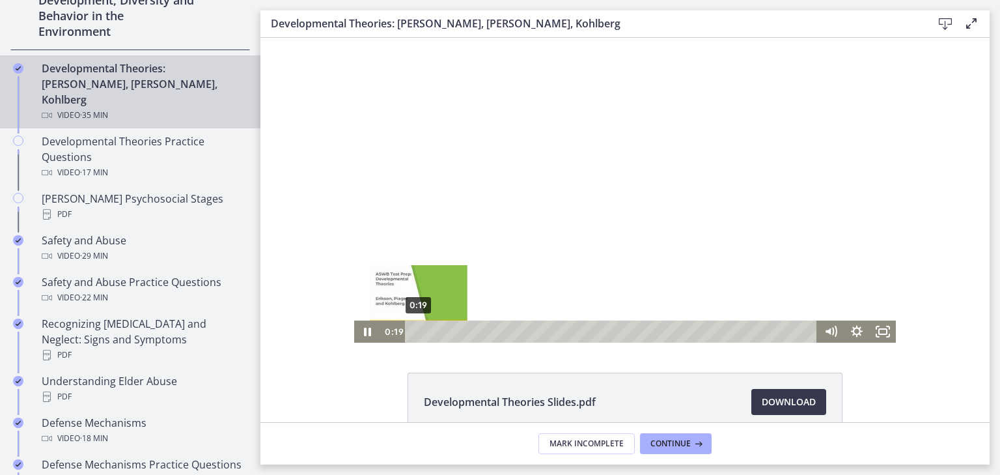
click at [415, 331] on div "0:19" at bounding box center [613, 331] width 397 height 22
click at [879, 331] on icon "Fullscreen" at bounding box center [883, 331] width 26 height 22
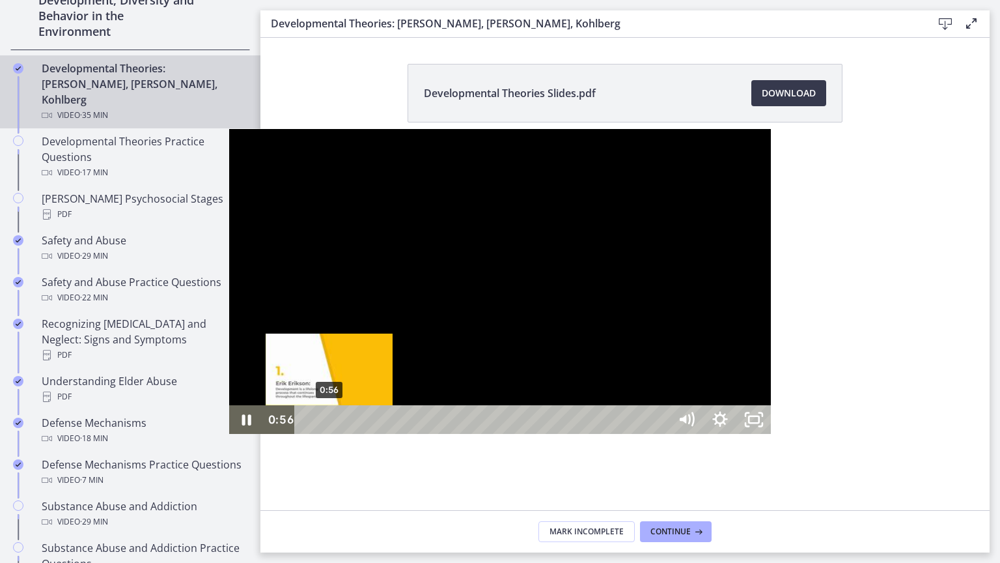
click at [307, 434] on div "0:56" at bounding box center [484, 419] width 354 height 29
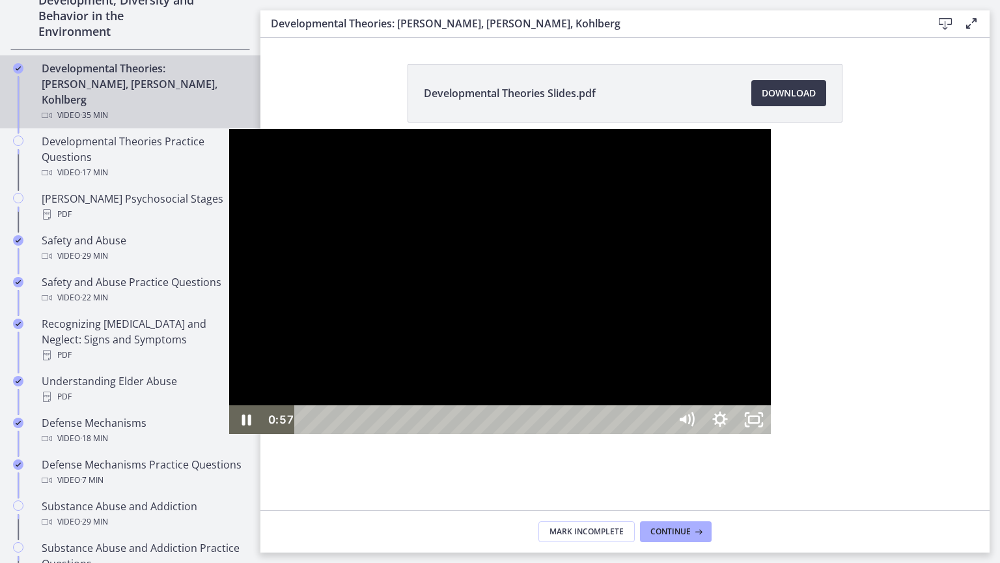
click at [292, 382] on div at bounding box center [500, 281] width 542 height 305
click at [229, 170] on div at bounding box center [500, 281] width 542 height 305
click at [229, 257] on div at bounding box center [500, 281] width 542 height 305
click at [229, 129] on div at bounding box center [500, 281] width 542 height 305
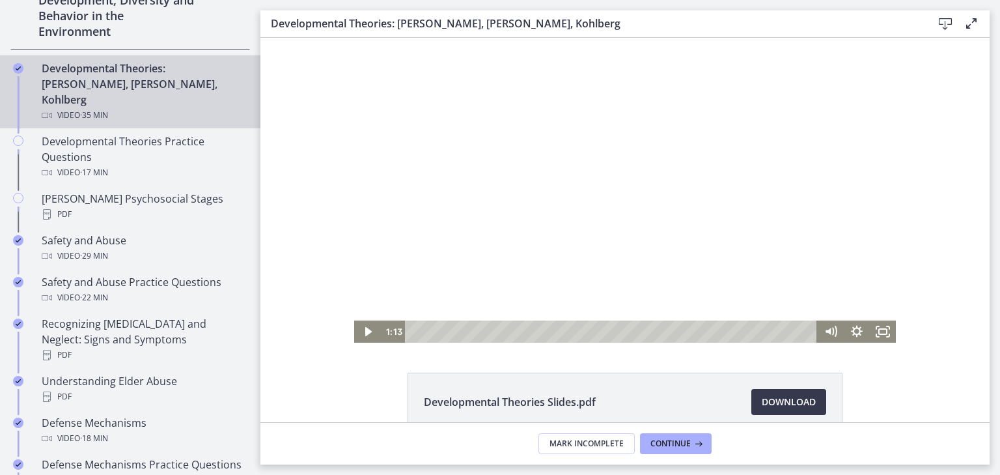
click at [404, 176] on div at bounding box center [625, 190] width 542 height 305
click at [727, 188] on div at bounding box center [625, 190] width 542 height 305
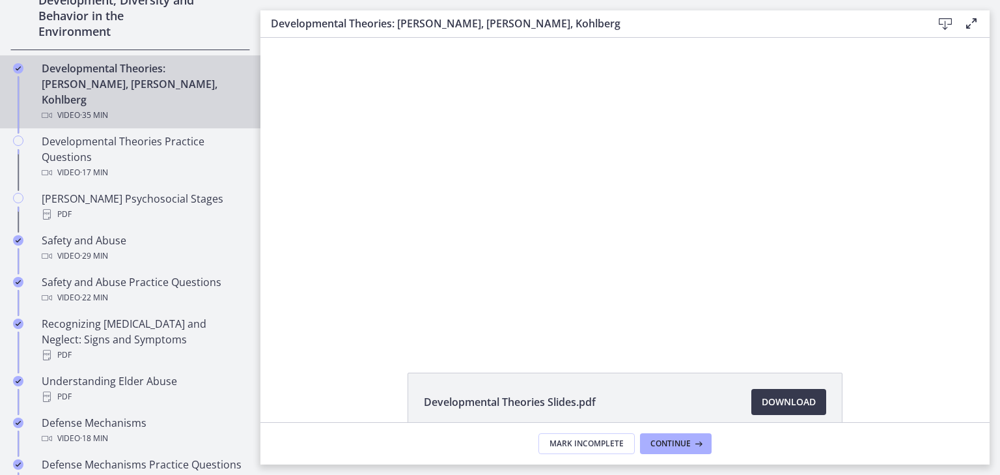
click at [727, 188] on div at bounding box center [625, 190] width 542 height 305
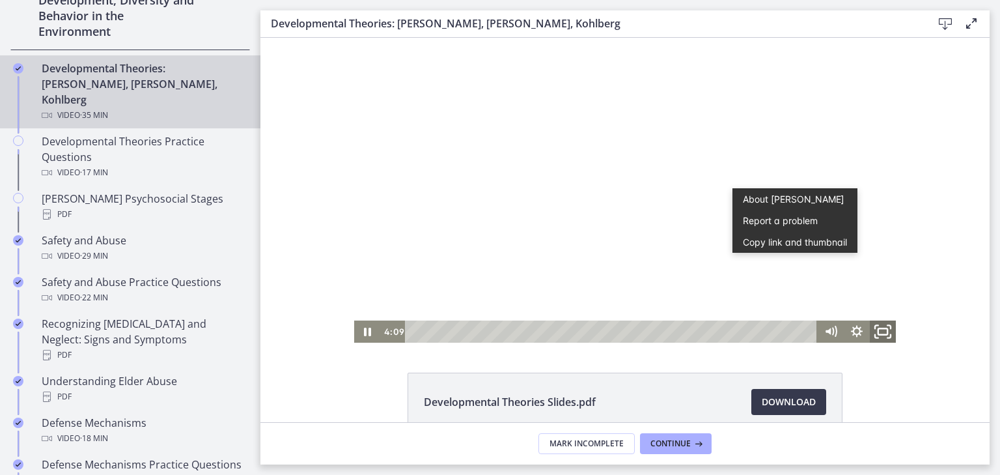
click at [873, 340] on icon "Fullscreen" at bounding box center [882, 331] width 31 height 27
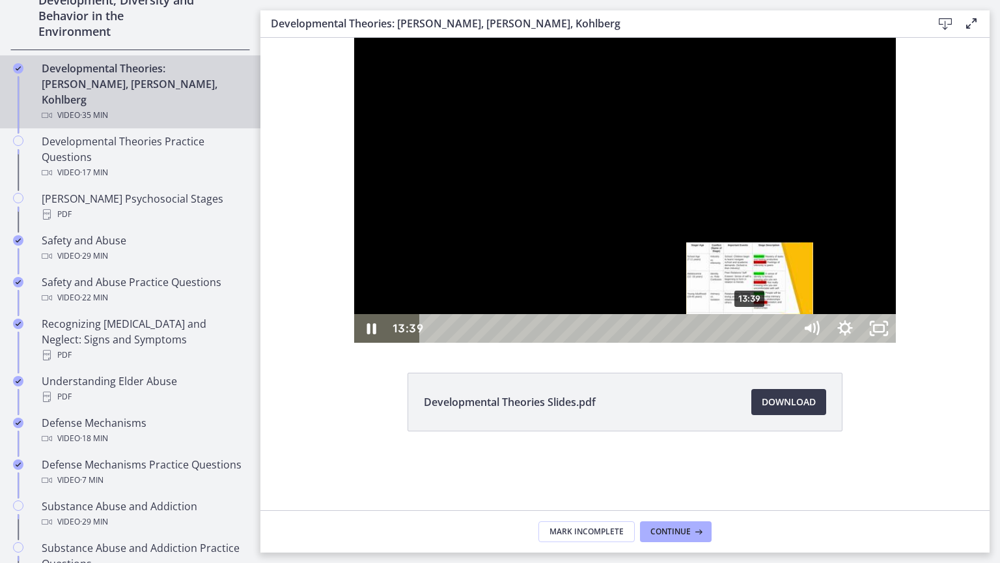
click at [658, 343] on div "13:39" at bounding box center [609, 328] width 354 height 29
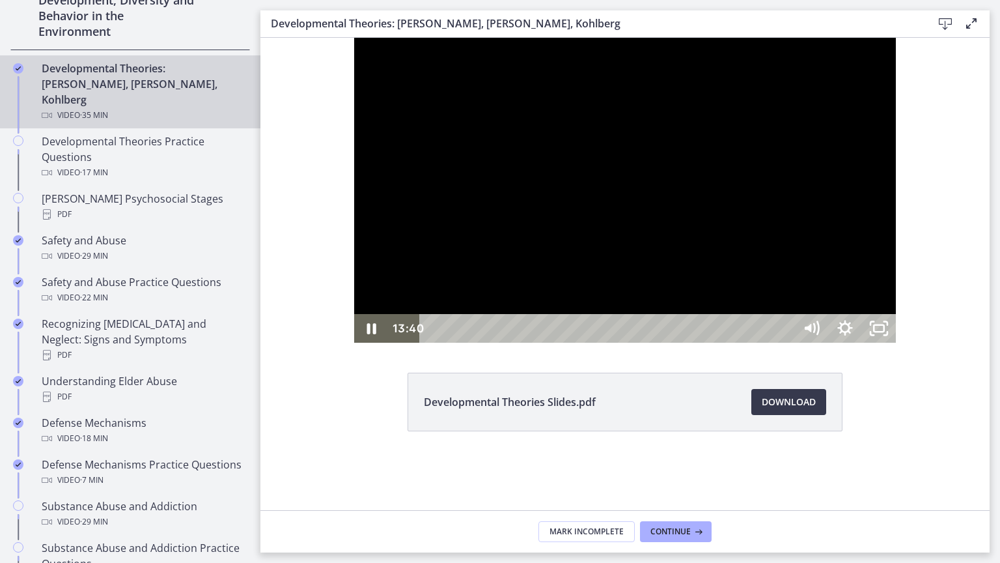
click at [707, 343] on div at bounding box center [625, 190] width 542 height 305
click at [691, 343] on div at bounding box center [625, 190] width 542 height 305
click at [698, 343] on div at bounding box center [625, 190] width 542 height 305
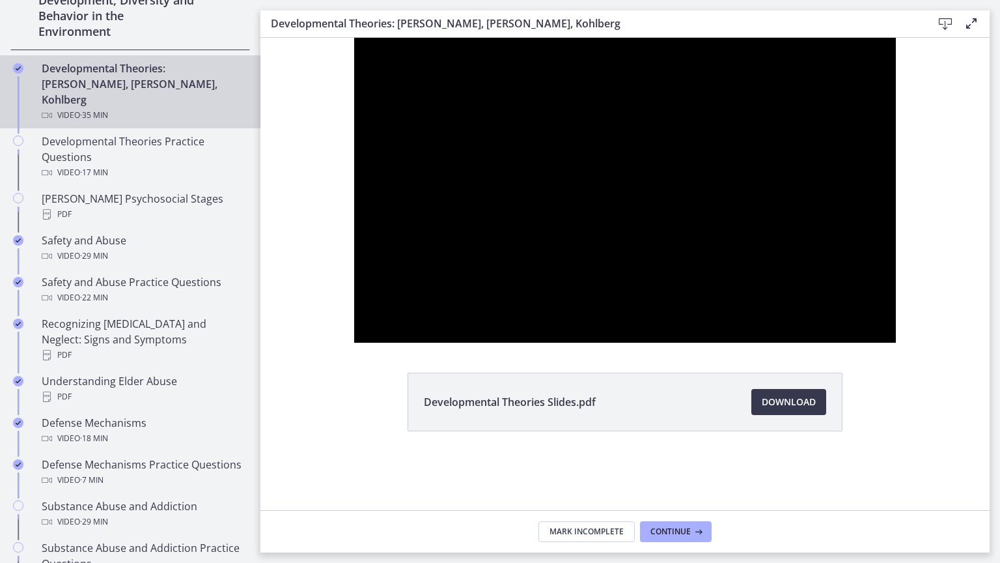
click at [698, 343] on div at bounding box center [625, 190] width 542 height 305
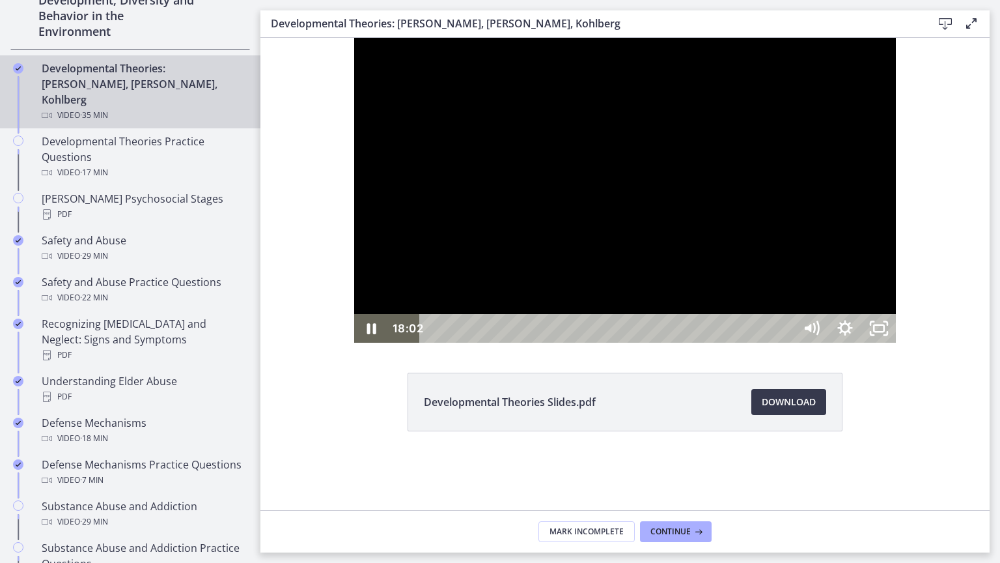
click at [837, 343] on div at bounding box center [625, 190] width 542 height 305
drag, startPoint x: 837, startPoint y: 427, endPoint x: 841, endPoint y: 419, distance: 9.6
click at [841, 343] on div at bounding box center [625, 190] width 542 height 305
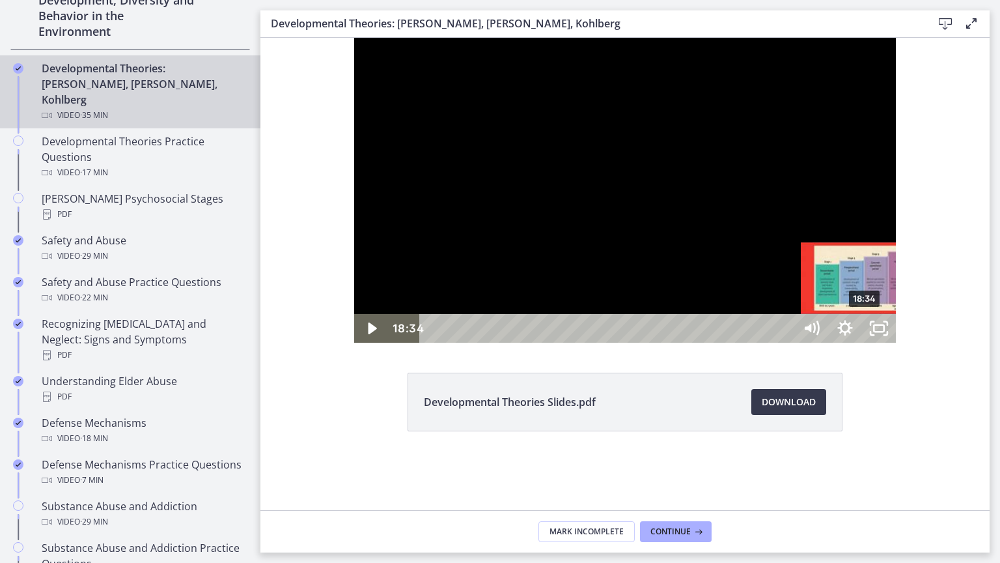
click at [772, 343] on div "18:34" at bounding box center [609, 328] width 354 height 29
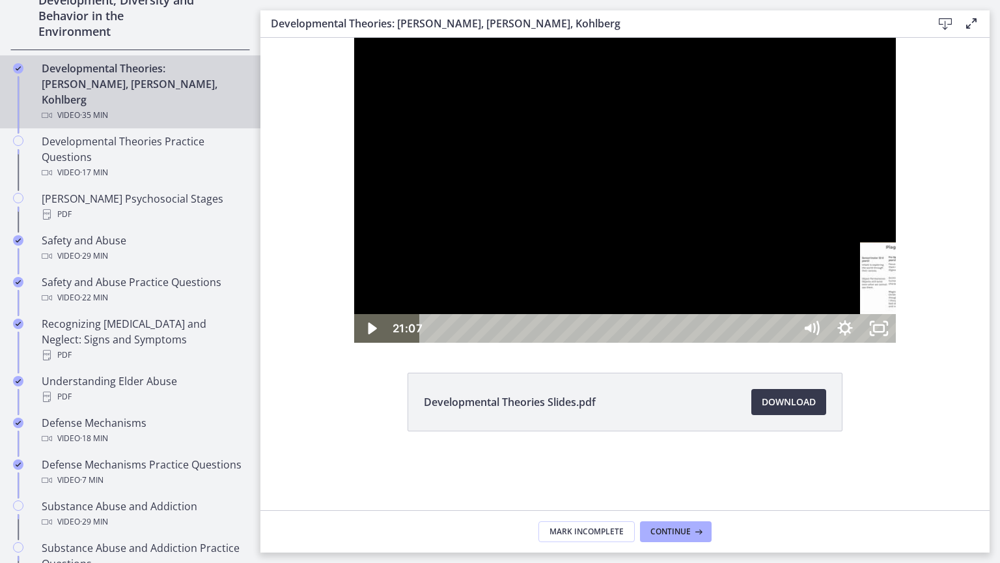
click at [786, 343] on div "21:07" at bounding box center [609, 328] width 354 height 29
click at [786, 343] on div "25:01" at bounding box center [609, 328] width 354 height 29
click at [786, 343] on div "26:12" at bounding box center [609, 328] width 354 height 29
click at [786, 343] on div "19:31" at bounding box center [609, 328] width 354 height 29
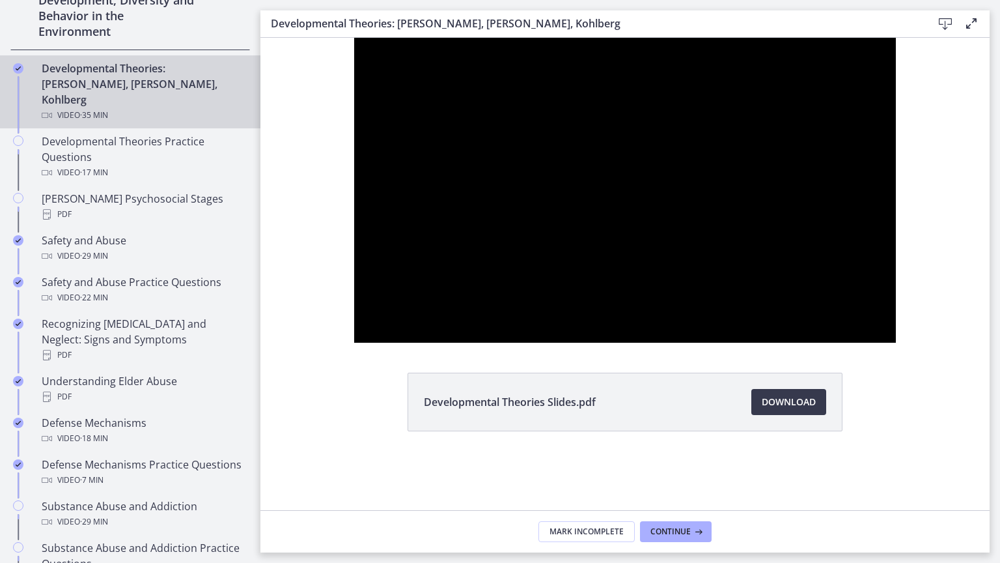
click at [364, 343] on div at bounding box center [625, 190] width 542 height 305
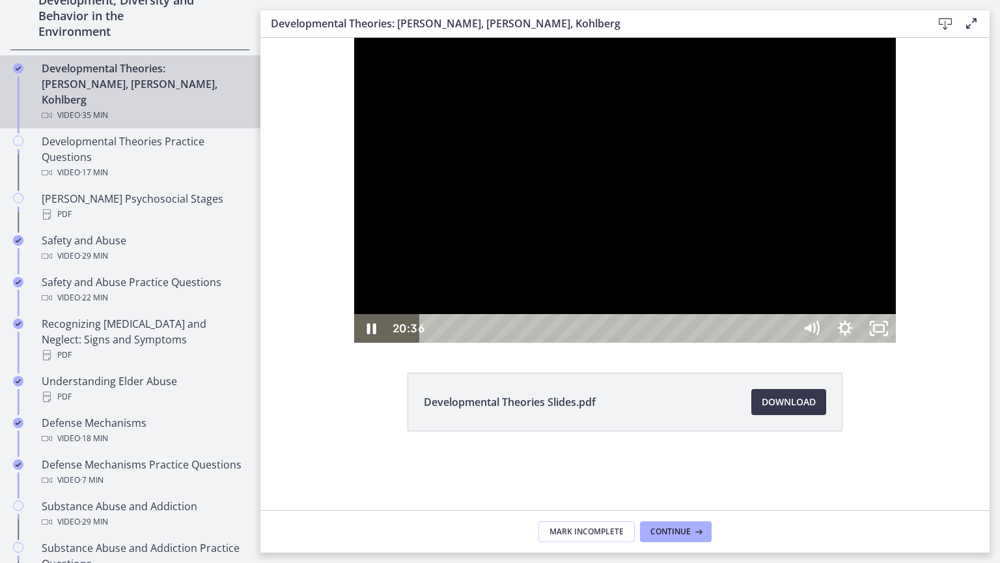
click at [364, 343] on div at bounding box center [625, 190] width 542 height 305
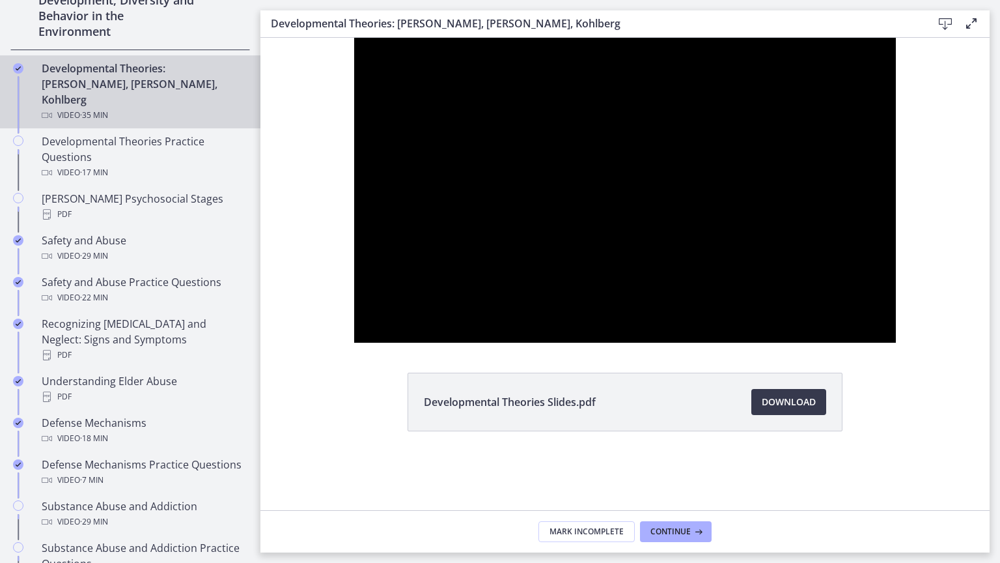
drag, startPoint x: 364, startPoint y: 360, endPoint x: 366, endPoint y: 352, distance: 8.7
click at [366, 343] on div at bounding box center [625, 190] width 542 height 305
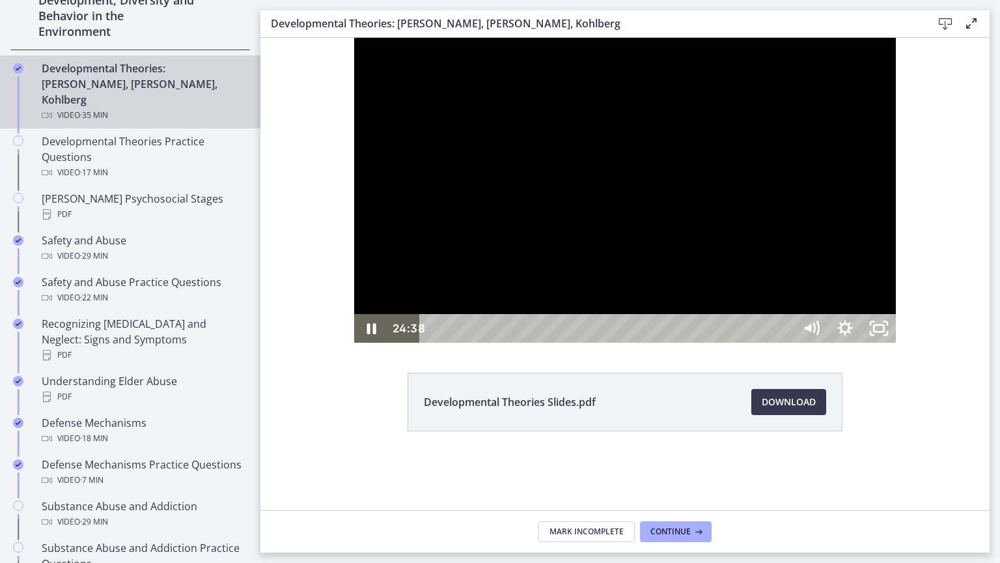
click at [786, 343] on div "24:38" at bounding box center [609, 328] width 354 height 29
click at [786, 343] on div "27:04" at bounding box center [609, 328] width 354 height 29
click at [786, 343] on div "29:13" at bounding box center [609, 328] width 354 height 29
click at [896, 343] on div at bounding box center [625, 190] width 542 height 305
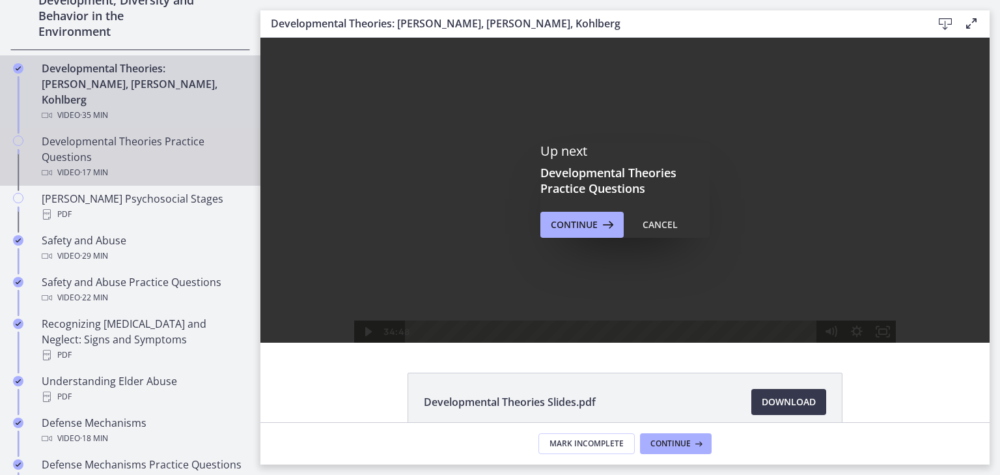
click at [207, 165] on div "Video · 17 min" at bounding box center [143, 173] width 203 height 16
